Goal: Transaction & Acquisition: Purchase product/service

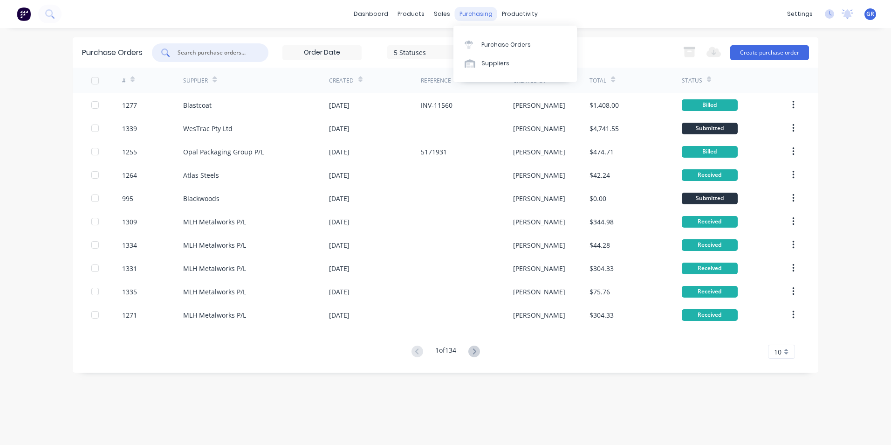
click at [472, 14] on div "purchasing" at bounding box center [476, 14] width 42 height 14
click at [504, 42] on div "Purchase Orders" at bounding box center [505, 45] width 49 height 8
click at [202, 52] on input "text" at bounding box center [215, 52] width 77 height 9
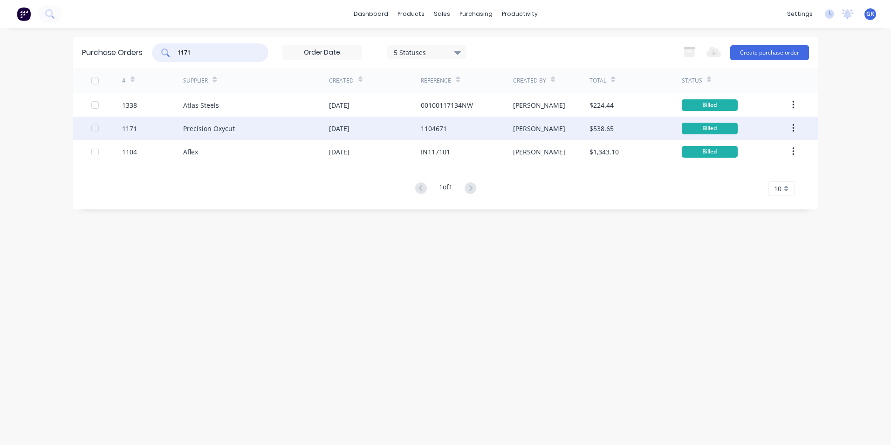
type input "1171"
click at [132, 127] on div "1171" at bounding box center [129, 128] width 15 height 10
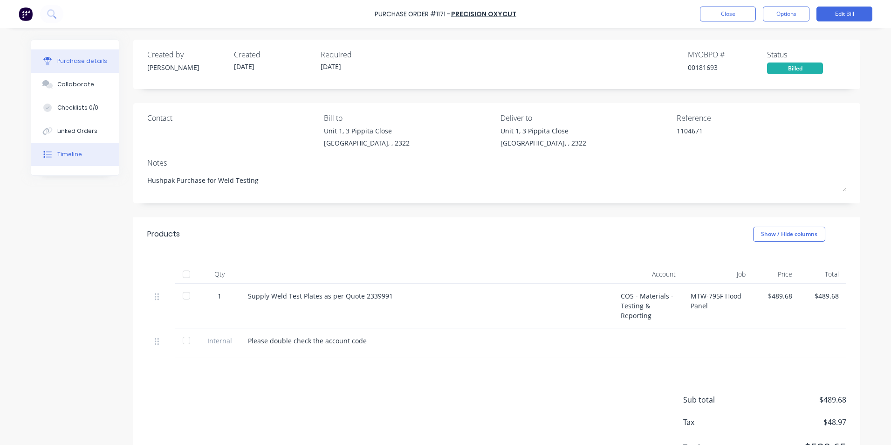
click at [67, 154] on div "Timeline" at bounding box center [69, 154] width 25 height 8
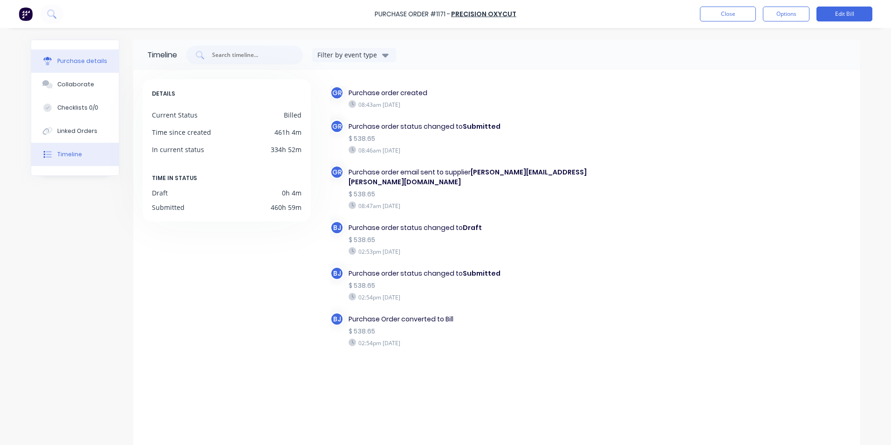
click at [85, 59] on div "Purchase details" at bounding box center [82, 61] width 50 height 8
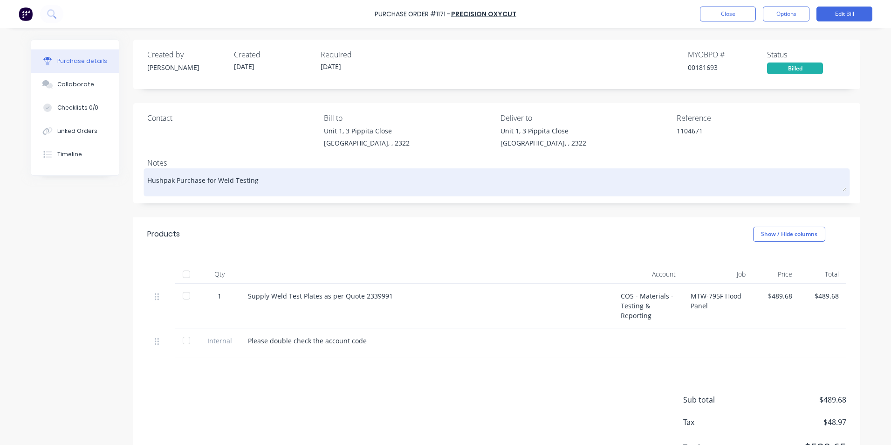
drag, startPoint x: 145, startPoint y: 180, endPoint x: 257, endPoint y: 179, distance: 111.9
click at [257, 179] on textarea "Hushpak Purchase for Weld Testing" at bounding box center [496, 181] width 699 height 21
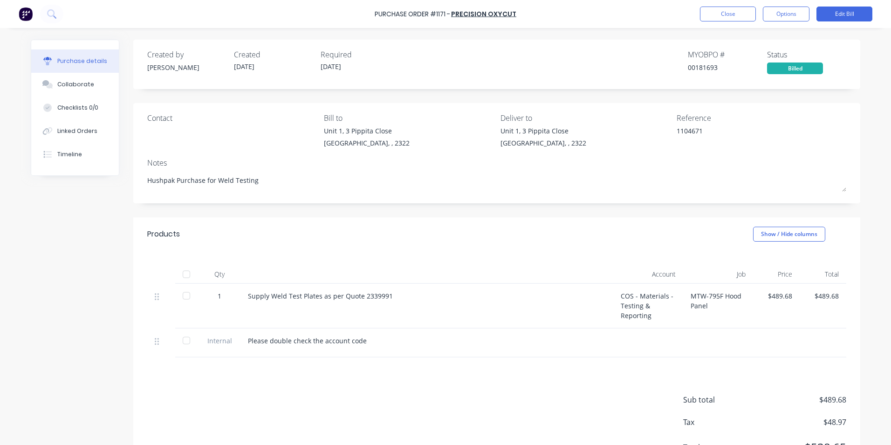
click at [231, 130] on div "Contact" at bounding box center [232, 132] width 170 height 40
type textarea "x"
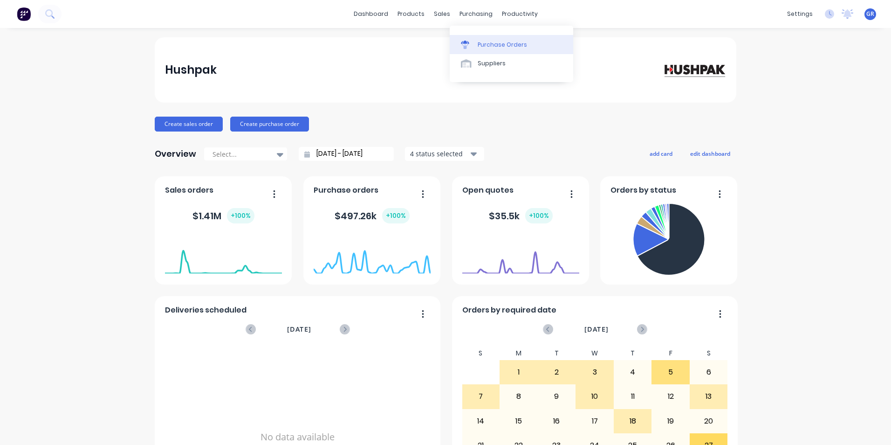
click at [508, 45] on div "Purchase Orders" at bounding box center [502, 45] width 49 height 8
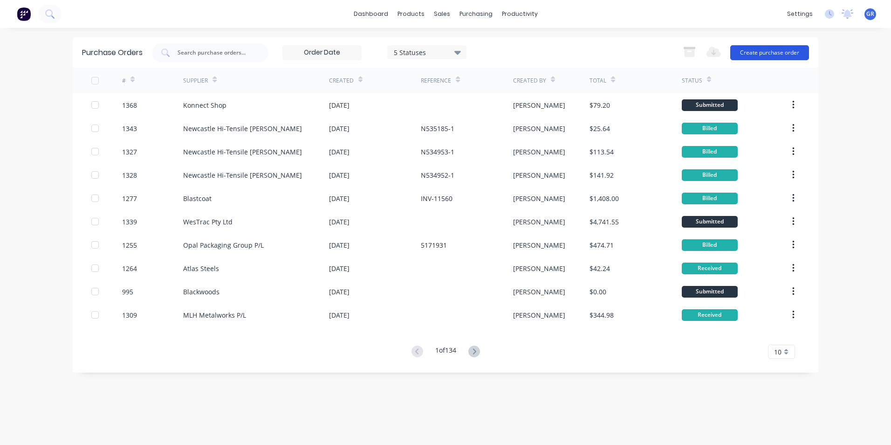
click at [758, 53] on button "Create purchase order" at bounding box center [769, 52] width 79 height 15
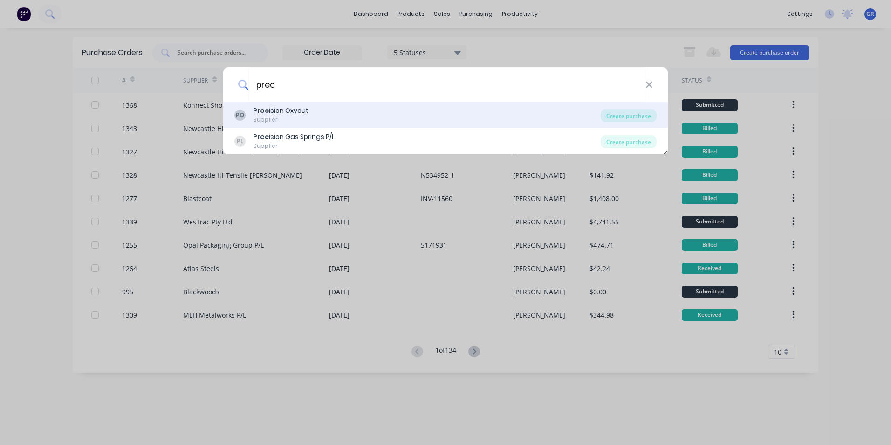
type input "prec"
click at [257, 110] on b "Prec" at bounding box center [261, 110] width 16 height 9
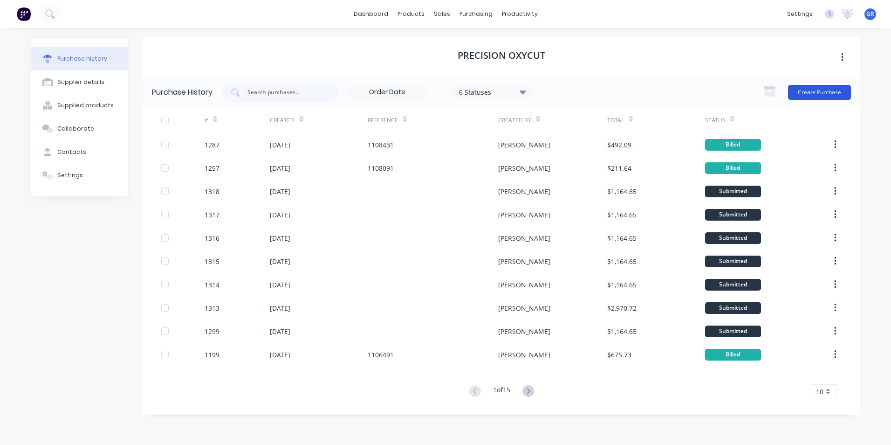
click at [826, 94] on button "Create Purchase" at bounding box center [819, 92] width 63 height 15
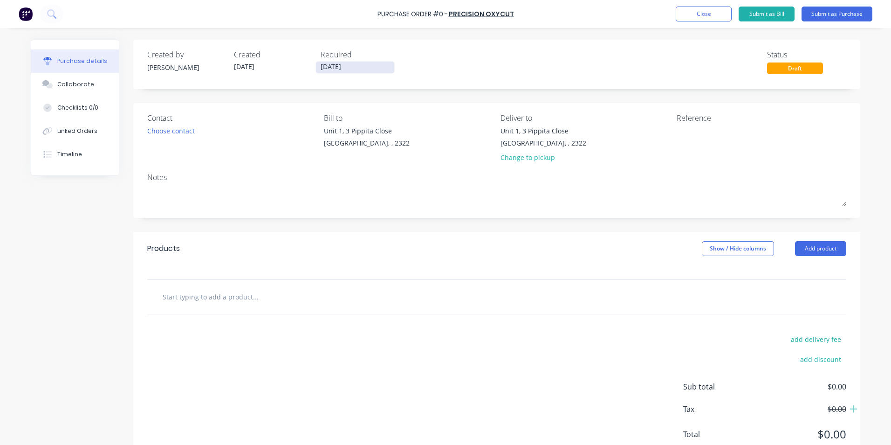
click at [332, 66] on input "[DATE]" at bounding box center [355, 68] width 78 height 12
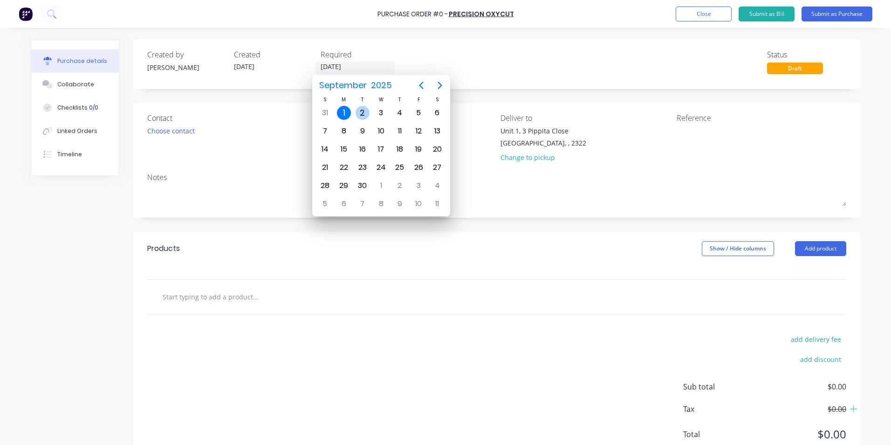
click at [365, 111] on div "2" at bounding box center [363, 113] width 14 height 14
type input "02/09/25"
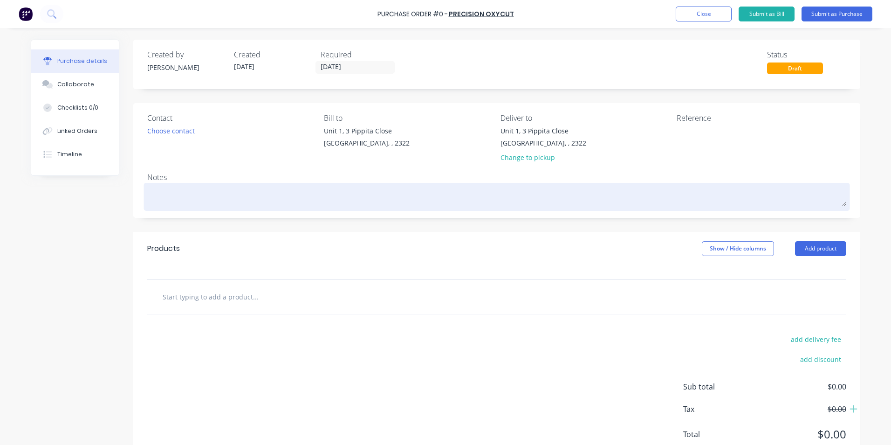
click at [175, 193] on textarea at bounding box center [496, 195] width 699 height 21
paste textarea "Hushpak Purchase for Weld Testing"
type textarea "x"
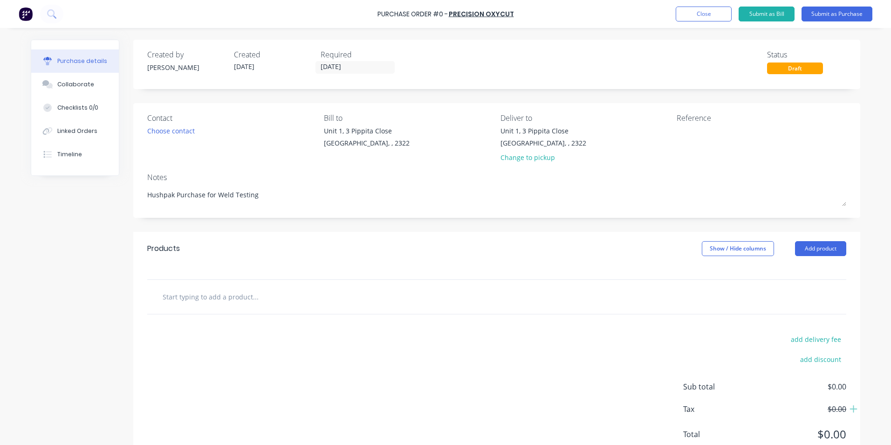
type textarea "Hushpak Purchase for Weld Testing"
type textarea "x"
type textarea "Hushpak Purchase for Weld Testing"
click at [199, 297] on input "text" at bounding box center [255, 296] width 186 height 19
type textarea "x"
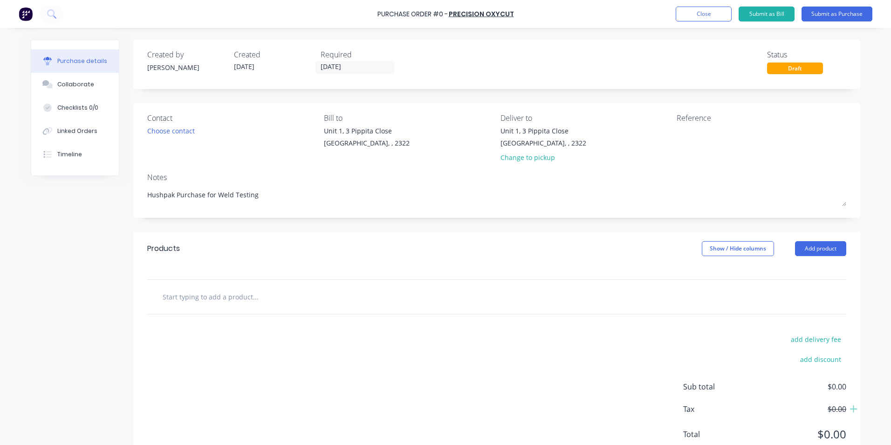
type input "S"
type textarea "x"
type input "Su"
type textarea "x"
type input "Sup"
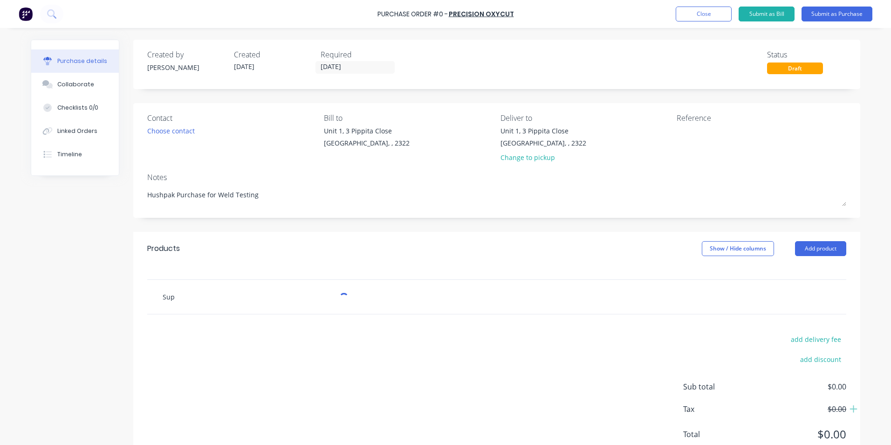
type textarea "x"
type input "Supp"
type textarea "x"
type input "Suppl"
type textarea "x"
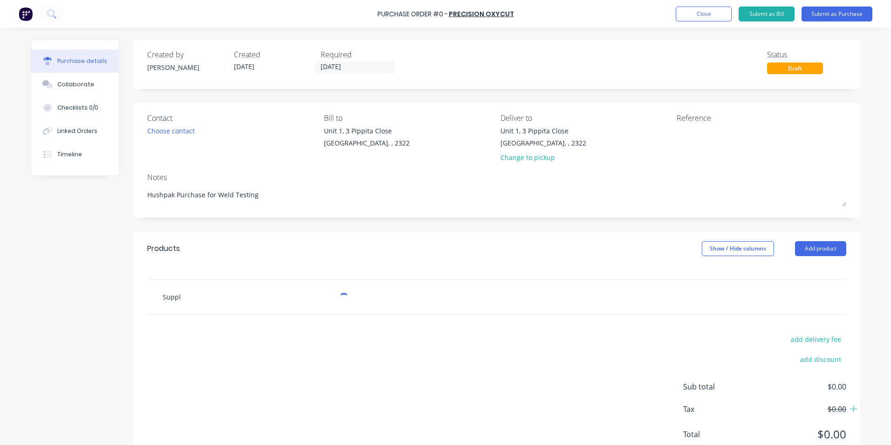
type input "Supply"
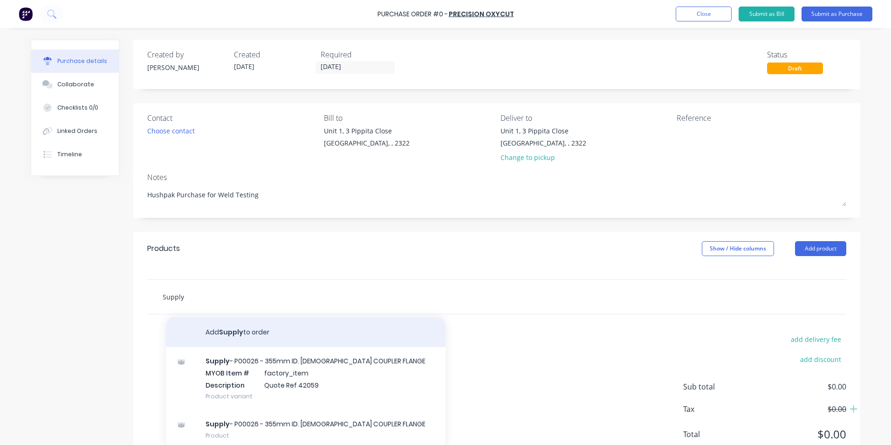
type textarea "x"
type input "Supply"
click at [236, 333] on button "Add Supply to order" at bounding box center [306, 332] width 280 height 30
type textarea "x"
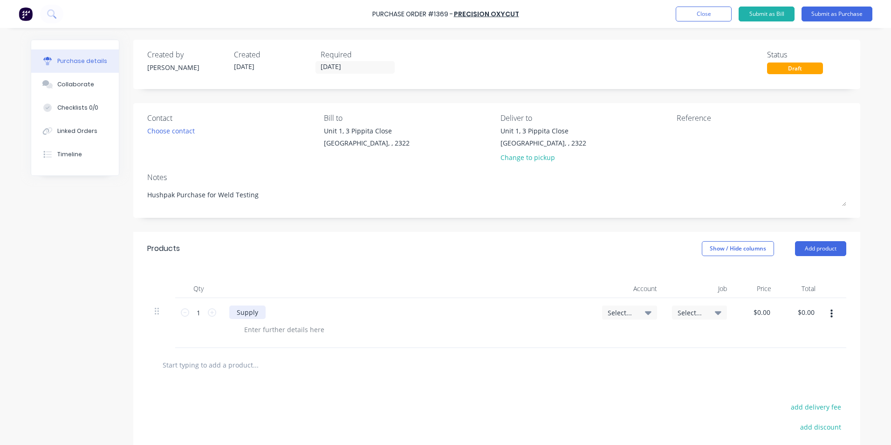
type textarea "x"
click at [260, 314] on div "Supply" at bounding box center [247, 312] width 36 height 14
type textarea "x"
click at [278, 330] on div at bounding box center [284, 329] width 95 height 14
click at [275, 329] on div "Quote ref" at bounding box center [259, 329] width 45 height 14
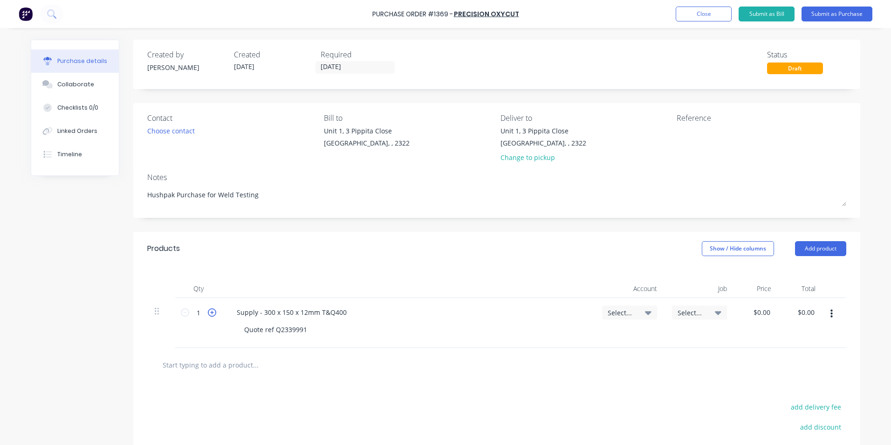
click at [209, 311] on icon at bounding box center [212, 312] width 8 height 8
type textarea "x"
type input "2"
click at [209, 311] on icon at bounding box center [212, 312] width 8 height 8
type textarea "x"
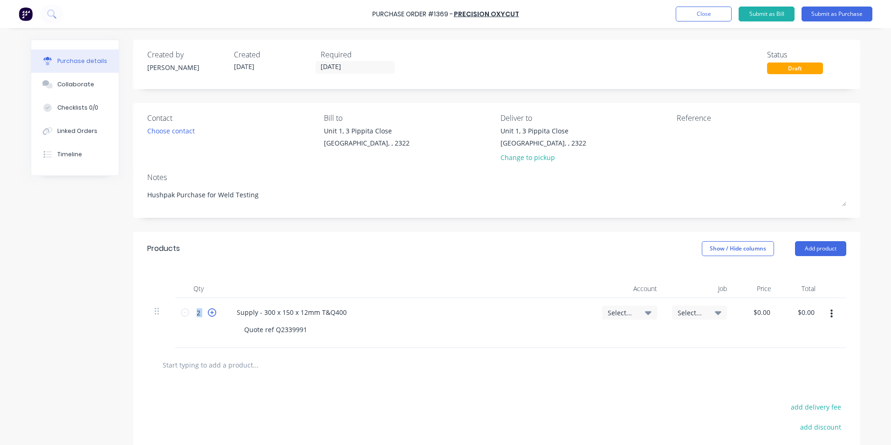
type input "3"
click at [209, 311] on icon at bounding box center [212, 312] width 8 height 8
type textarea "x"
type input "4"
click at [619, 310] on span "Select..." at bounding box center [622, 313] width 28 height 10
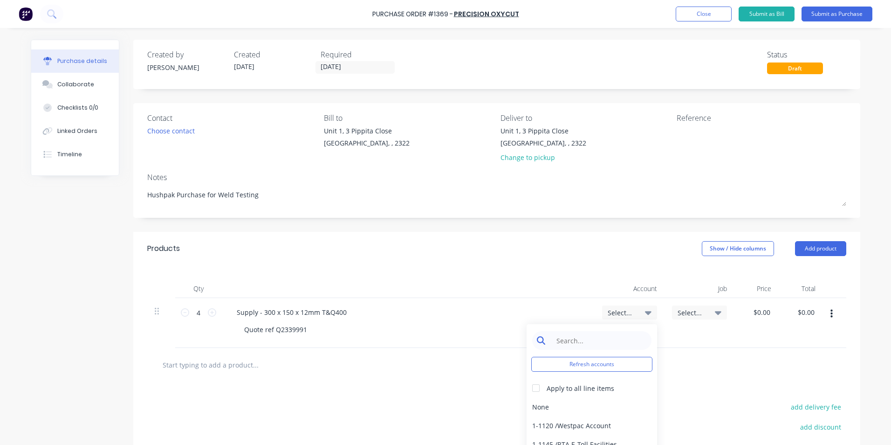
type textarea "x"
click at [564, 338] on input at bounding box center [599, 340] width 96 height 19
type input "COS"
type textarea "x"
drag, startPoint x: 574, startPoint y: 337, endPoint x: 538, endPoint y: 341, distance: 36.5
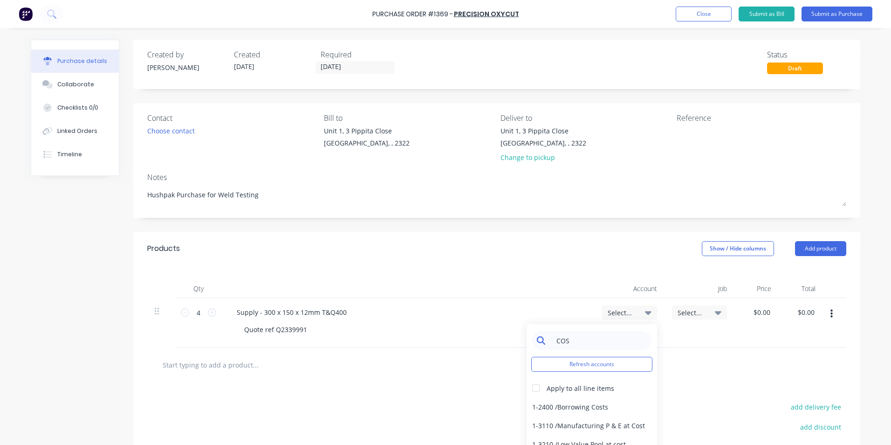
click at [538, 341] on div "COS" at bounding box center [591, 340] width 119 height 19
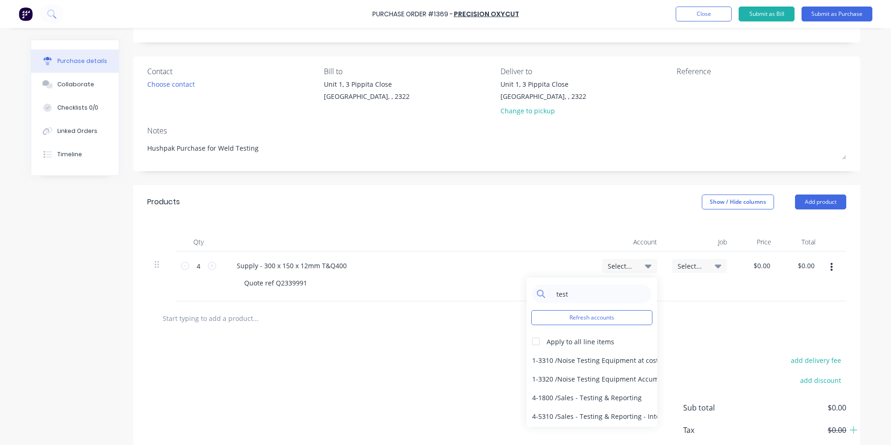
scroll to position [93, 0]
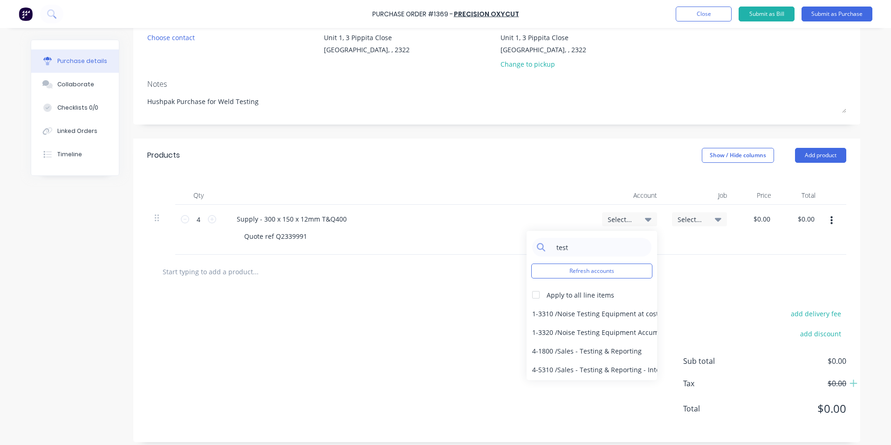
type input "test"
click at [609, 349] on div "4-1800 / Sales - Testing & Reporting" at bounding box center [592, 350] width 130 height 19
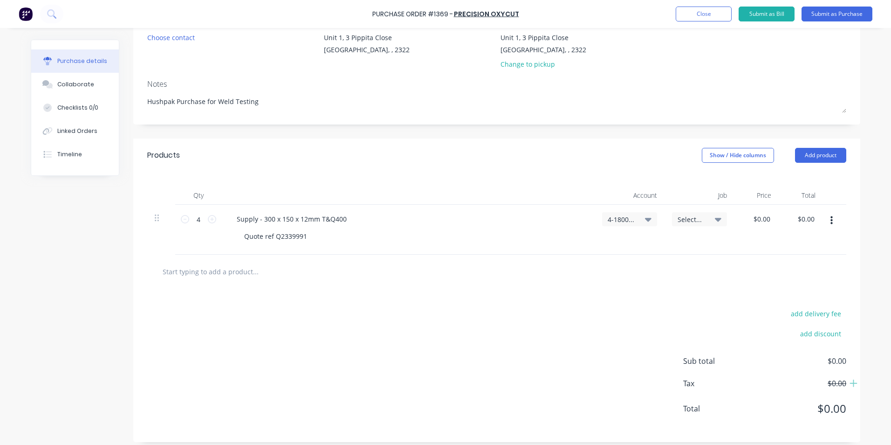
click at [633, 219] on div "4-1800 / Sales - Testing & Reporting" at bounding box center [630, 219] width 44 height 8
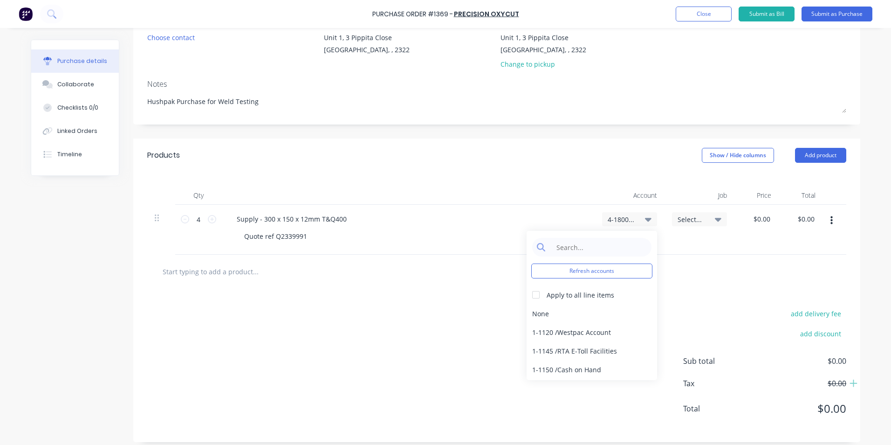
click at [607, 169] on div "Products Show / Hide columns Add product" at bounding box center [496, 155] width 727 height 34
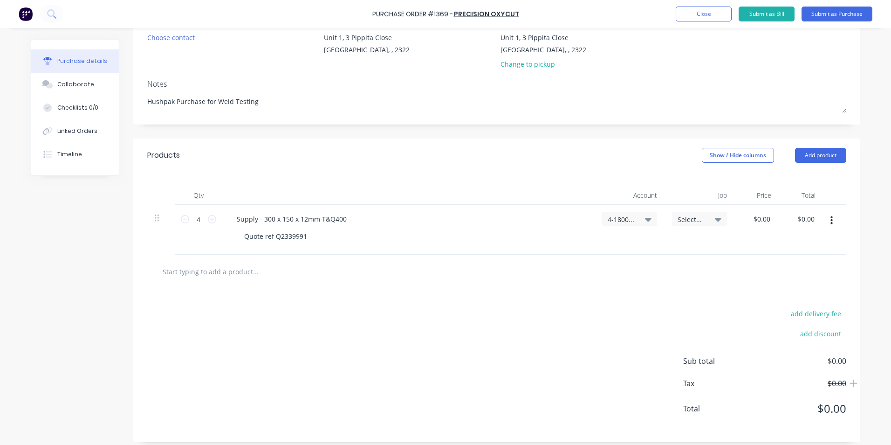
click at [578, 171] on div "Products Show / Hide columns Add product" at bounding box center [496, 155] width 727 height 34
click at [817, 153] on button "Add product" at bounding box center [820, 155] width 51 height 15
click at [789, 252] on div "Notes (Internal)" at bounding box center [802, 254] width 72 height 14
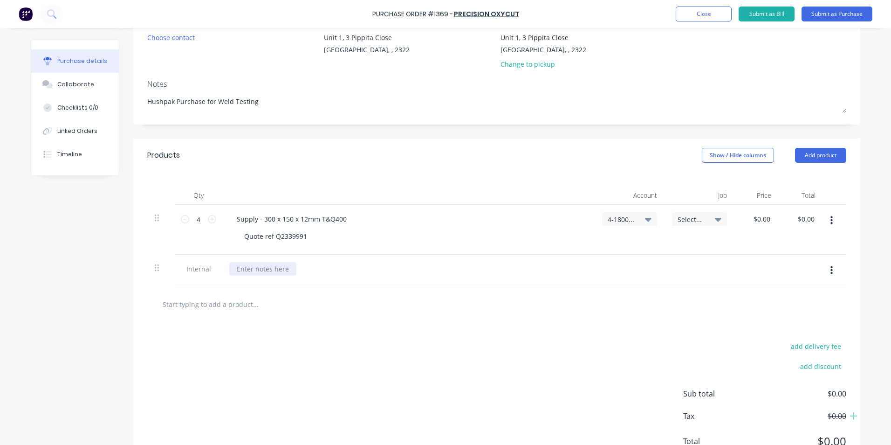
type textarea "x"
click at [244, 267] on div at bounding box center [262, 269] width 67 height 14
type textarea "x"
type input "0.0000"
click at [758, 221] on input "0.0000" at bounding box center [759, 219] width 25 height 14
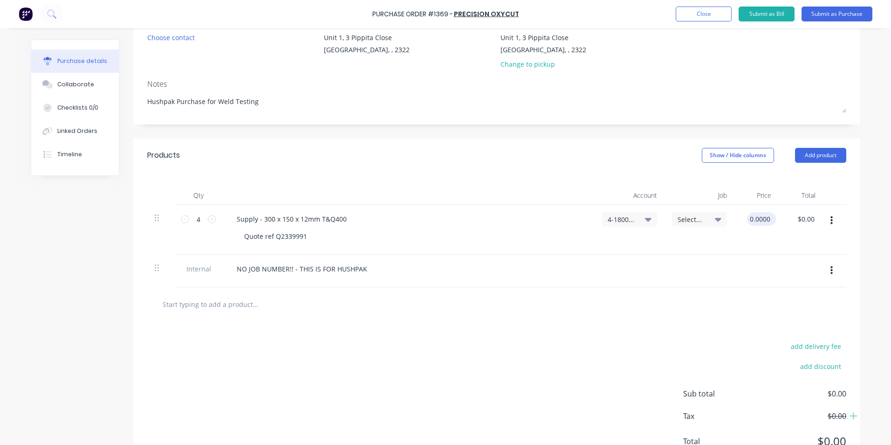
click at [758, 221] on input "0.0000" at bounding box center [759, 219] width 25 height 14
type textarea "x"
click at [758, 221] on input "0.0000" at bounding box center [759, 219] width 25 height 14
type input "24.20"
type textarea "x"
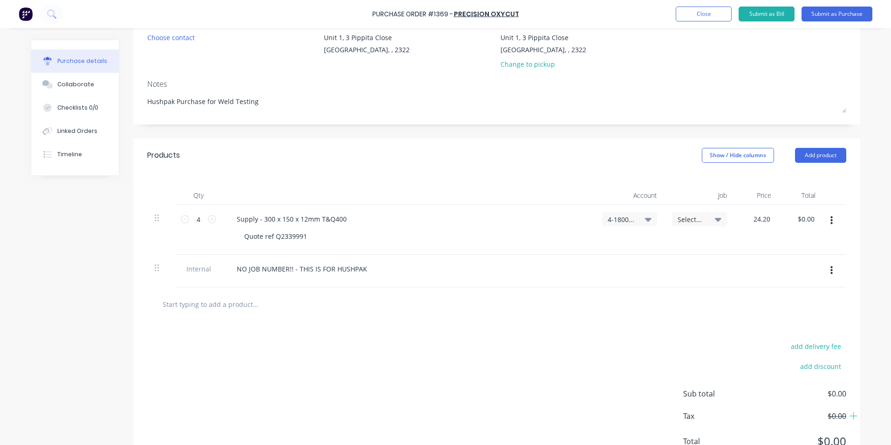
type input "$24.20"
type input "$96.80"
click at [739, 241] on div "$24.20 $24.20" at bounding box center [756, 230] width 44 height 50
click at [835, 12] on button "Submit as Purchase" at bounding box center [837, 14] width 71 height 15
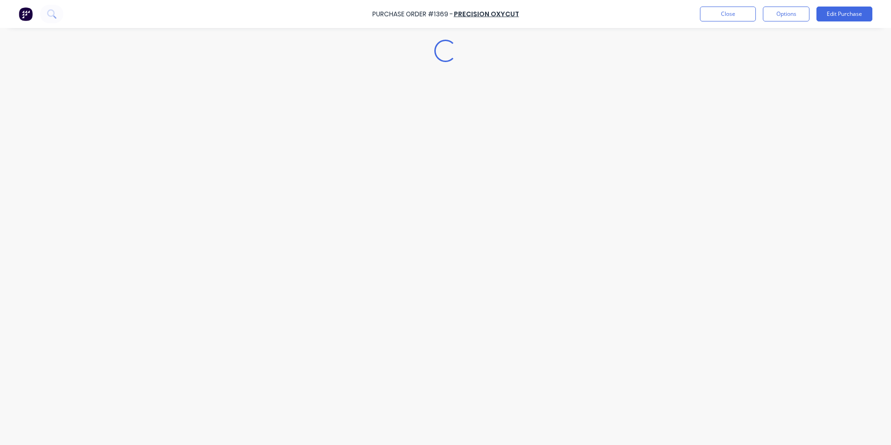
scroll to position [0, 0]
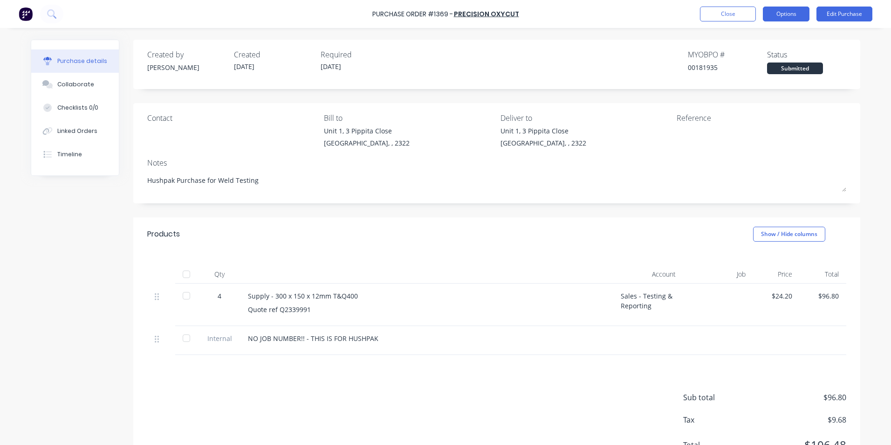
click at [785, 13] on button "Options" at bounding box center [786, 14] width 47 height 15
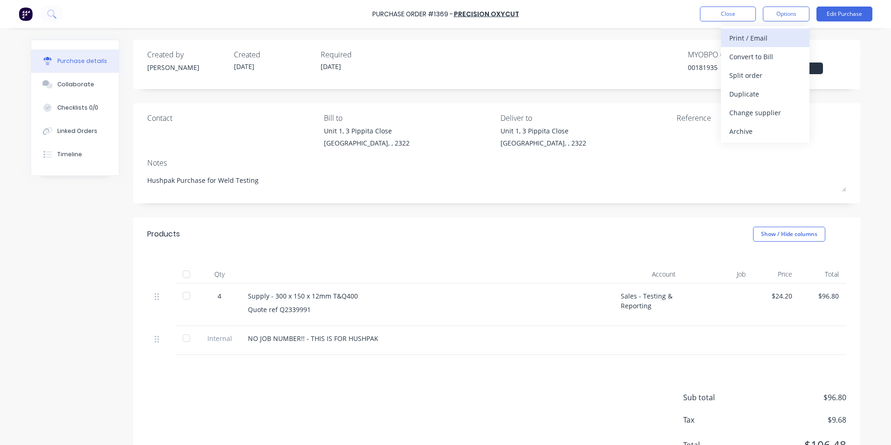
click at [761, 36] on div "Print / Email" at bounding box center [765, 38] width 72 height 14
click at [752, 58] on div "With pricing" at bounding box center [765, 57] width 72 height 14
type textarea "x"
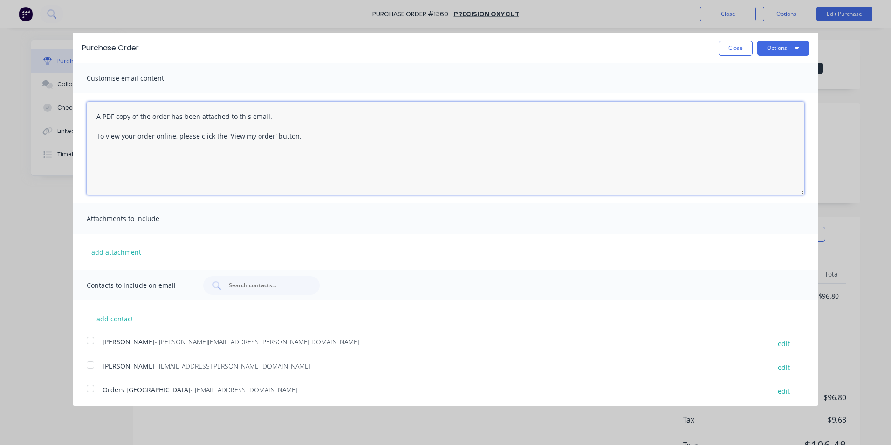
drag, startPoint x: 307, startPoint y: 137, endPoint x: 78, endPoint y: 112, distance: 230.2
click at [78, 112] on div "A PDF copy of the order has been attached to this email. To view your order onl…" at bounding box center [446, 148] width 746 height 110
click at [222, 119] on textarea "Hi Sales, PO attached in ref to your quote, these are urgently required." at bounding box center [446, 148] width 718 height 93
click at [205, 140] on textarea "Hi Sales, PO attached in ref to your quote. These plates are urgently required,…" at bounding box center [446, 148] width 718 height 93
click at [107, 160] on textarea "Hi Sales, PO attached in ref to your quote. These plates are urgently required,…" at bounding box center [446, 148] width 718 height 93
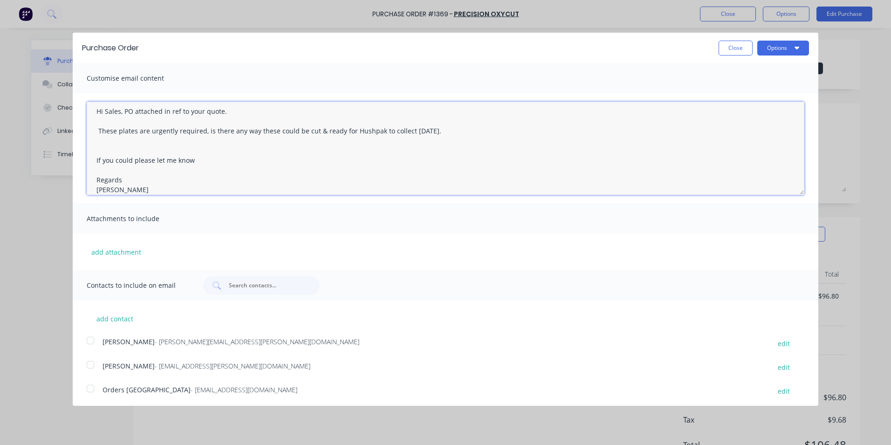
scroll to position [15, 0]
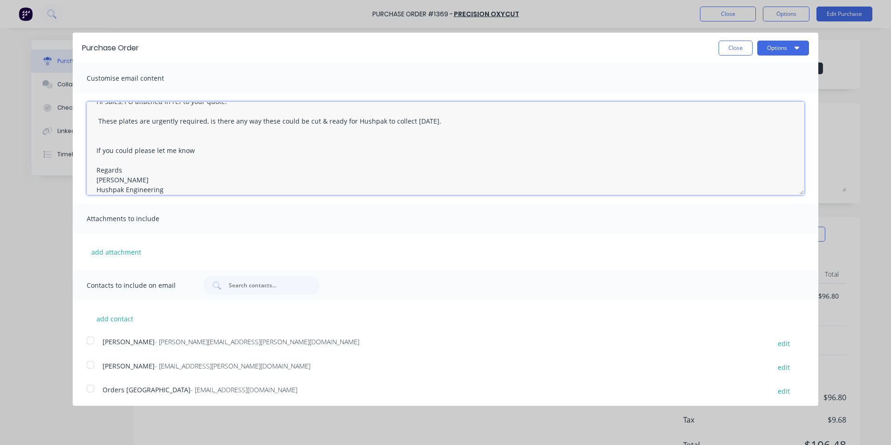
type textarea "Hi Sales, PO attached in ref to your quote. These plates are urgently required,…"
click at [117, 250] on button "add attachment" at bounding box center [116, 252] width 59 height 14
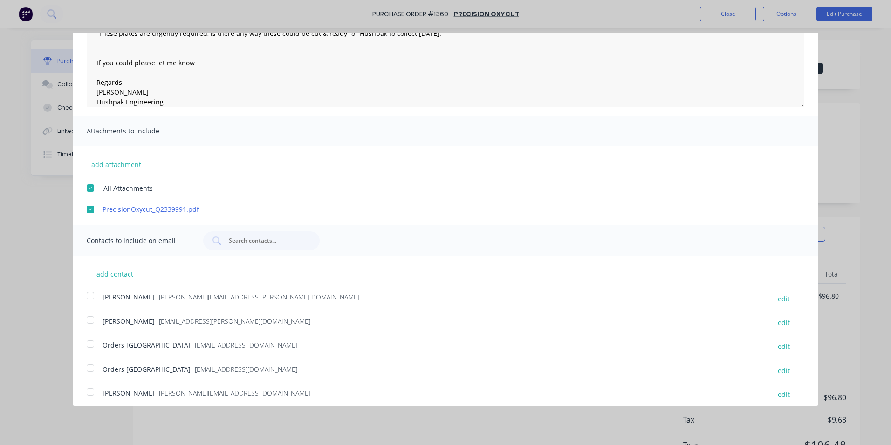
scroll to position [117, 0]
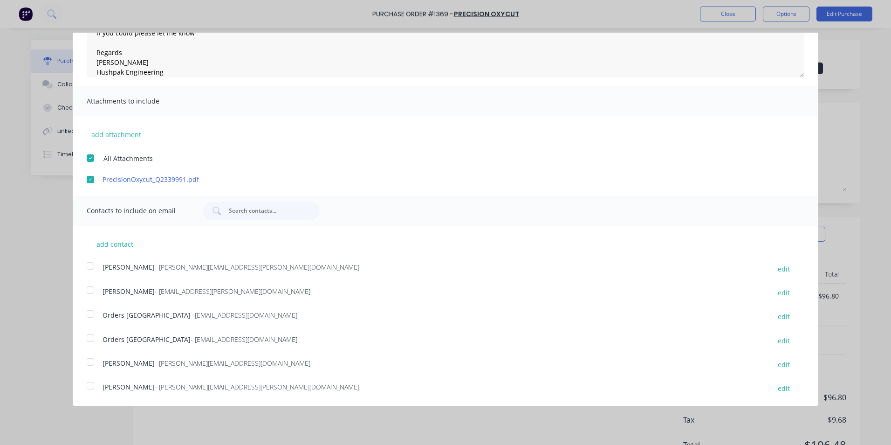
click at [92, 265] on div at bounding box center [90, 265] width 19 height 19
click at [90, 314] on div at bounding box center [90, 313] width 19 height 19
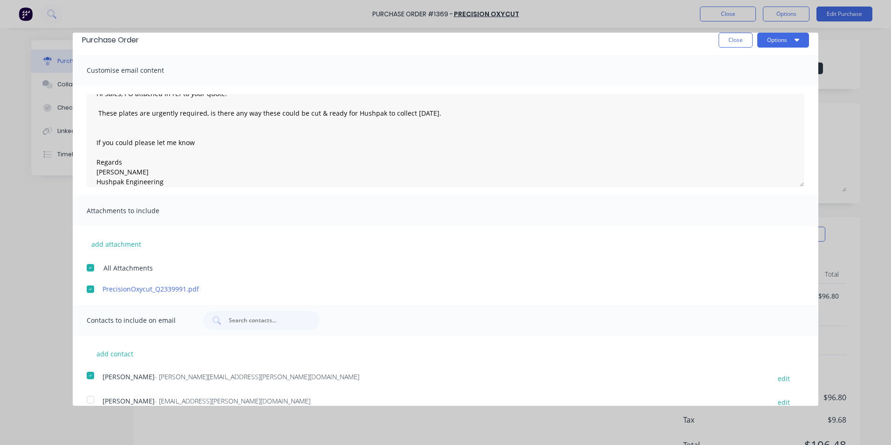
scroll to position [0, 0]
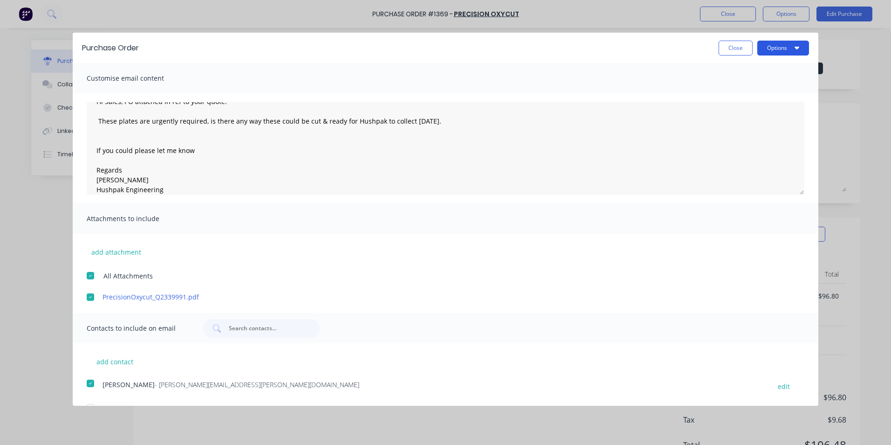
click at [774, 48] on button "Options" at bounding box center [783, 48] width 52 height 15
click at [729, 90] on div "Email" at bounding box center [765, 90] width 72 height 14
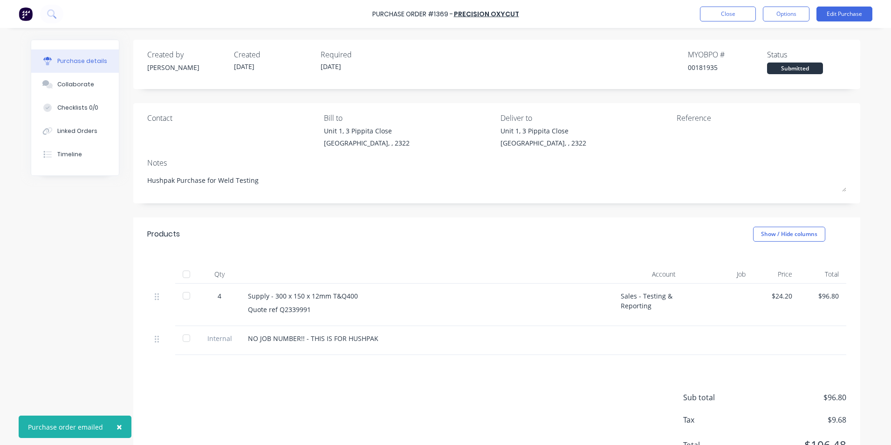
type textarea "x"
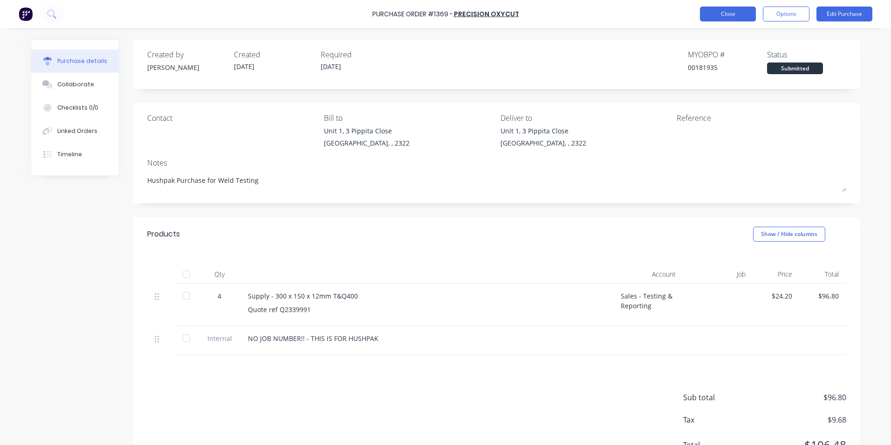
click at [732, 15] on button "Close" at bounding box center [728, 14] width 56 height 15
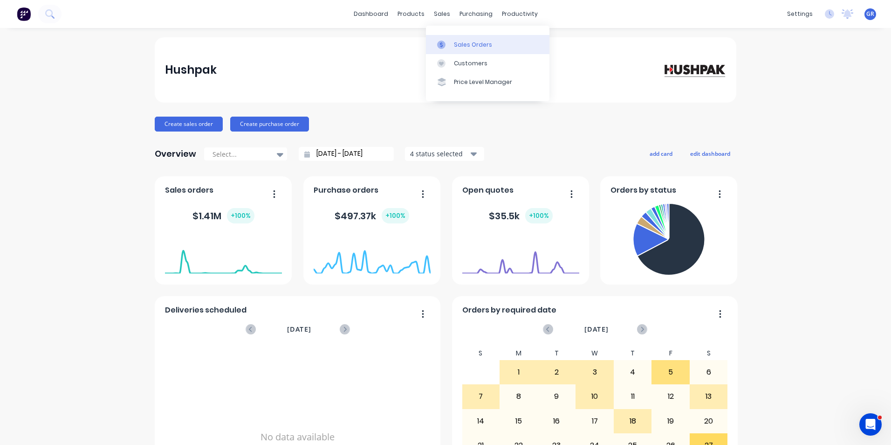
click at [471, 43] on div "Sales Orders" at bounding box center [473, 45] width 38 height 8
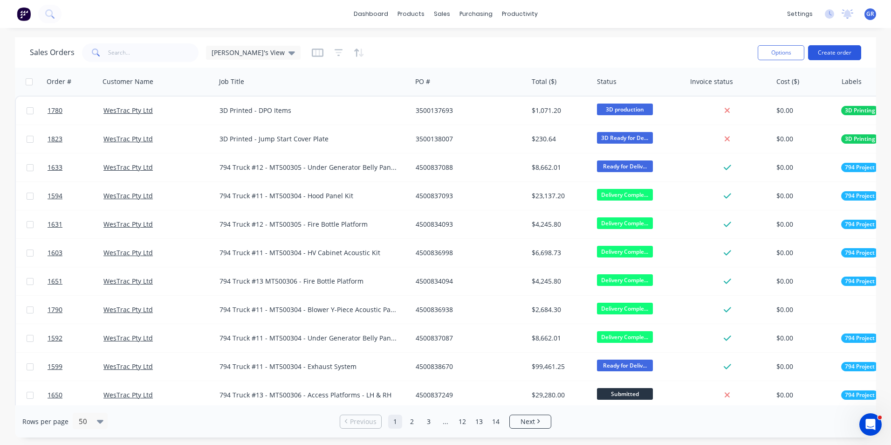
click at [840, 50] on button "Create order" at bounding box center [834, 52] width 53 height 15
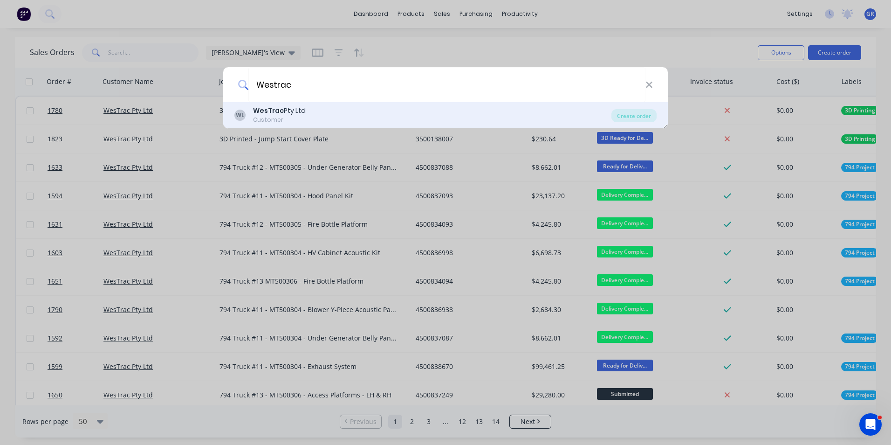
type input "Westrac"
click at [283, 110] on div "WesTrac Pty Ltd" at bounding box center [279, 111] width 53 height 10
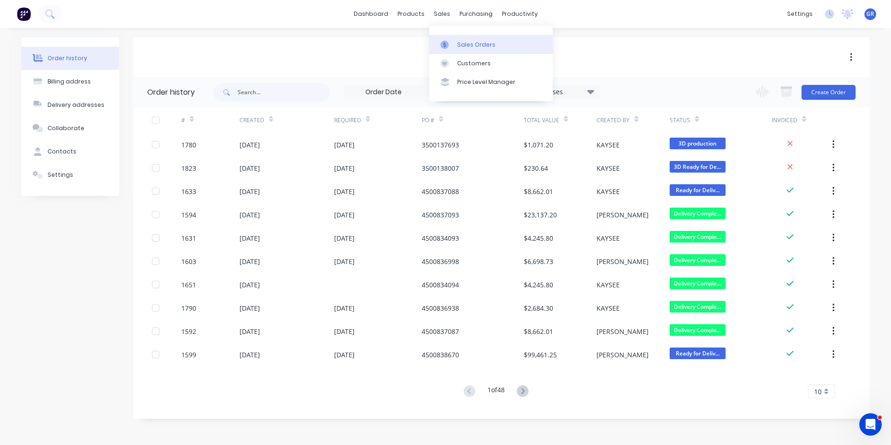
click at [465, 42] on div "Sales Orders" at bounding box center [476, 45] width 38 height 8
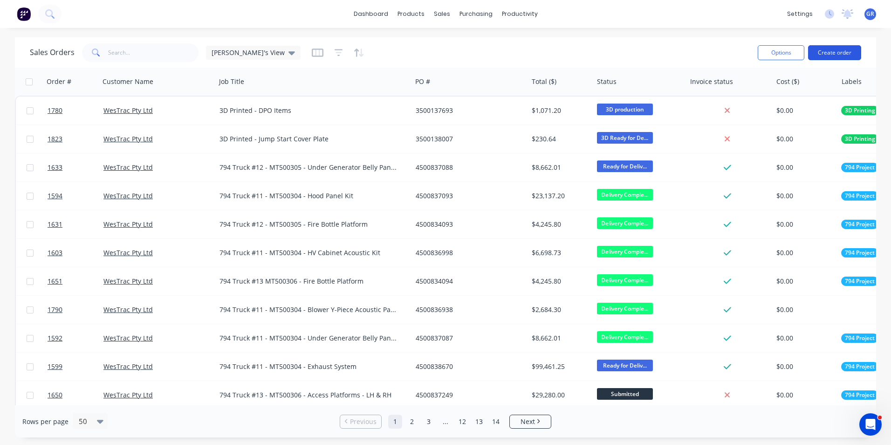
click at [833, 53] on button "Create order" at bounding box center [834, 52] width 53 height 15
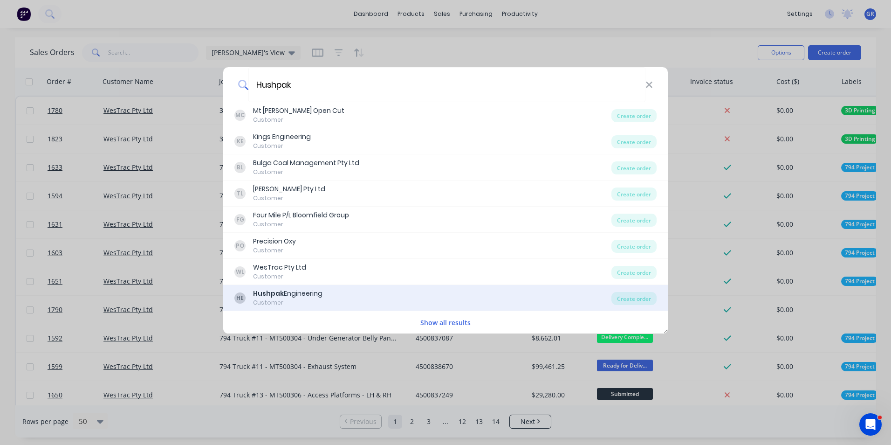
type input "Hushpak"
click at [283, 292] on div "Hushpak Engineering" at bounding box center [287, 293] width 69 height 10
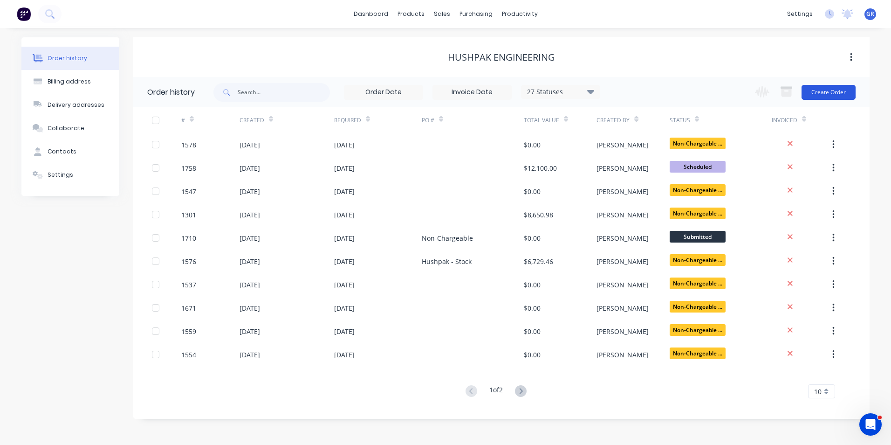
click at [840, 88] on button "Create Order" at bounding box center [829, 92] width 54 height 15
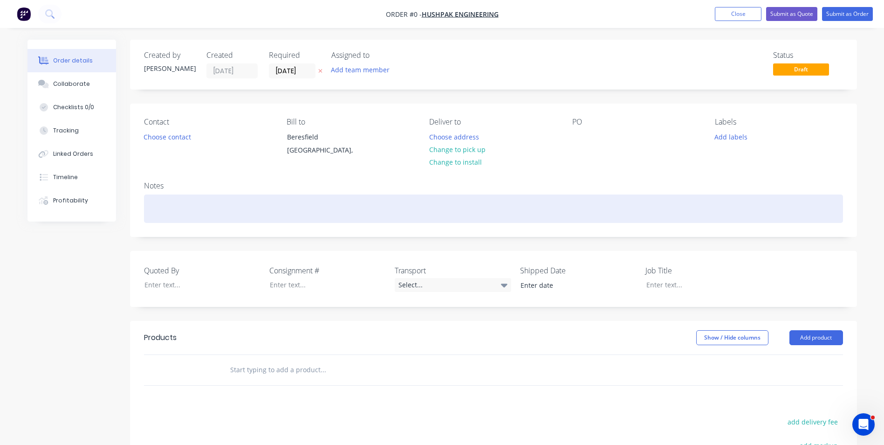
click at [170, 203] on div at bounding box center [493, 208] width 699 height 28
drag, startPoint x: 240, startPoint y: 207, endPoint x: 159, endPoint y: 211, distance: 80.7
click at [129, 214] on div "Order details Collaborate Checklists 0/0 Tracking Linked Orders Timeline Profit…" at bounding box center [442, 331] width 848 height 583
copy div "Westrac Container Fit Out Job"
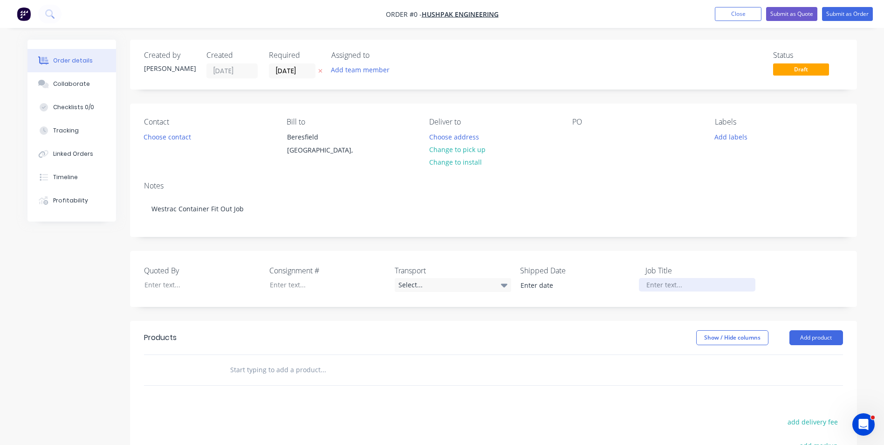
click at [665, 284] on div "Order details Collaborate Checklists 0/0 Tracking Linked Orders Timeline Profit…" at bounding box center [442, 331] width 848 height 583
click at [247, 372] on input "text" at bounding box center [323, 369] width 186 height 19
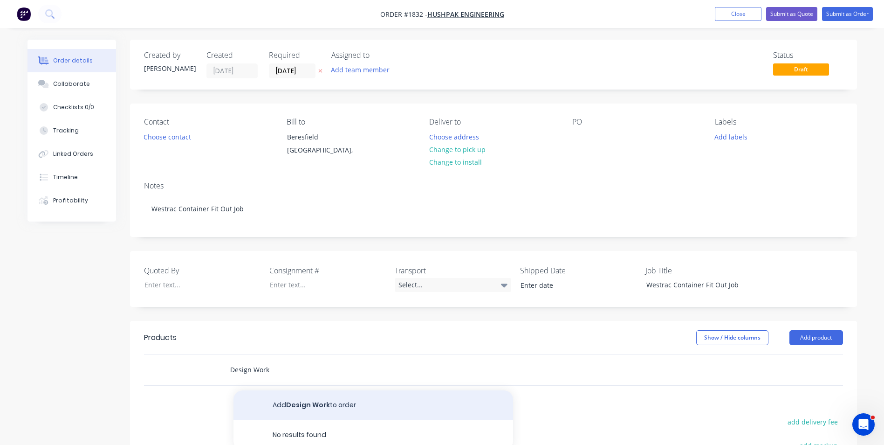
type input "Design Work"
click at [312, 402] on button "Add Design Work to order" at bounding box center [373, 405] width 280 height 30
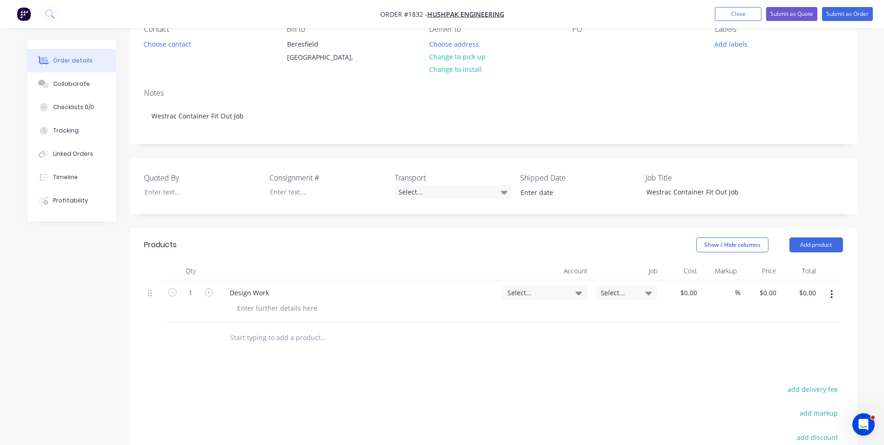
scroll to position [93, 0]
click at [517, 291] on span "Select..." at bounding box center [537, 292] width 59 height 10
click at [511, 323] on input at bounding box center [530, 320] width 96 height 19
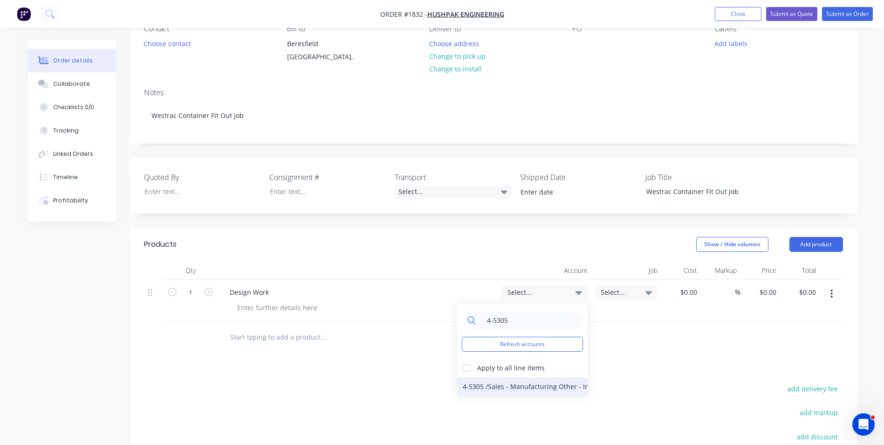
type input "4-5305"
click at [495, 385] on div "4-5305 / Sales - Manufacturing Other - Interco" at bounding box center [522, 386] width 130 height 19
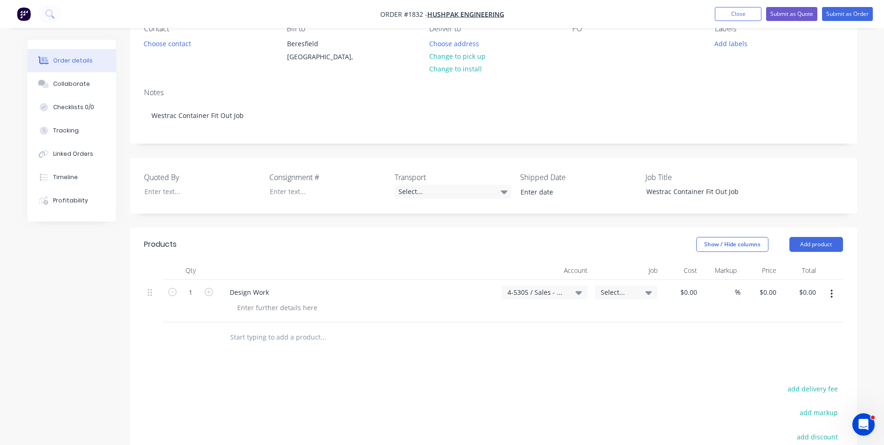
click at [611, 288] on span "Select..." at bounding box center [618, 292] width 35 height 10
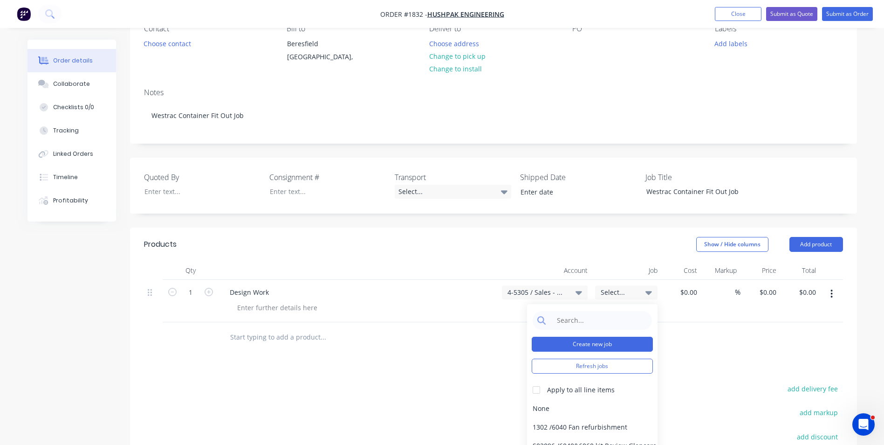
click at [580, 343] on button "Create new job" at bounding box center [592, 343] width 121 height 15
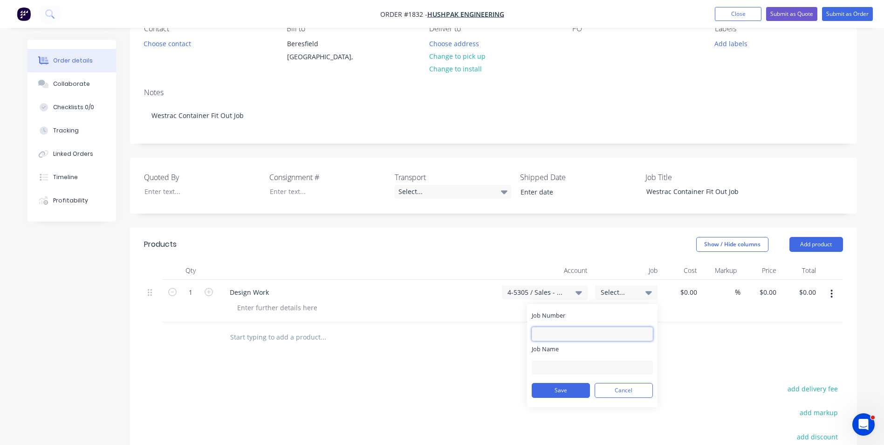
click at [541, 327] on input "Job Number" at bounding box center [592, 334] width 121 height 14
type input "1832"
click at [549, 360] on input "Job Name" at bounding box center [592, 367] width 121 height 14
type input "Hushpak-container fitout"
click at [559, 390] on button "Save" at bounding box center [561, 390] width 58 height 15
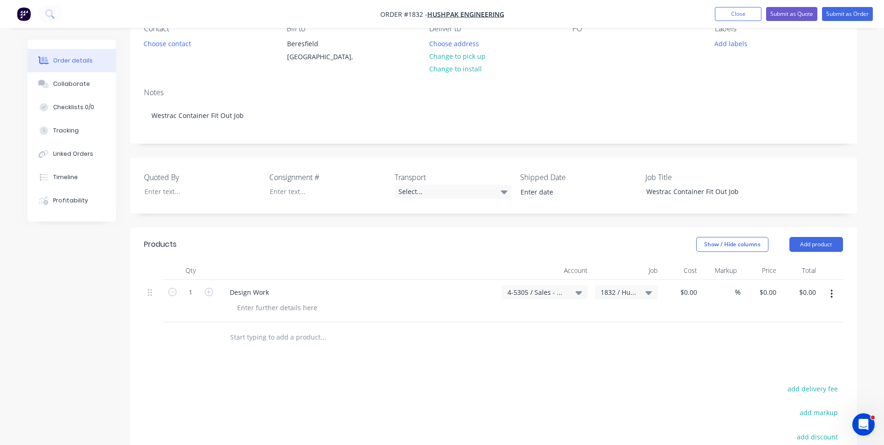
click at [521, 248] on div "Show / Hide columns Add product" at bounding box center [567, 244] width 550 height 15
click at [544, 290] on span "4-5305 / Sales - Manufacturing Other - Interco" at bounding box center [537, 292] width 59 height 10
click at [488, 321] on input at bounding box center [530, 320] width 96 height 19
click at [487, 239] on div "Show / Hide columns Add product" at bounding box center [567, 244] width 550 height 15
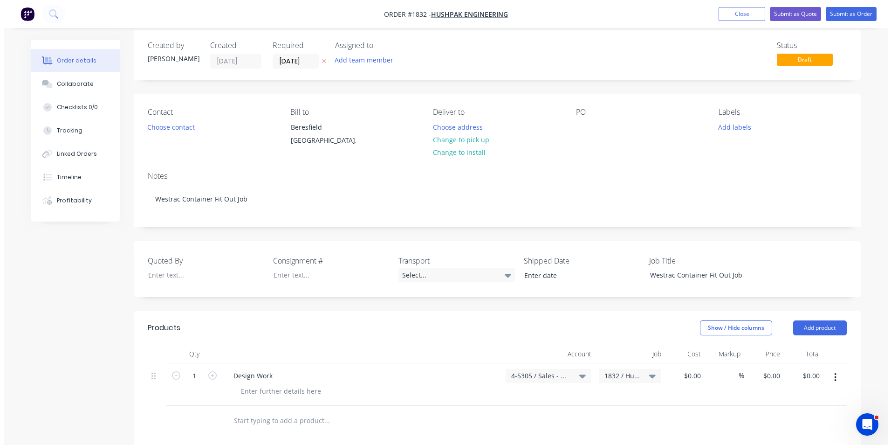
scroll to position [0, 0]
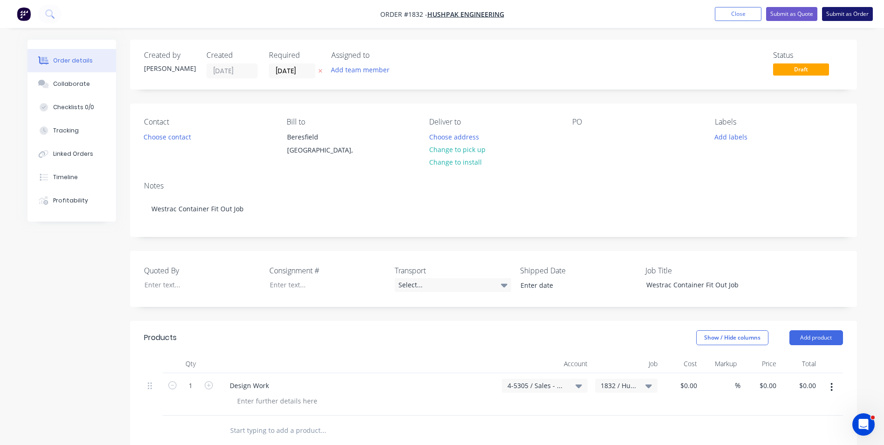
click at [850, 13] on button "Submit as Order" at bounding box center [847, 14] width 51 height 14
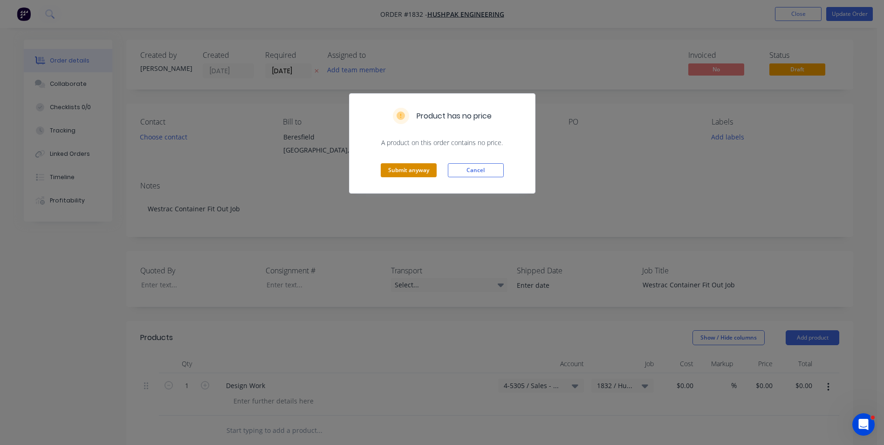
click at [426, 166] on button "Submit anyway" at bounding box center [409, 170] width 56 height 14
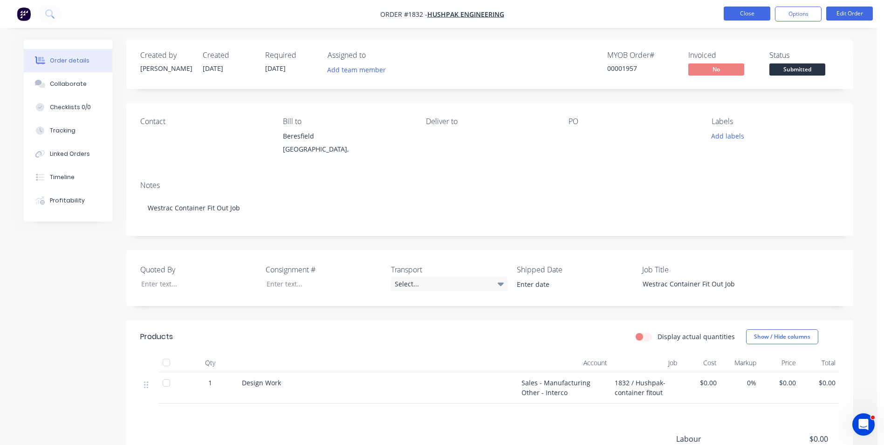
click at [751, 15] on button "Close" at bounding box center [747, 14] width 47 height 14
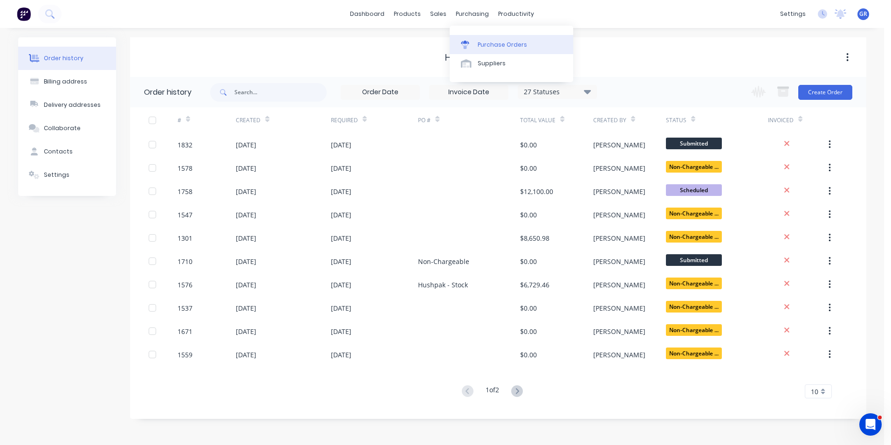
click at [498, 44] on div "Purchase Orders" at bounding box center [502, 45] width 49 height 8
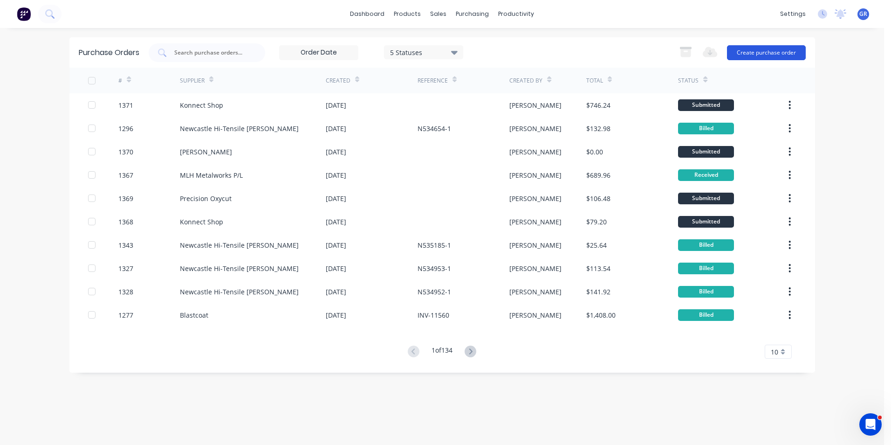
click at [749, 51] on button "Create purchase order" at bounding box center [766, 52] width 79 height 15
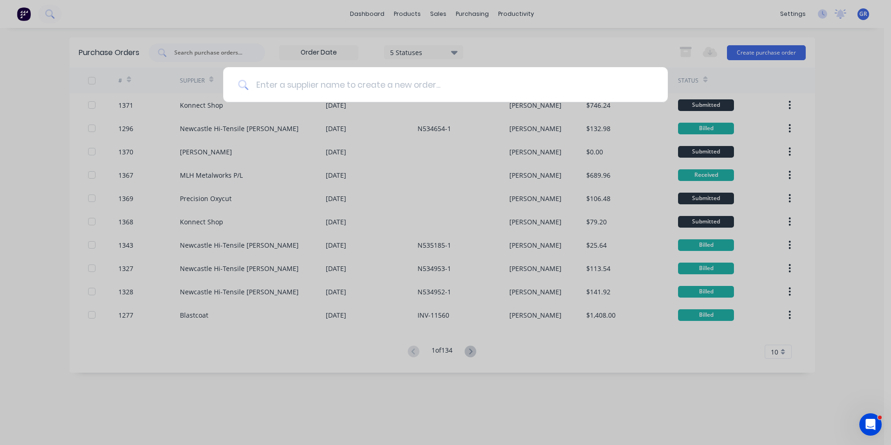
click at [405, 85] on input at bounding box center [450, 84] width 405 height 35
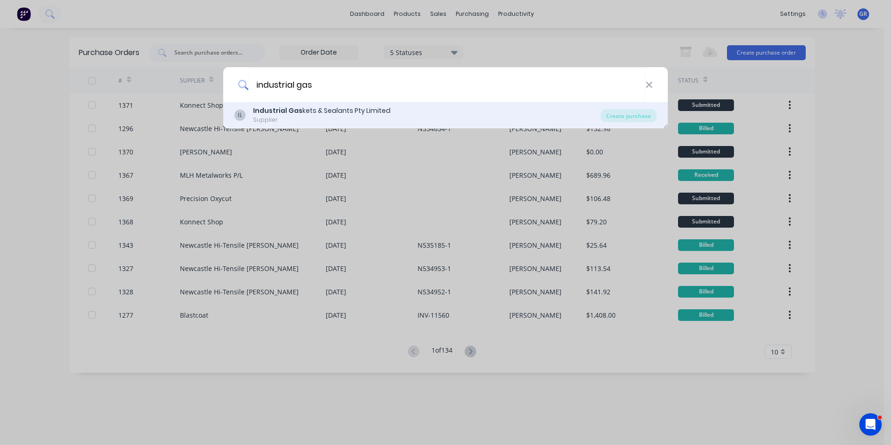
type input "industrial gas"
click at [297, 111] on b "Industrial Gas" at bounding box center [277, 110] width 49 height 9
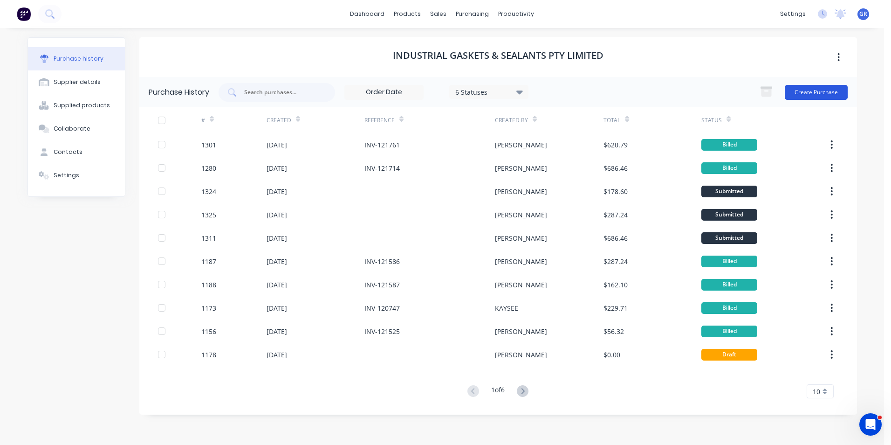
click at [818, 91] on button "Create Purchase" at bounding box center [816, 92] width 63 height 15
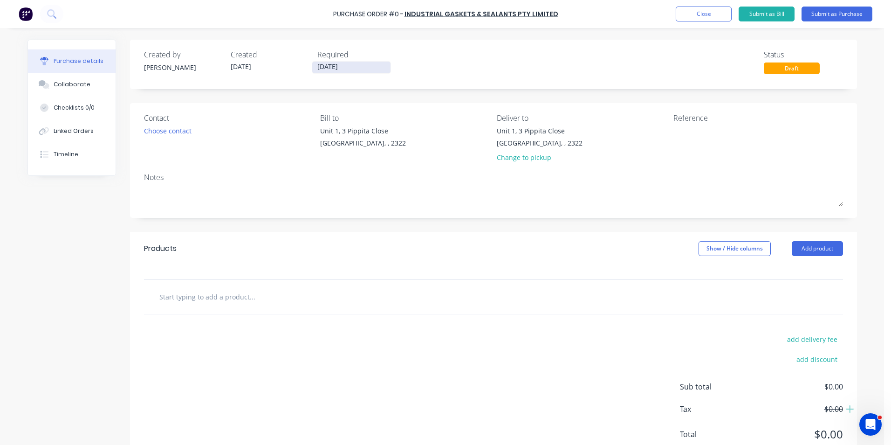
click at [340, 67] on input "[DATE]" at bounding box center [351, 68] width 78 height 12
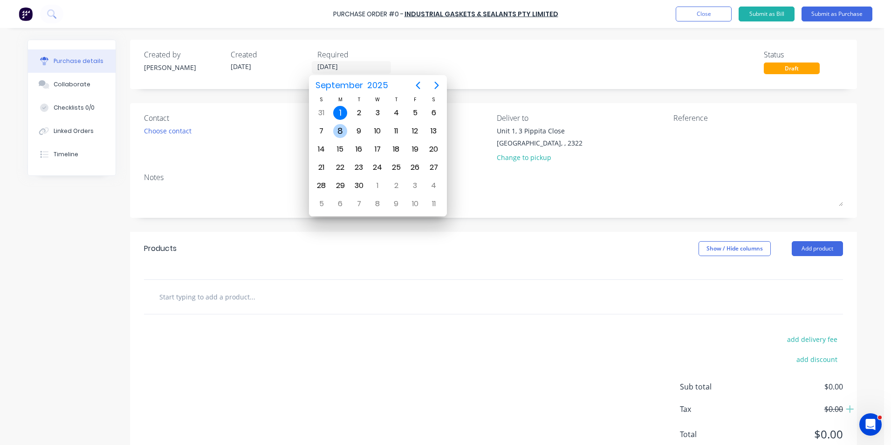
click at [341, 127] on div "8" at bounding box center [340, 131] width 14 height 14
type input "[DATE]"
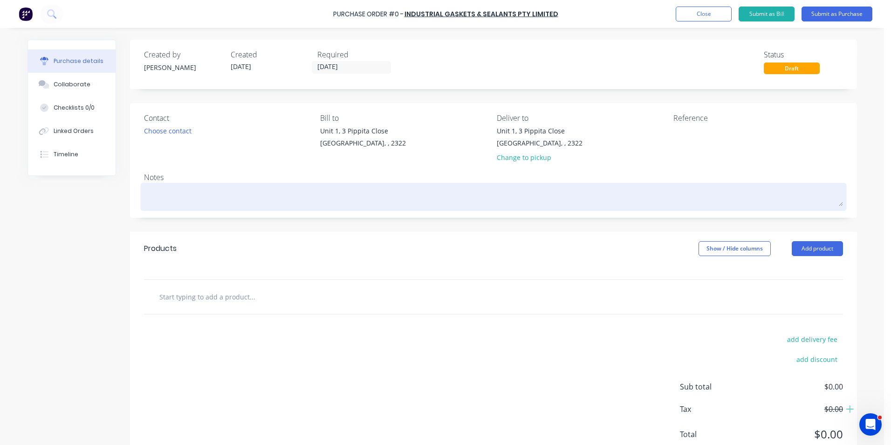
click at [169, 188] on textarea at bounding box center [493, 195] width 699 height 21
type textarea "x"
type textarea "J"
type textarea "x"
type textarea "JN"
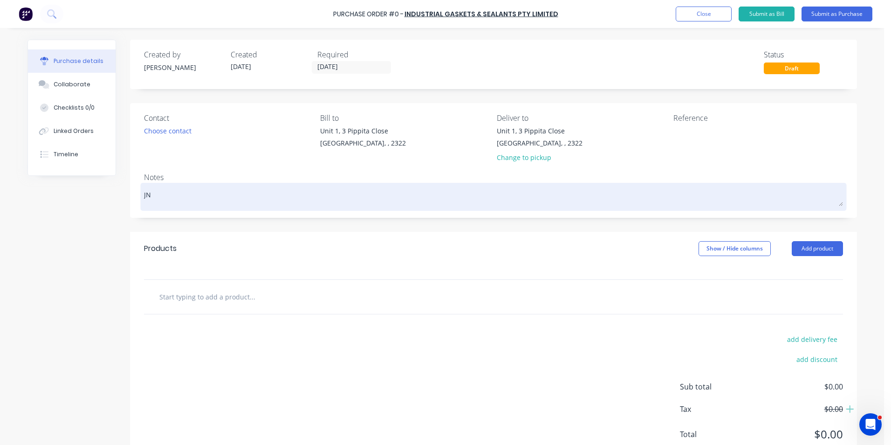
type textarea "x"
type textarea "JN1"
type textarea "x"
type textarea "JN17"
type textarea "x"
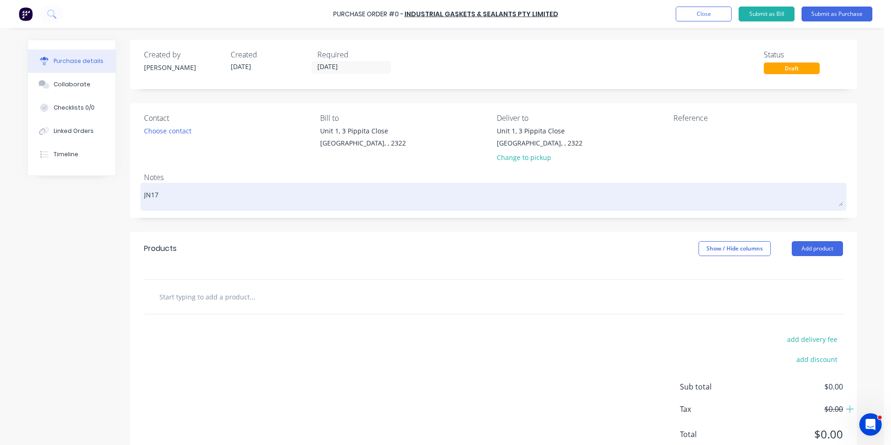
type textarea "JN178"
type textarea "x"
type textarea "JN1787"
type textarea "x"
type textarea "JN1787"
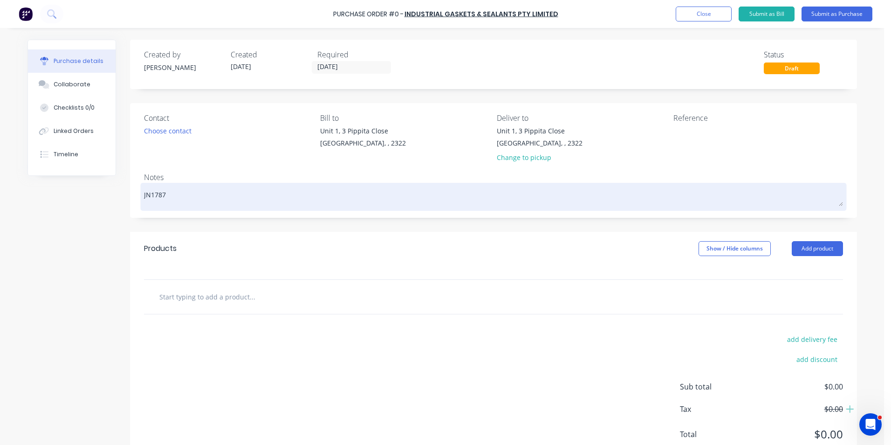
type textarea "x"
type textarea "JN1787 0"
type textarea "x"
type textarea "JN1787 0"
type textarea "x"
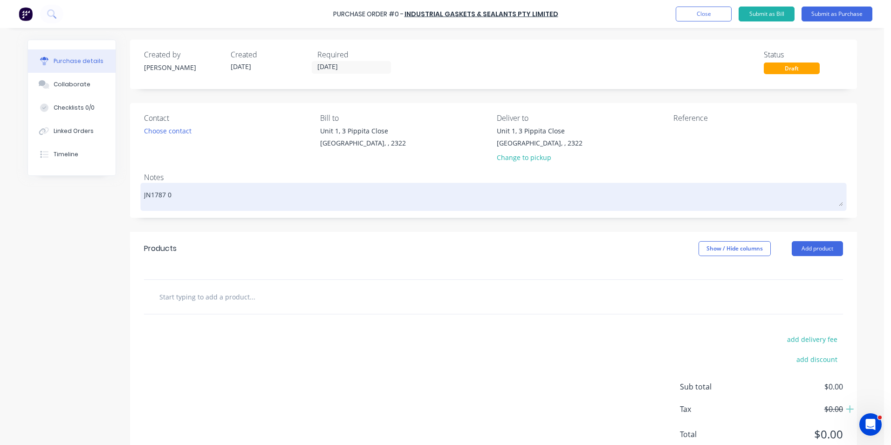
type textarea "JN1787 0"
type textarea "x"
type textarea "JN1787"
type textarea "x"
type textarea "JN1787 -"
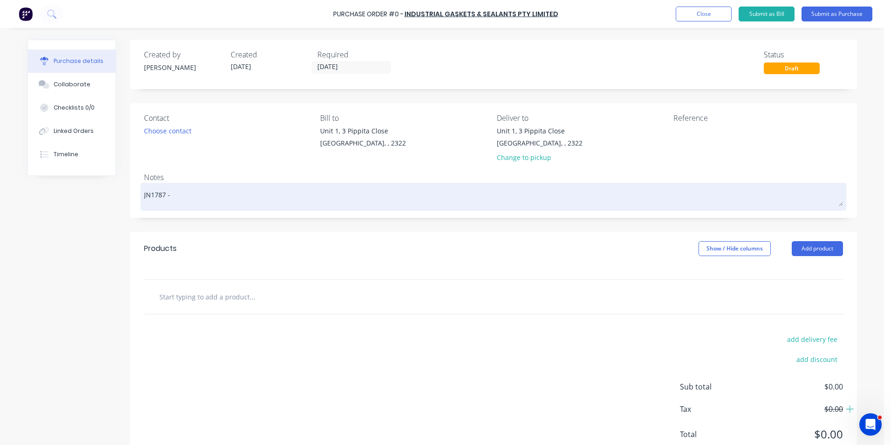
type textarea "x"
type textarea "JN1787 -"
type textarea "x"
type textarea "JN1787 - 7"
type textarea "x"
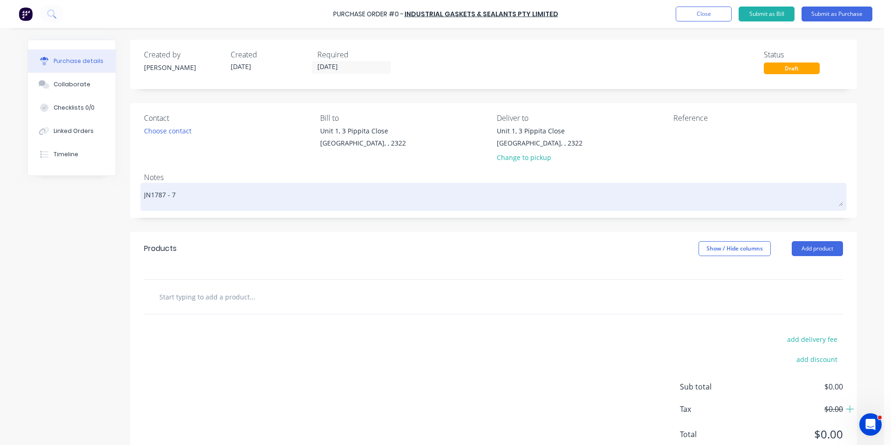
type textarea "JN1787 - 79"
type textarea "x"
type textarea "JN1787 - 794"
type textarea "x"
type textarea "JN1787 - 794"
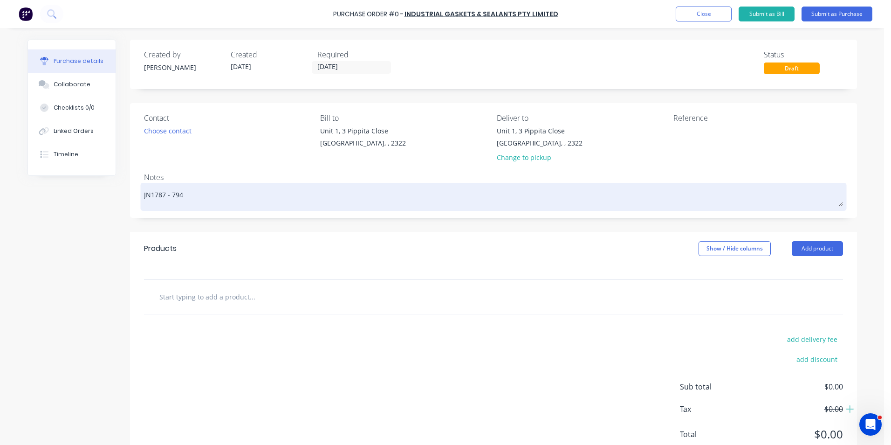
type textarea "x"
type textarea "JN1787 - 794 B"
type textarea "x"
type textarea "JN1787 - 794 Be"
type textarea "x"
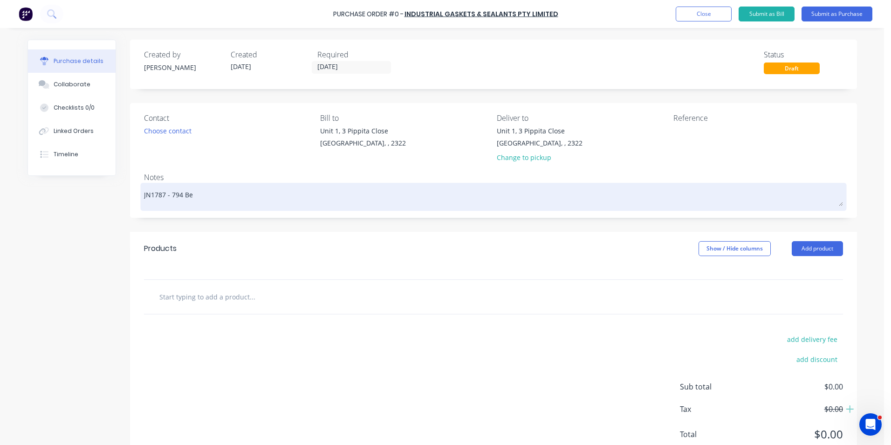
type textarea "JN1787 - 794 Bel"
type textarea "x"
type textarea "JN1787 - 794 Bell"
type textarea "x"
type textarea "JN1787 - 794 Belly"
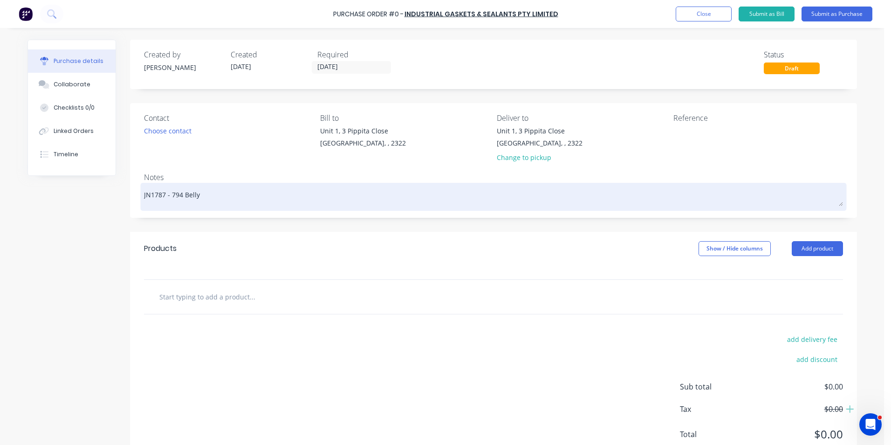
type textarea "x"
type textarea "JN1787 - 794 Belly"
type textarea "x"
type textarea "JN1787 - 794 Belly P"
type textarea "x"
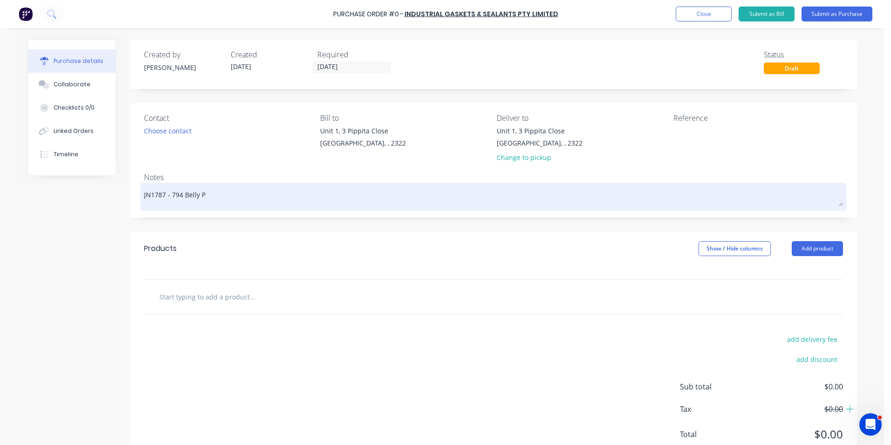
type textarea "JN1787 - 794 Belly Pa"
type textarea "x"
type textarea "JN1787 - 794 Belly Pan"
type textarea "x"
type textarea "JN1787 - 794 Belly Pane"
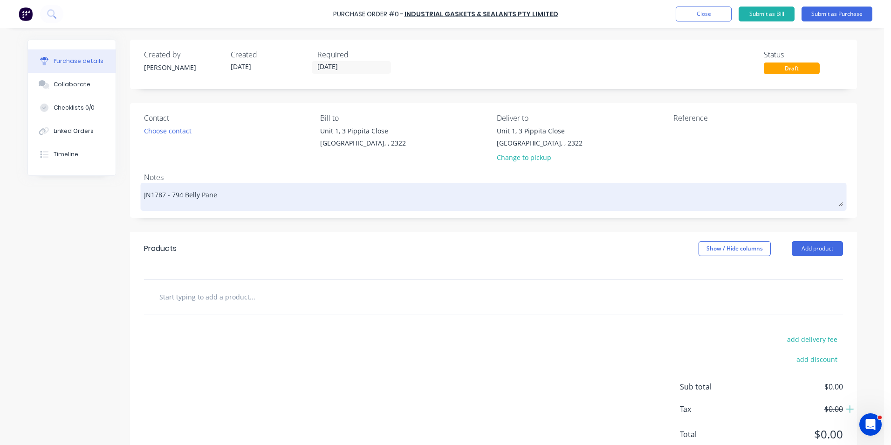
type textarea "x"
type textarea "JN1787 - 794 Belly Panel"
type textarea "x"
type textarea "JN1787 - 794 Belly Panel"
type textarea "x"
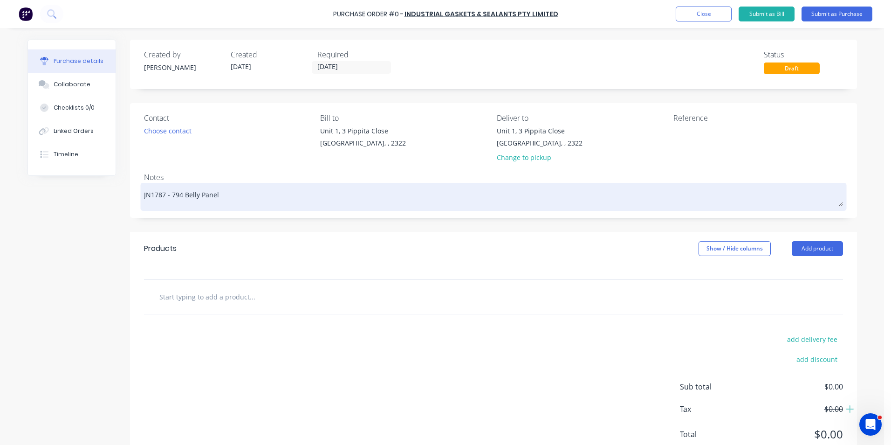
type textarea "JN1787 - 794 Belly Panel -"
type textarea "x"
type textarea "JN1787 - 794 Belly Panel -"
type textarea "x"
type textarea "JN1787 - 794 Belly Panel - R"
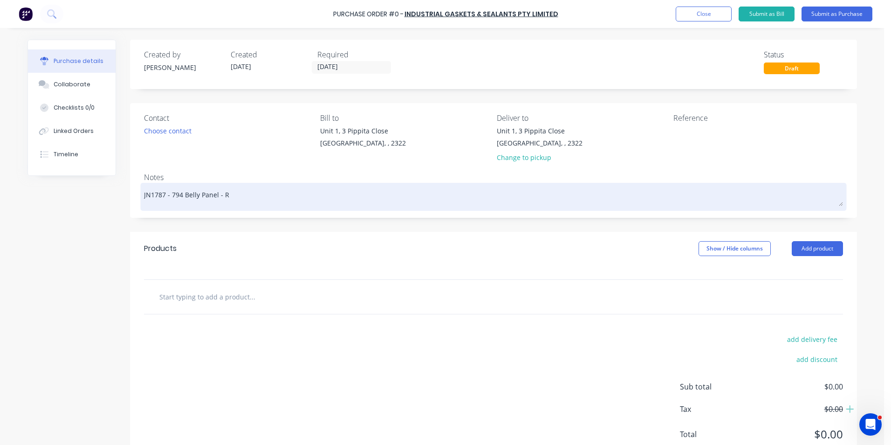
type textarea "x"
type textarea "JN1787 - 794 Belly Panel - Ru"
type textarea "x"
type textarea "JN1787 - 794 Belly Panel - Rub"
type textarea "x"
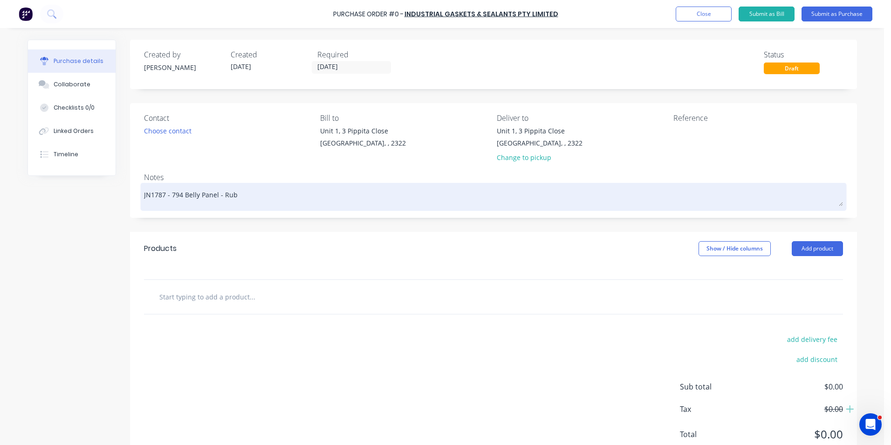
type textarea "JN1787 - 794 Belly Panel - Rubb"
type textarea "x"
type textarea "JN1787 - 794 Belly Panel - Rubbe"
type textarea "x"
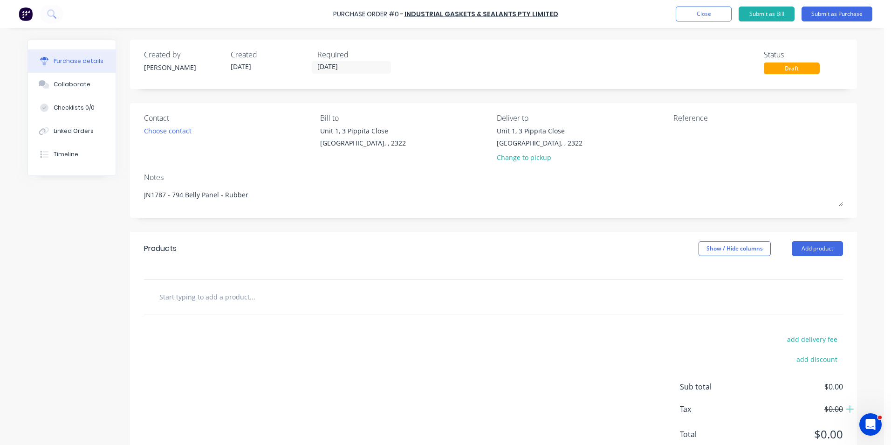
type textarea "JN1787 - 794 Belly Panel - Rubber"
type textarea "x"
type textarea "JN1787 - 794 Belly Panel - Rubber"
click at [187, 298] on input "text" at bounding box center [252, 296] width 186 height 19
type textarea "x"
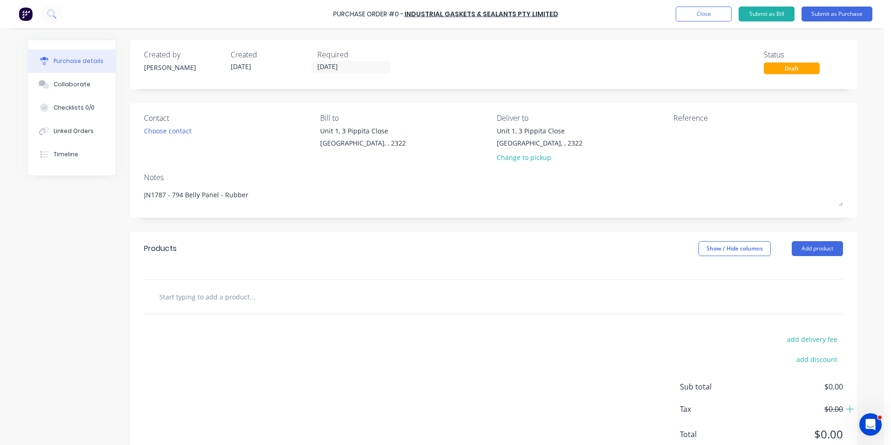
type input "S"
type textarea "x"
type input "Su"
type textarea "x"
type input "Sup"
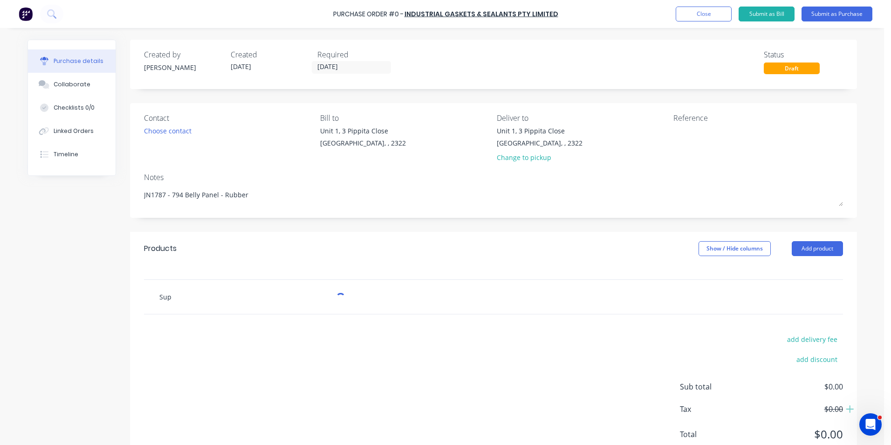
type textarea "x"
type input "Supp"
type textarea "x"
type input "Suppl"
type textarea "x"
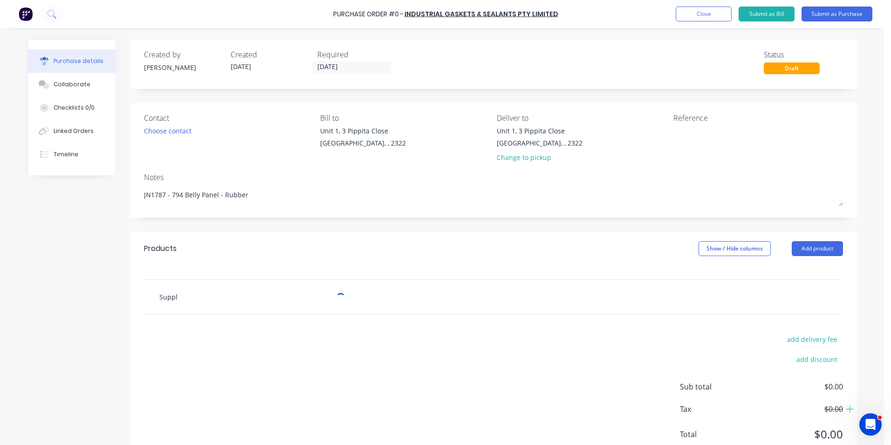
type input "Supply"
type textarea "x"
type input "Supply"
type textarea "x"
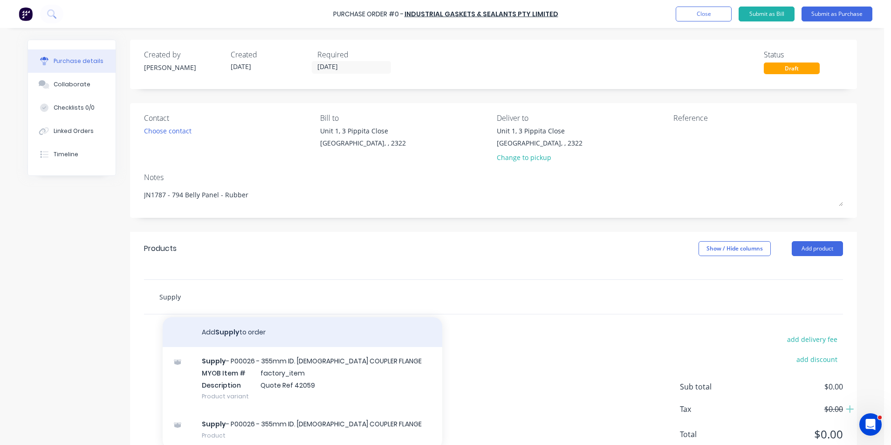
type input "Supply"
click at [233, 329] on button "Add Supply to order" at bounding box center [303, 332] width 280 height 30
type textarea "x"
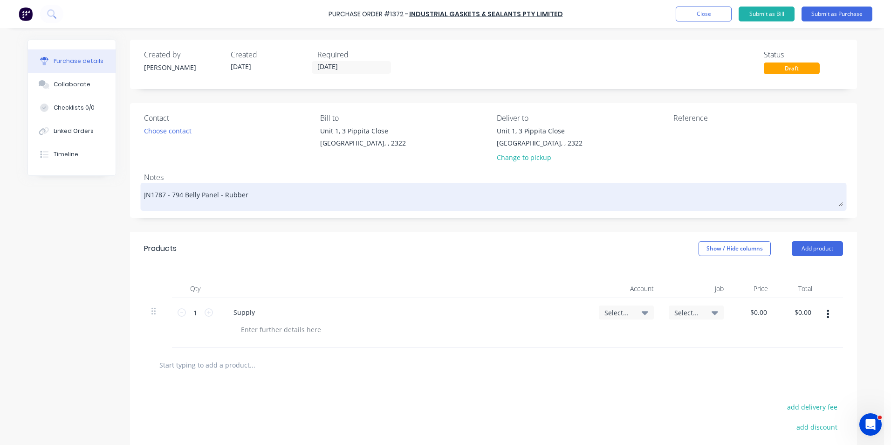
drag, startPoint x: 245, startPoint y: 195, endPoint x: 169, endPoint y: 199, distance: 76.1
click at [169, 199] on textarea "JN1787 - 794 Belly Panel - Rubber" at bounding box center [493, 195] width 699 height 21
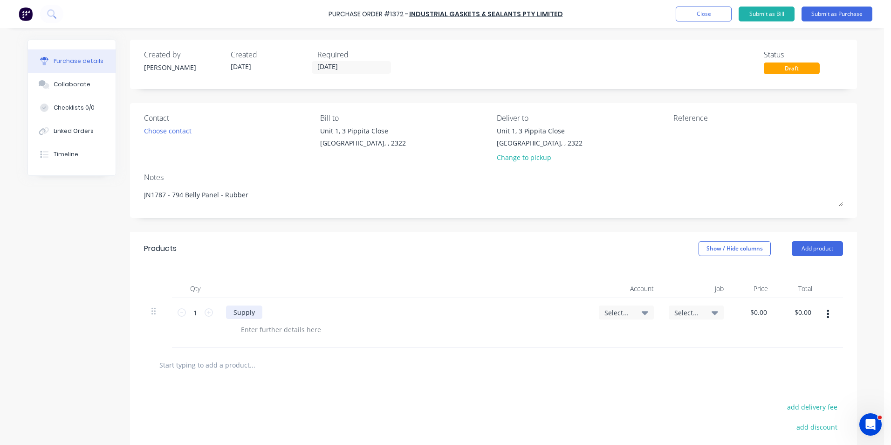
type textarea "x"
click at [249, 309] on div "Supply" at bounding box center [244, 312] width 36 height 14
drag, startPoint x: 377, startPoint y: 313, endPoint x: 393, endPoint y: 307, distance: 17.4
click at [377, 313] on div "Supply 794 Belly Panel - Rubber kit as per quote" at bounding box center [308, 312] width 165 height 14
click at [617, 309] on span "Select..." at bounding box center [618, 313] width 28 height 10
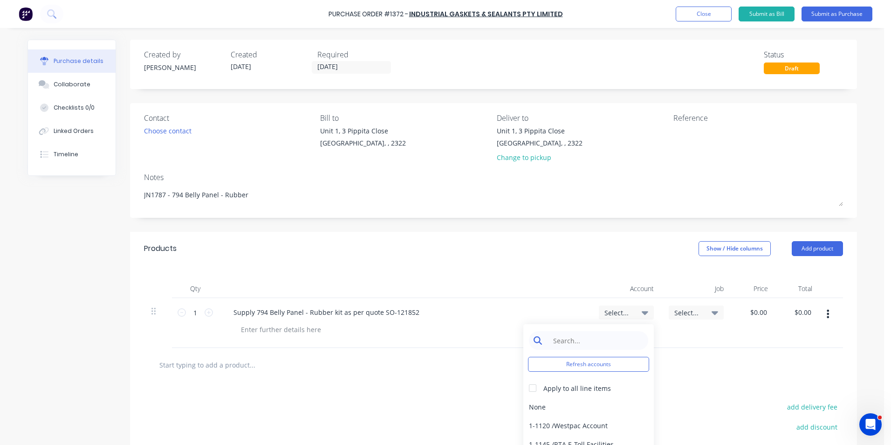
type textarea "x"
click at [578, 336] on input at bounding box center [596, 340] width 96 height 19
type input "1-14"
click at [538, 402] on div "1-1400 / Work in Progress - Materials" at bounding box center [588, 406] width 130 height 19
click at [691, 310] on span "Select..." at bounding box center [688, 313] width 28 height 10
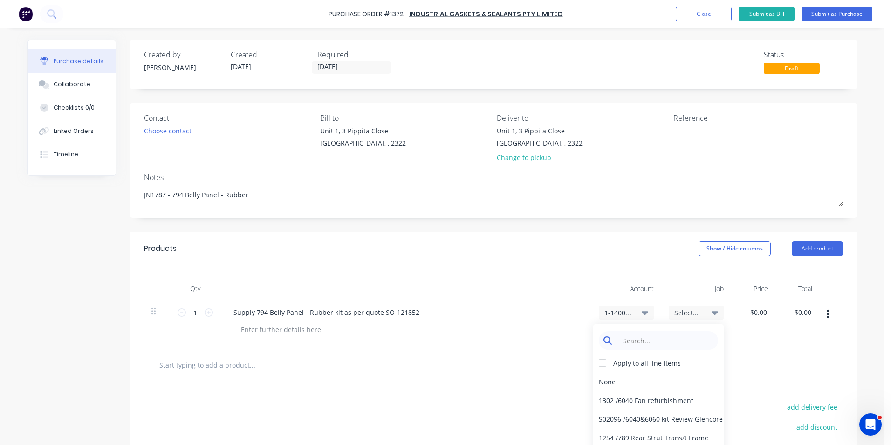
type textarea "x"
click at [654, 337] on input at bounding box center [666, 340] width 96 height 19
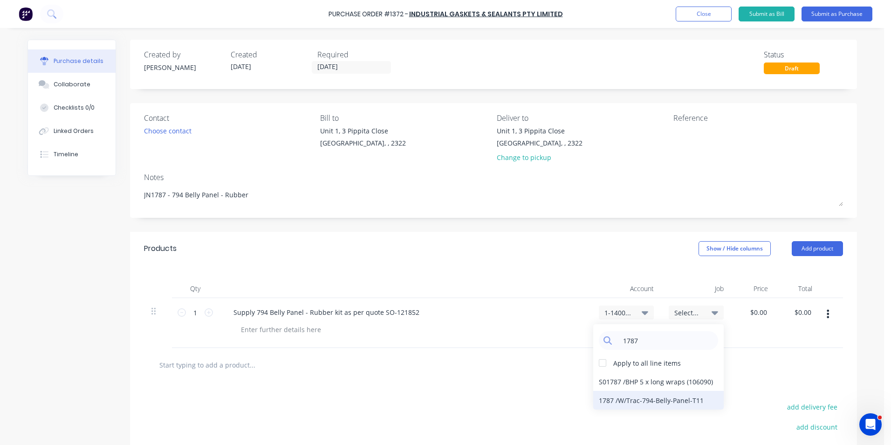
type input "1787"
click at [619, 401] on div "1787 / W/Trac-794-Belly-Panel-T11" at bounding box center [658, 400] width 130 height 19
type textarea "x"
click at [286, 328] on div at bounding box center [280, 329] width 95 height 14
type textarea "x"
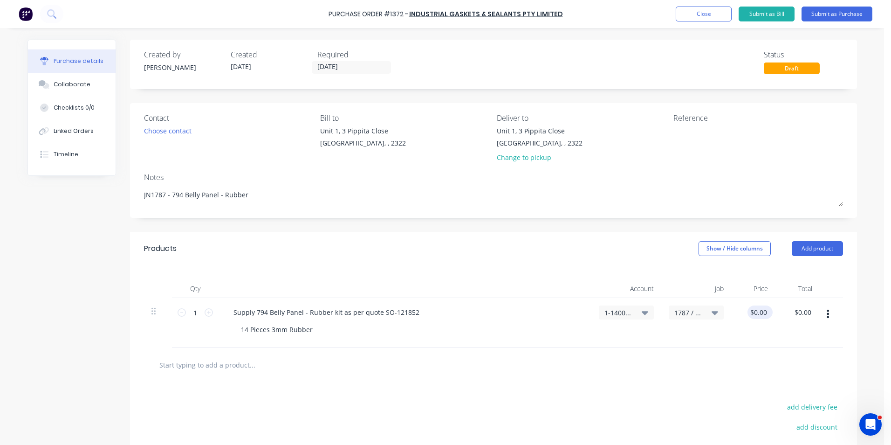
type input "0.0000"
click at [755, 313] on input "0.0000" at bounding box center [758, 312] width 21 height 14
click at [755, 312] on input "0.0000" at bounding box center [756, 312] width 25 height 14
type textarea "x"
click at [755, 312] on input "0.0000" at bounding box center [756, 312] width 25 height 14
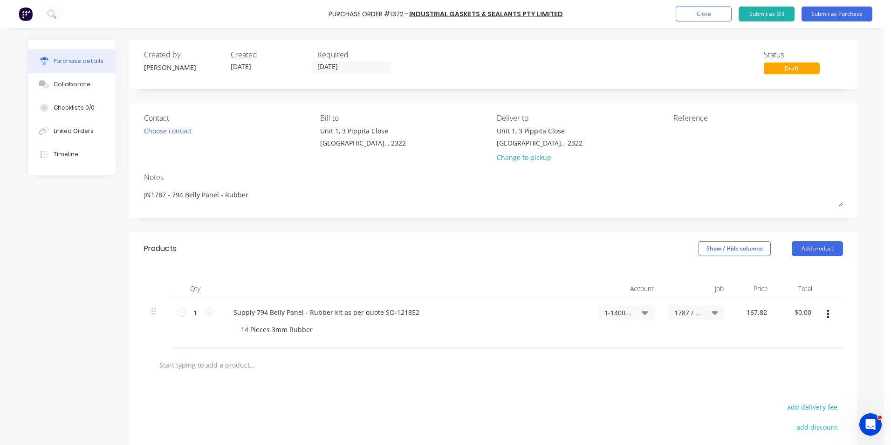
type input "167.82"
type textarea "x"
type input "$167.82"
click at [743, 345] on div "$167.82 167.82" at bounding box center [753, 323] width 44 height 50
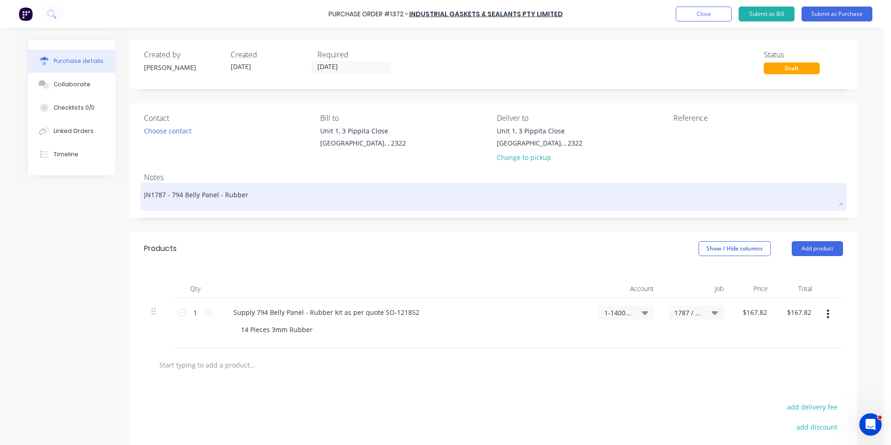
click at [245, 196] on textarea "JN1787 - 794 Belly Panel - Rubber" at bounding box center [493, 195] width 699 height 21
type textarea "x"
type textarea "JN1787 - 794 Belly Panel - Rubber"
type textarea "x"
type textarea "JN1787 - 794 Belly Panel - Rubber -"
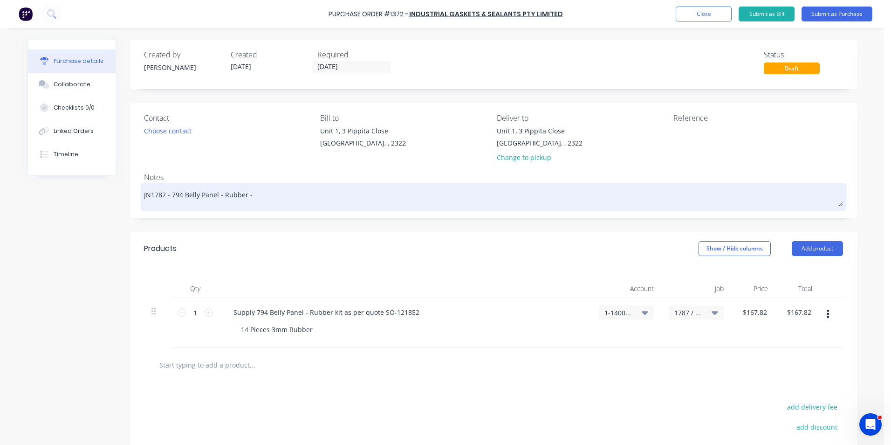
type textarea "x"
type textarea "JN1787 - 794 Belly Panel - Rubber -"
type textarea "x"
type textarea "JN1787 - 794 Belly Panel - Rubber - T"
type textarea "x"
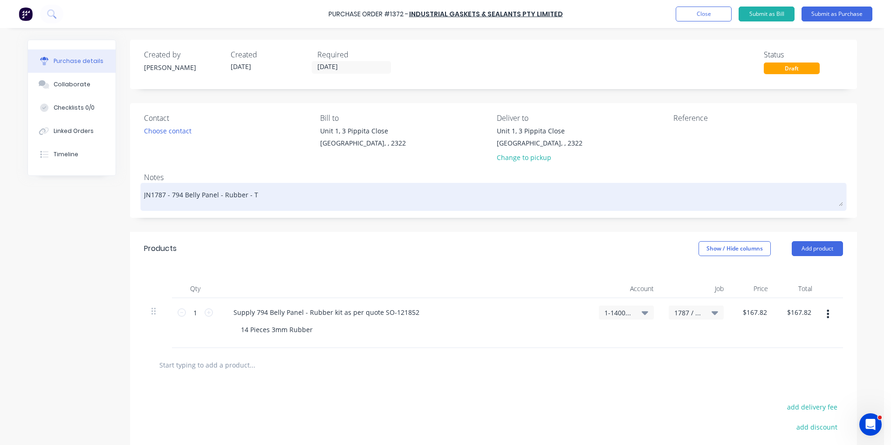
type textarea "JN1787 - 794 Belly Panel - Rubber - Tr"
type textarea "x"
type textarea "JN1787 - 794 Belly Panel - Rubber - Tru"
type textarea "x"
type textarea "JN1787 - 794 Belly Panel - Rubber - Truc"
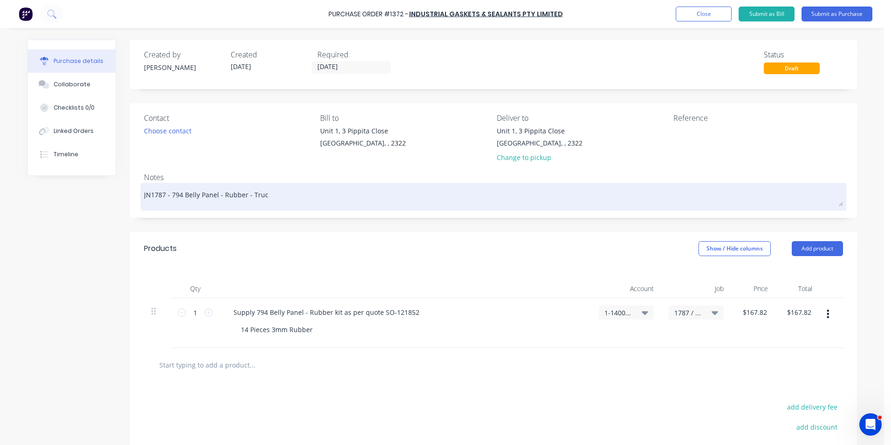
type textarea "x"
type textarea "JN1787 - 794 Belly Panel - Rubber - Truck"
type textarea "x"
type textarea "JN1787 - 794 Belly Panel - Rubber - Truck"
type textarea "x"
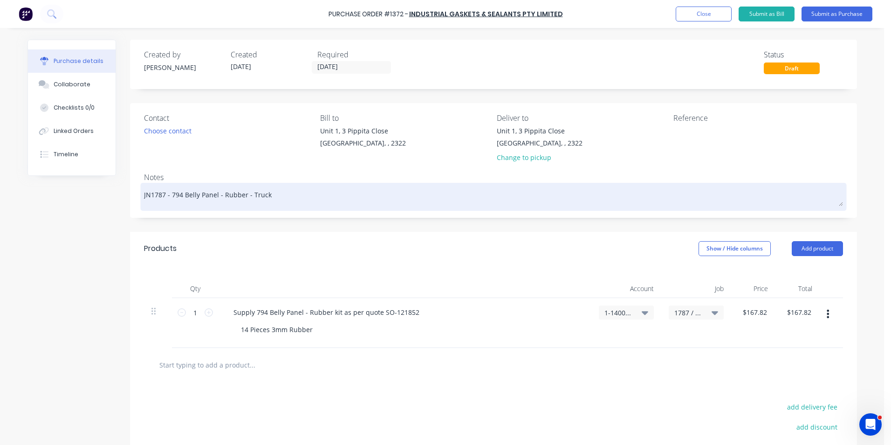
type textarea "JN1787 - 794 Belly Panel - Rubber - Truck #"
type textarea "x"
type textarea "JN1787 - 794 Belly Panel - Rubber - Truck #1"
type textarea "x"
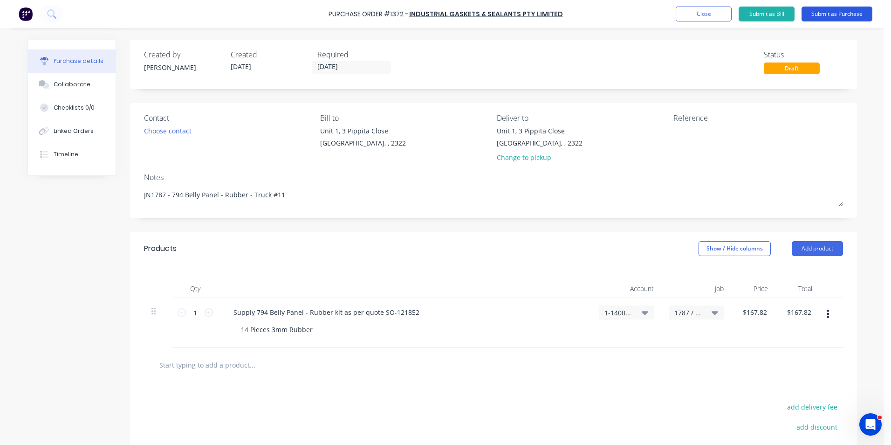
type textarea "JN1787 - 794 Belly Panel - Rubber - Truck #11"
type textarea "x"
type textarea "JN1787 - 794 Belly Panel - Rubber - Truck #11"
click at [837, 15] on button "Submit as Purchase" at bounding box center [837, 14] width 71 height 15
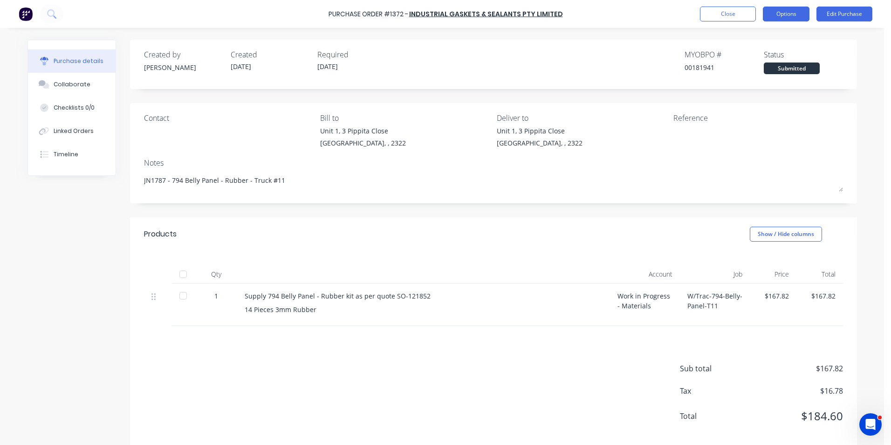
click at [786, 17] on button "Options" at bounding box center [786, 14] width 47 height 15
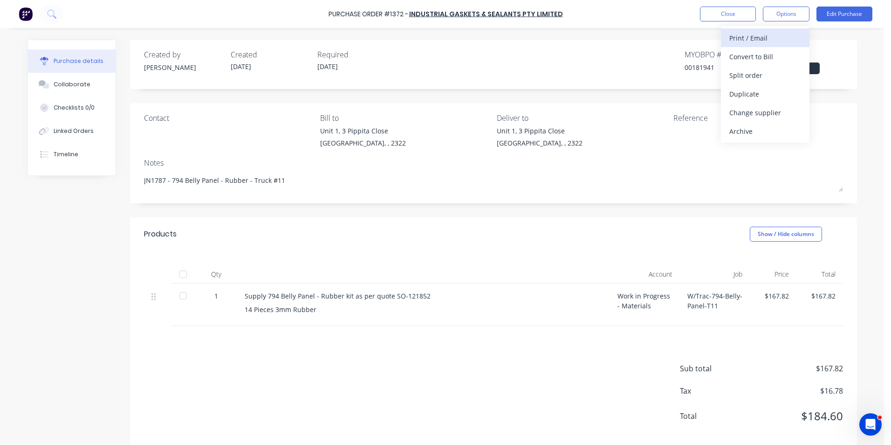
click at [757, 39] on div "Print / Email" at bounding box center [765, 38] width 72 height 14
click at [752, 55] on div "With pricing" at bounding box center [765, 57] width 72 height 14
type textarea "x"
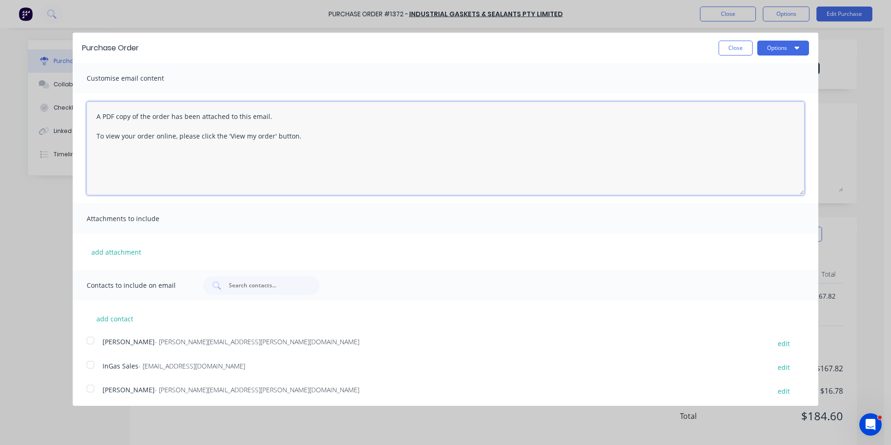
drag, startPoint x: 246, startPoint y: 139, endPoint x: 93, endPoint y: 110, distance: 155.6
click at [93, 110] on textarea "A PDF copy of the order has been attached to this email. To view your order onl…" at bounding box center [446, 148] width 718 height 93
type textarea "Hi Sales, PO attached as per your quote, please proceed. as discussed any"
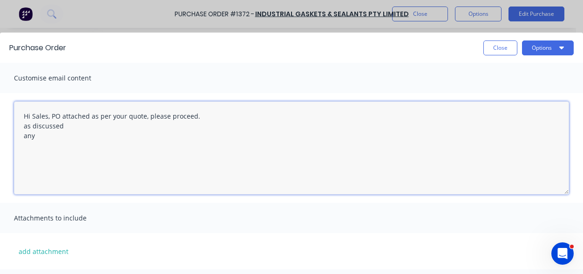
type textarea "x"
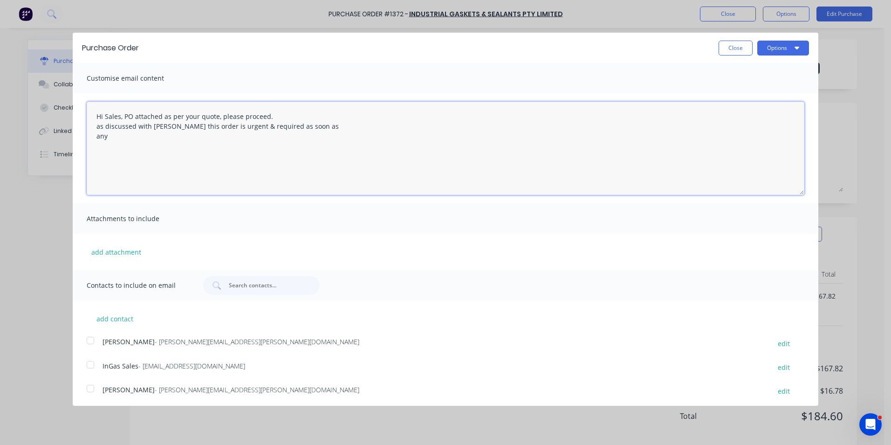
type textarea "Hi Sales, PO attached as per your quote, please proceed. as discussed with [PER…"
type textarea "x"
drag, startPoint x: 123, startPoint y: 117, endPoint x: 133, endPoint y: 121, distance: 11.2
click at [123, 118] on textarea "Hi Sales, PO attached as per your quote, please proceed. as discussed with [PER…" at bounding box center [446, 148] width 718 height 93
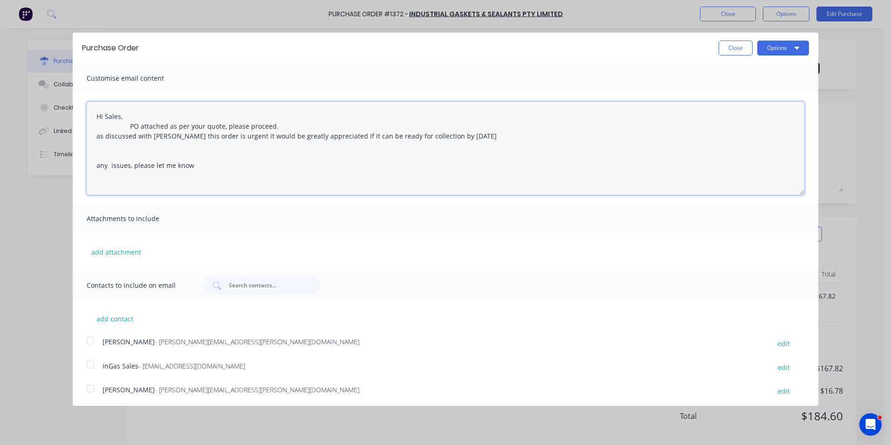
click at [233, 172] on textarea "Hi Sales, PO attached as per your quote, please proceed. as discussed with [PER…" at bounding box center [446, 148] width 718 height 93
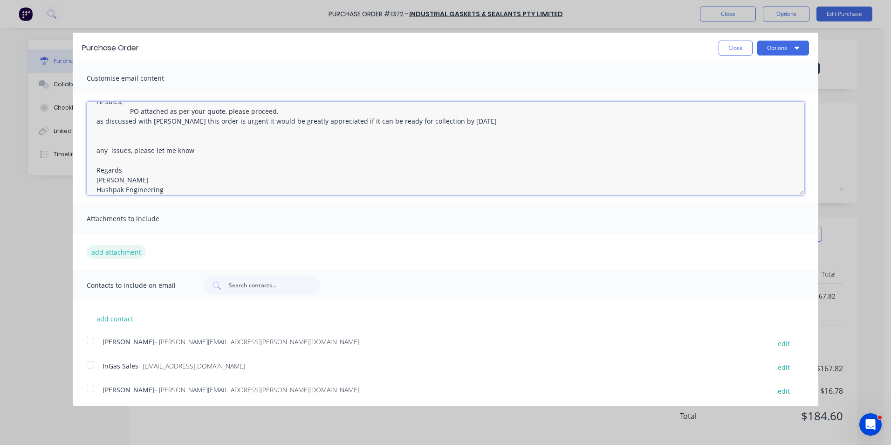
type textarea "Hi Sales, PO attached as per your quote, please proceed. as discussed with [PER…"
click at [129, 253] on button "add attachment" at bounding box center [116, 252] width 59 height 14
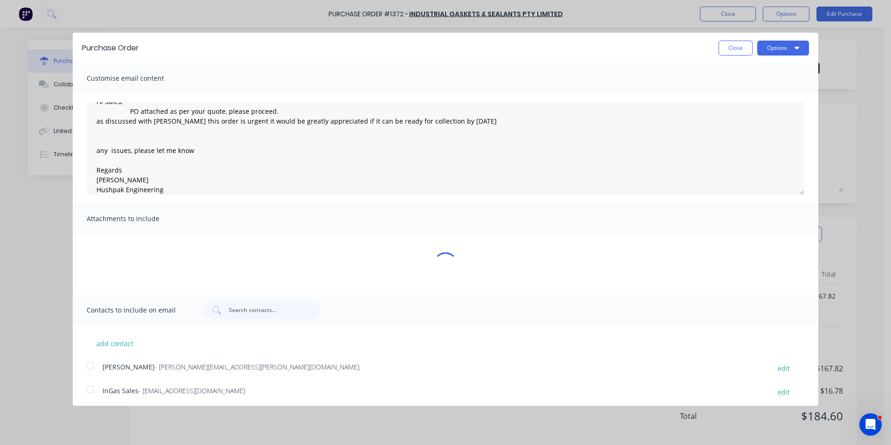
type textarea "x"
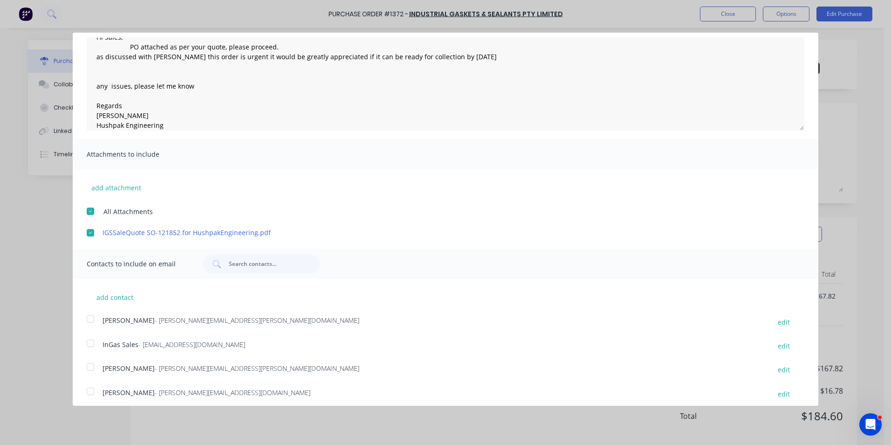
scroll to position [70, 0]
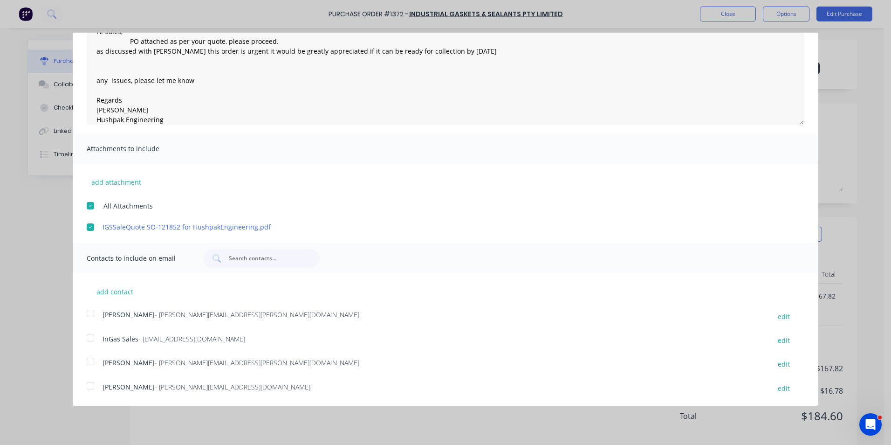
click at [92, 312] on div at bounding box center [90, 313] width 19 height 19
click at [778, 341] on button "edit" at bounding box center [783, 340] width 23 height 13
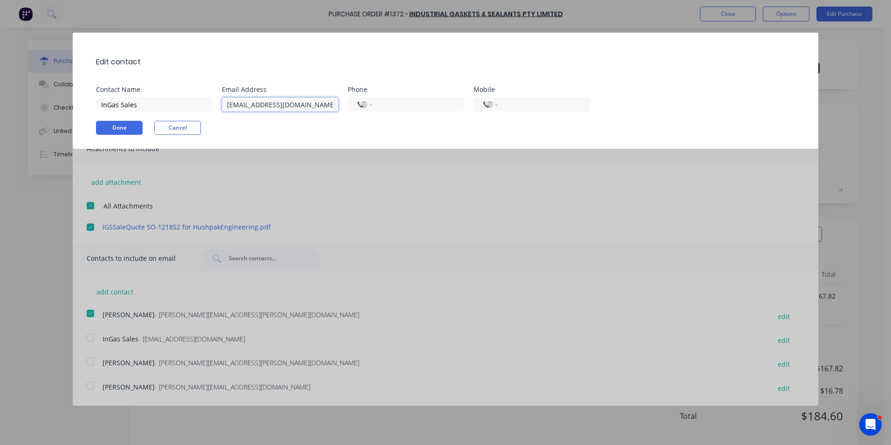
drag, startPoint x: 293, startPoint y: 106, endPoint x: 221, endPoint y: 107, distance: 72.2
click at [221, 107] on div "Contact Name InGas Sales Email Address [EMAIL_ADDRESS][DOMAIN_NAME] Phone Inter…" at bounding box center [450, 98] width 708 height 25
paste input "[EMAIL_ADDRESS][DOMAIN_NAME]"
type input "[EMAIL_ADDRESS][DOMAIN_NAME]"
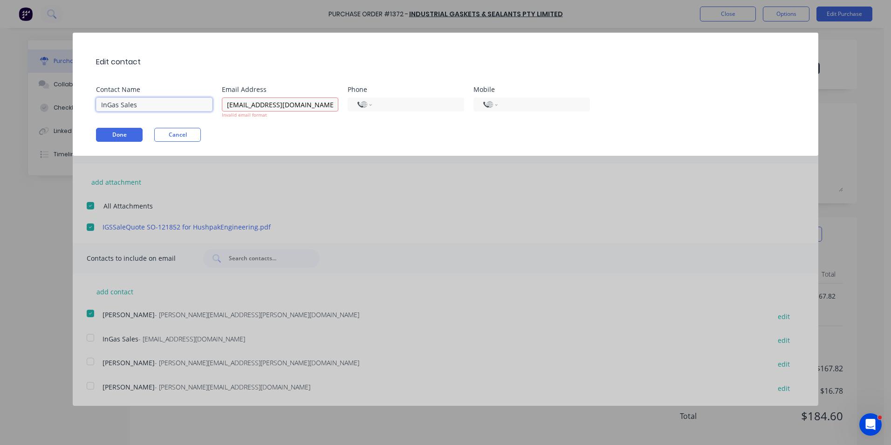
click at [135, 106] on input "InGas Sales" at bounding box center [154, 104] width 117 height 14
drag, startPoint x: 137, startPoint y: 103, endPoint x: 121, endPoint y: 104, distance: 15.9
click at [121, 104] on input "InGas Sales" at bounding box center [154, 104] width 117 height 14
type input "InGas Orders"
click at [279, 105] on input "[EMAIL_ADDRESS][DOMAIN_NAME]" at bounding box center [280, 104] width 117 height 14
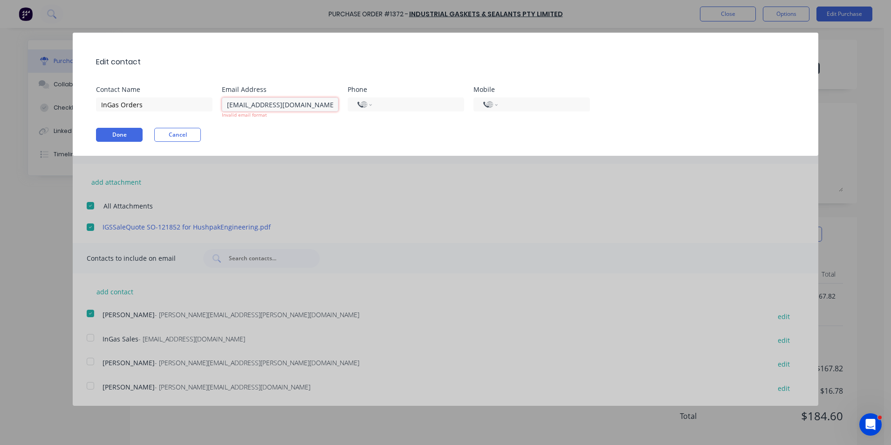
click at [302, 103] on input "[EMAIL_ADDRESS][DOMAIN_NAME]" at bounding box center [280, 104] width 117 height 14
click at [227, 104] on input "[EMAIL_ADDRESS][DOMAIN_NAME]" at bounding box center [280, 104] width 117 height 14
click at [302, 107] on input "[EMAIL_ADDRESS][DOMAIN_NAME]" at bounding box center [280, 104] width 117 height 14
type input "[EMAIL_ADDRESS][DOMAIN_NAME]"
click at [310, 129] on div "Done Cancel" at bounding box center [450, 135] width 708 height 14
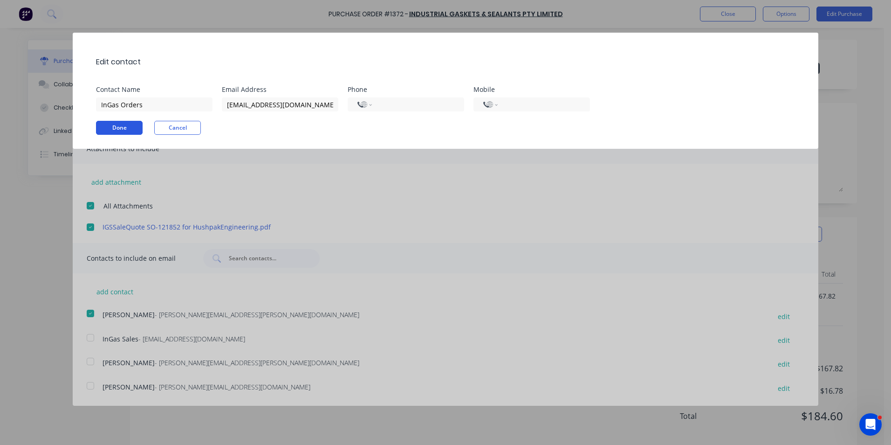
click at [116, 127] on button "Done" at bounding box center [119, 128] width 47 height 14
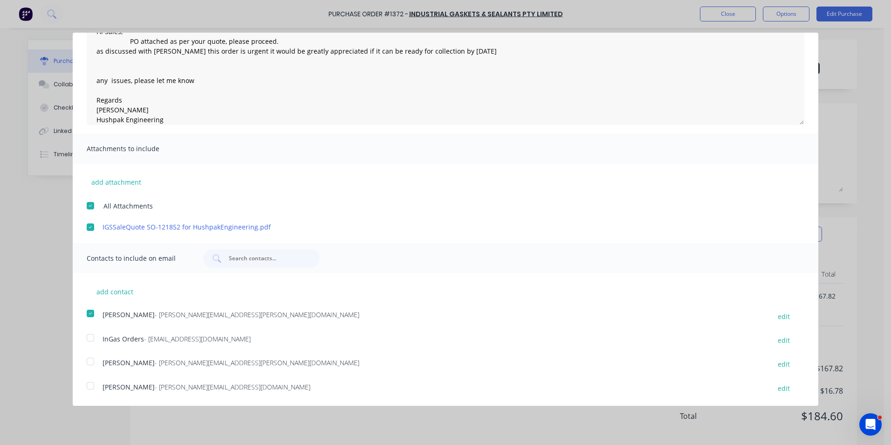
click at [91, 337] on div at bounding box center [90, 337] width 19 height 19
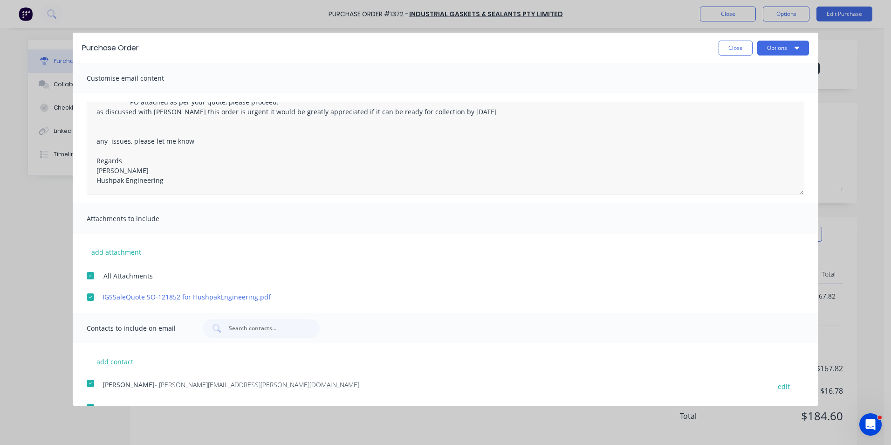
scroll to position [0, 0]
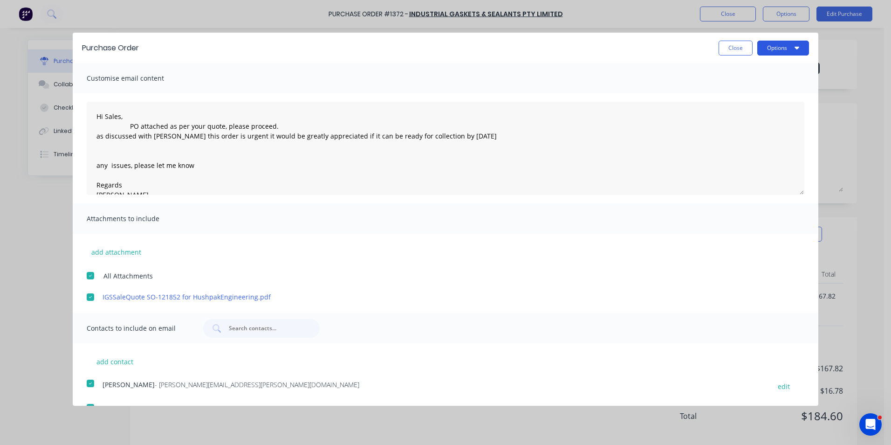
click at [776, 47] on button "Options" at bounding box center [783, 48] width 52 height 15
click at [734, 90] on div "Email" at bounding box center [765, 90] width 72 height 14
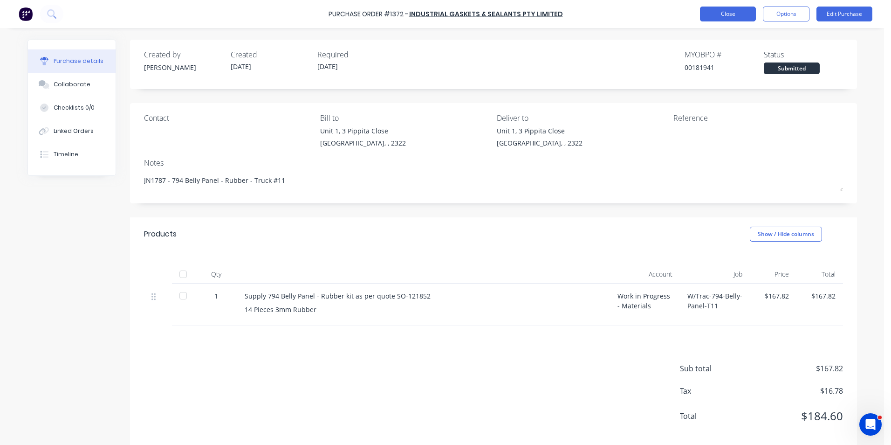
click at [732, 14] on button "Close" at bounding box center [728, 14] width 56 height 15
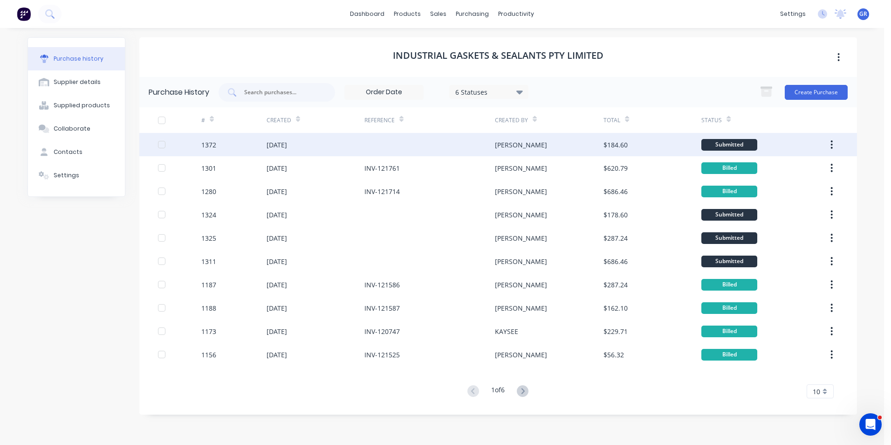
click at [832, 142] on icon "button" at bounding box center [831, 144] width 2 height 10
click at [775, 186] on div "Duplicate" at bounding box center [799, 188] width 72 height 14
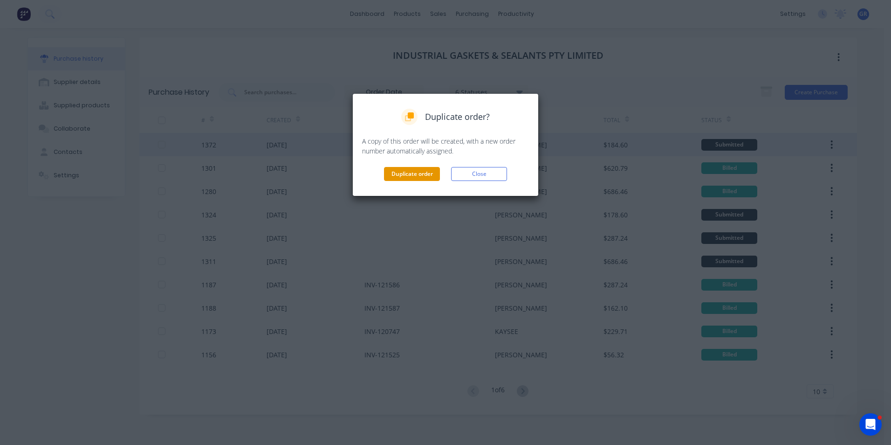
click at [417, 172] on button "Duplicate order" at bounding box center [412, 174] width 56 height 14
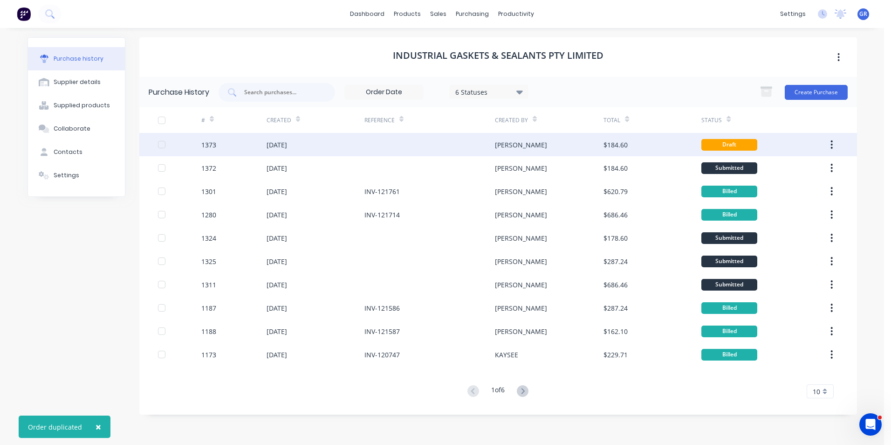
click at [212, 145] on div "1373" at bounding box center [208, 145] width 15 height 10
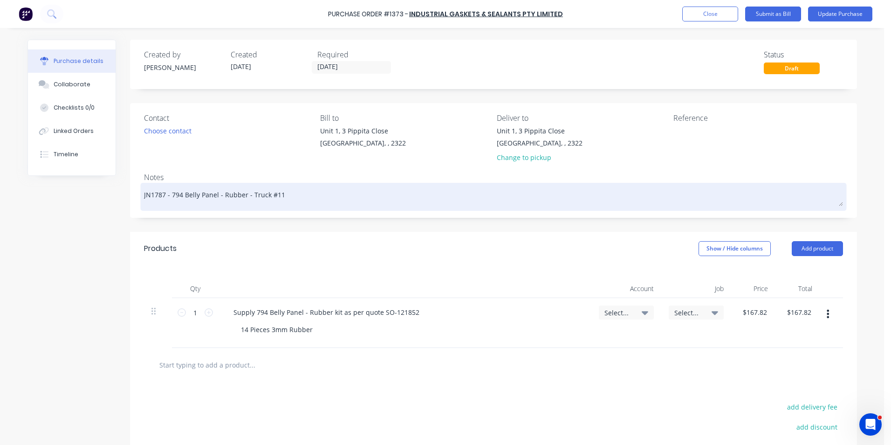
click at [156, 197] on textarea "JN1787 - 794 Belly Panel - Rubber - Truck #11" at bounding box center [493, 195] width 699 height 21
type textarea "x"
type textarea "JN1797 - 794 Belly Panel - Rubber - Truck #11"
click at [274, 198] on textarea "JN1797 - 794 Belly Panel - Rubber - Truck #11" at bounding box center [493, 195] width 699 height 21
type textarea "x"
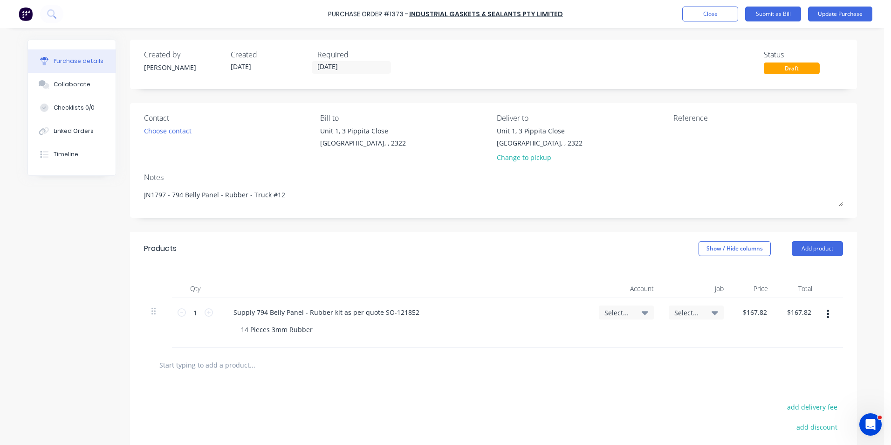
type textarea "JN1797 - 794 Belly Panel - Rubber - Truck #12"
type textarea "x"
type textarea "JN1797 - 794 Belly Panel - Rubber - Truck #12"
click at [615, 310] on span "Select..." at bounding box center [618, 313] width 28 height 10
type textarea "x"
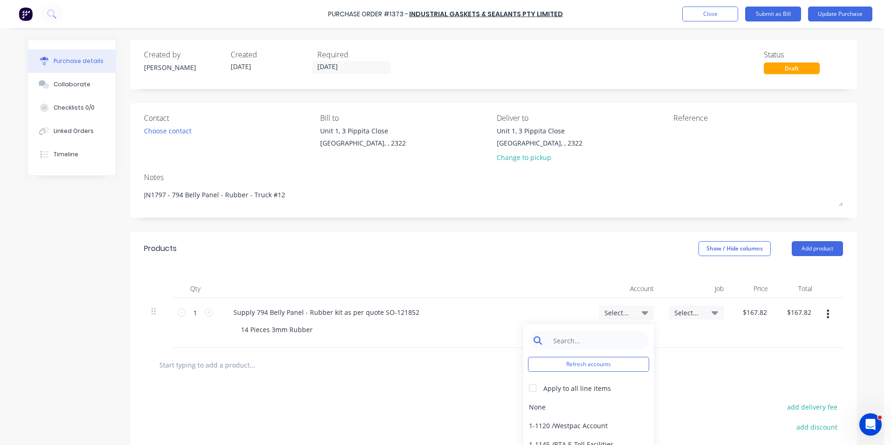
click at [581, 337] on input at bounding box center [596, 340] width 96 height 19
type input "1-14"
click at [547, 405] on div "1-1400 / Work in Progress - Materials" at bounding box center [588, 406] width 130 height 19
click at [692, 311] on span "Select..." at bounding box center [688, 313] width 28 height 10
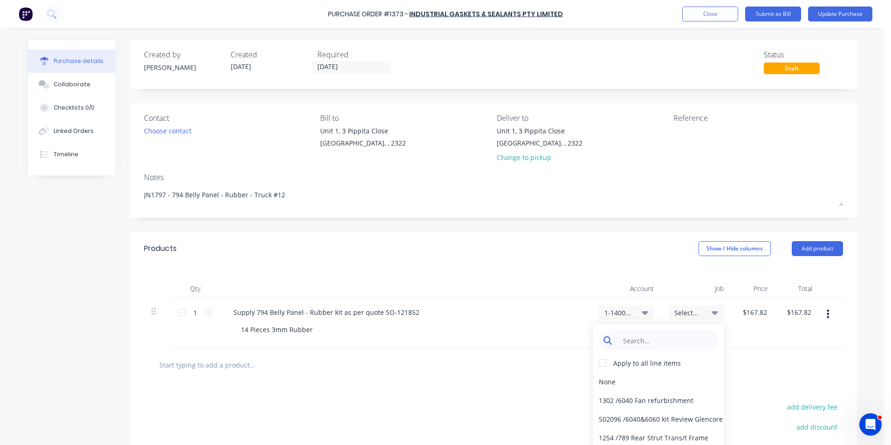
type textarea "x"
click at [654, 340] on input at bounding box center [666, 340] width 96 height 19
type input "1797"
click at [690, 380] on div "1797 / W/Trac-794-Belly-Panel-T12" at bounding box center [658, 381] width 130 height 19
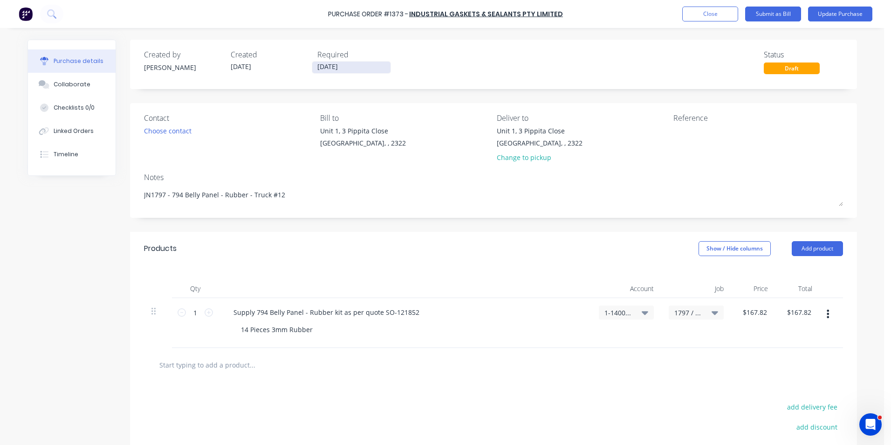
click at [340, 67] on input "[DATE]" at bounding box center [351, 68] width 78 height 12
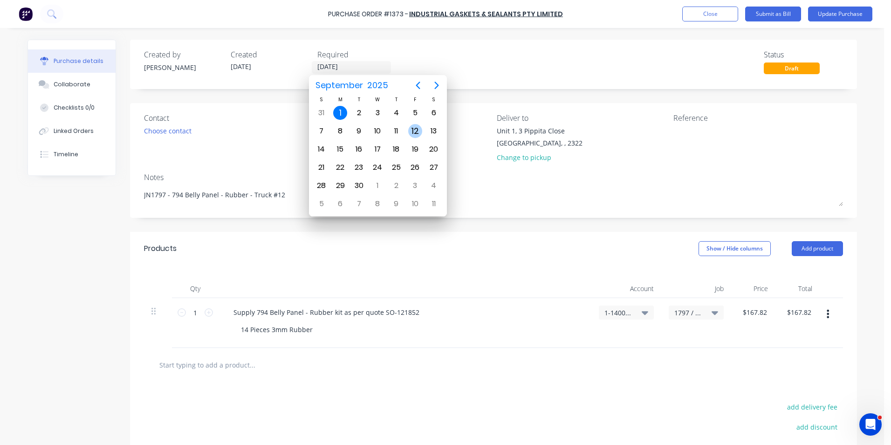
click at [414, 127] on div "12" at bounding box center [415, 131] width 14 height 14
type textarea "x"
type input "[DATE]"
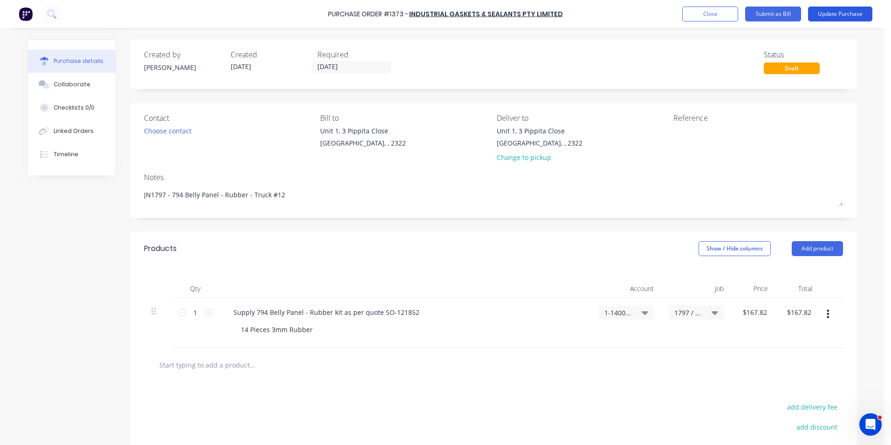
click at [836, 11] on button "Update Purchase" at bounding box center [840, 14] width 64 height 15
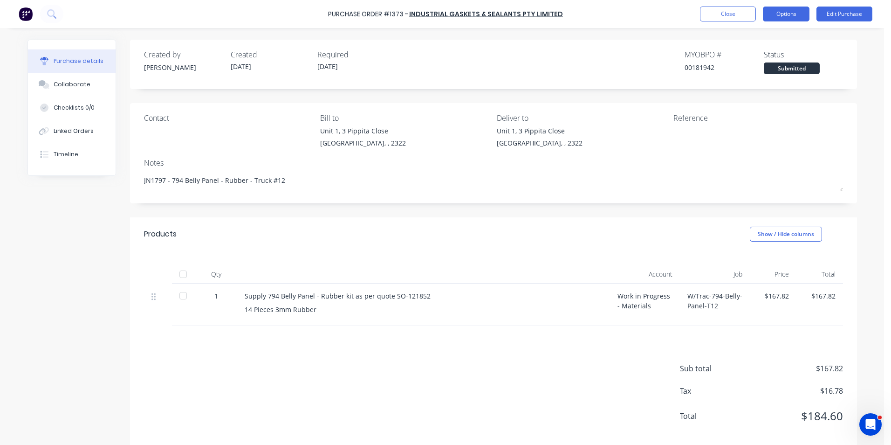
click at [785, 13] on button "Options" at bounding box center [786, 14] width 47 height 15
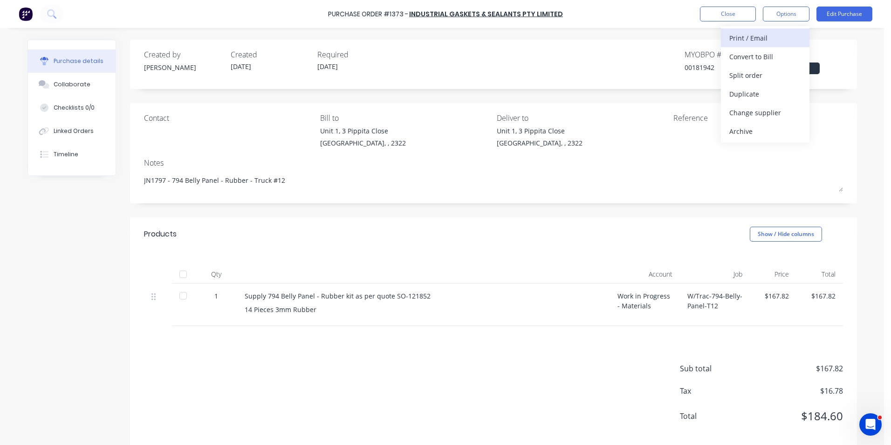
click at [758, 39] on div "Print / Email" at bounding box center [765, 38] width 72 height 14
click at [757, 57] on div "With pricing" at bounding box center [765, 57] width 72 height 14
type textarea "x"
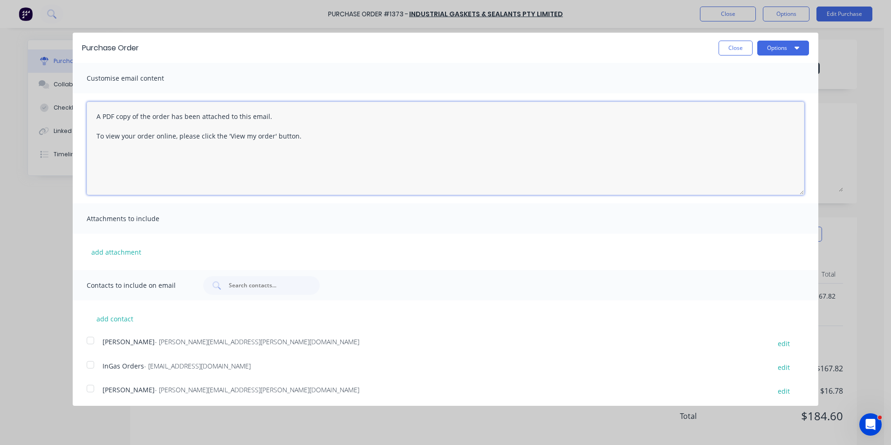
drag, startPoint x: 315, startPoint y: 138, endPoint x: 75, endPoint y: 111, distance: 241.5
click at [75, 111] on div "A PDF copy of the order has been attached to this email. To view your order onl…" at bounding box center [446, 148] width 746 height 110
type textarea "Hi Sales, another PO attached for this 794 belly panel rubber kit, this is for …"
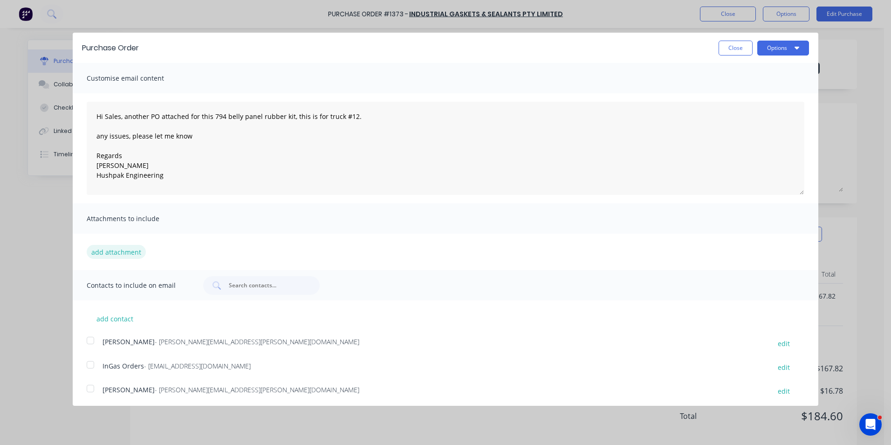
click at [113, 254] on button "add attachment" at bounding box center [116, 252] width 59 height 14
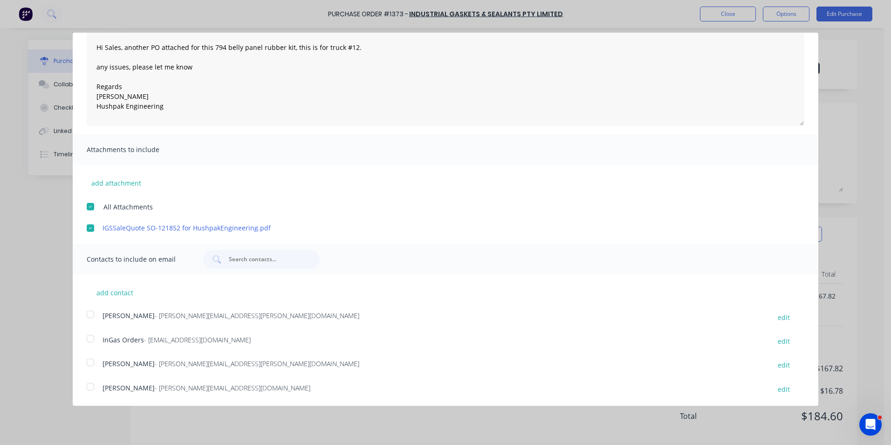
scroll to position [70, 0]
click at [92, 312] on div at bounding box center [90, 313] width 19 height 19
click at [90, 337] on div at bounding box center [90, 337] width 19 height 19
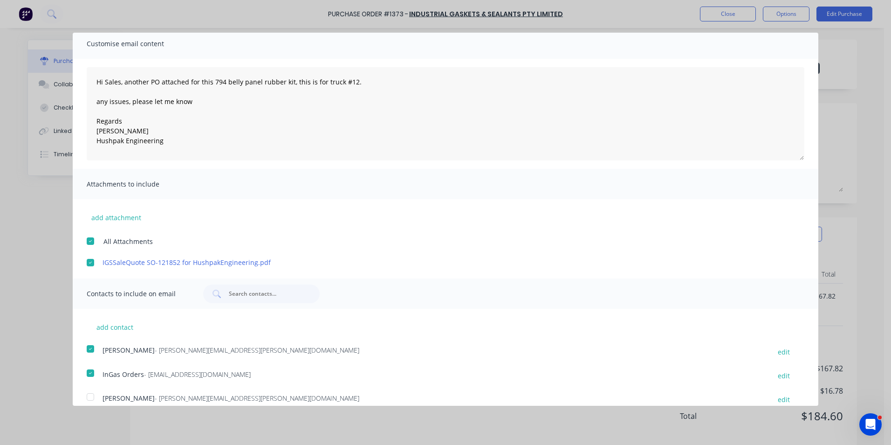
scroll to position [0, 0]
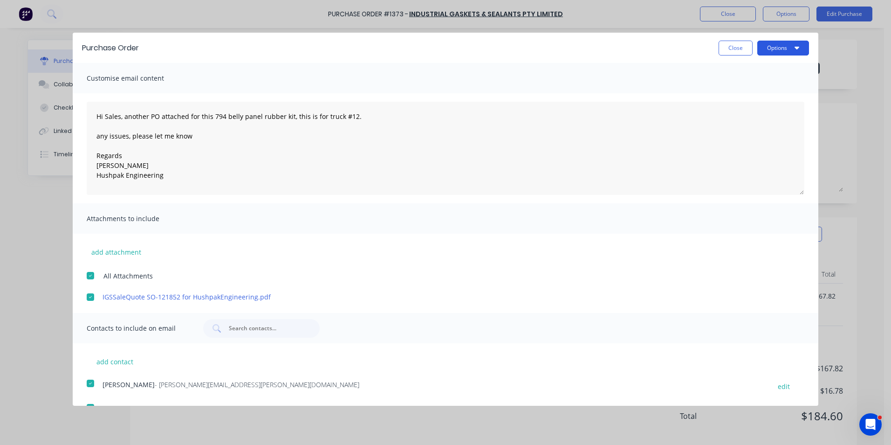
click at [778, 46] on button "Options" at bounding box center [783, 48] width 52 height 15
click at [734, 88] on div "Email" at bounding box center [765, 90] width 72 height 14
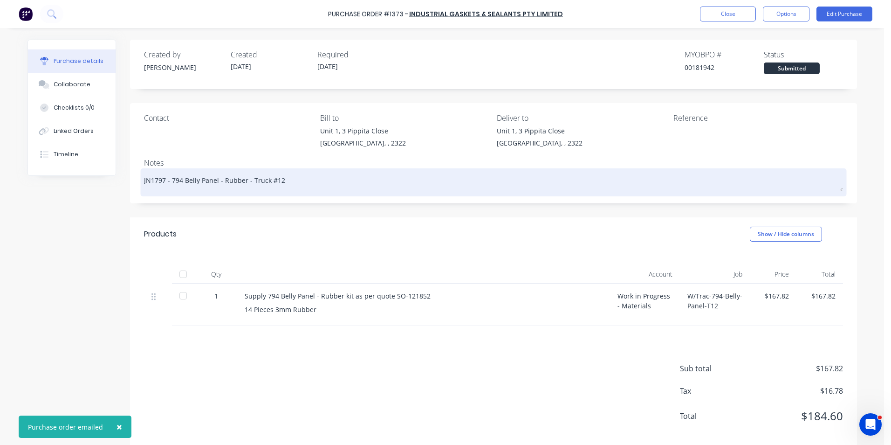
type textarea "x"
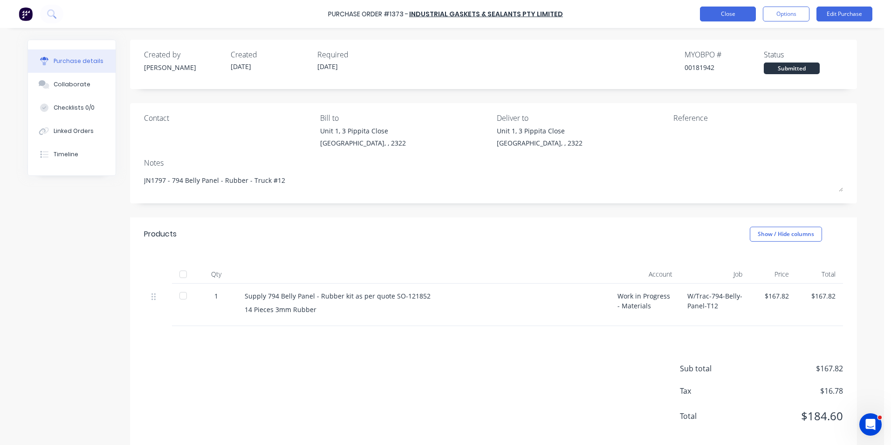
click at [726, 16] on button "Close" at bounding box center [728, 14] width 56 height 15
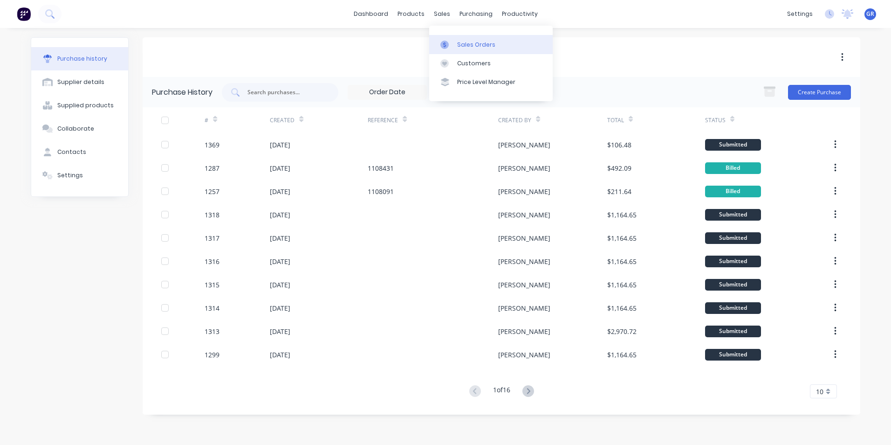
click at [457, 45] on div "Sales Orders" at bounding box center [476, 45] width 38 height 8
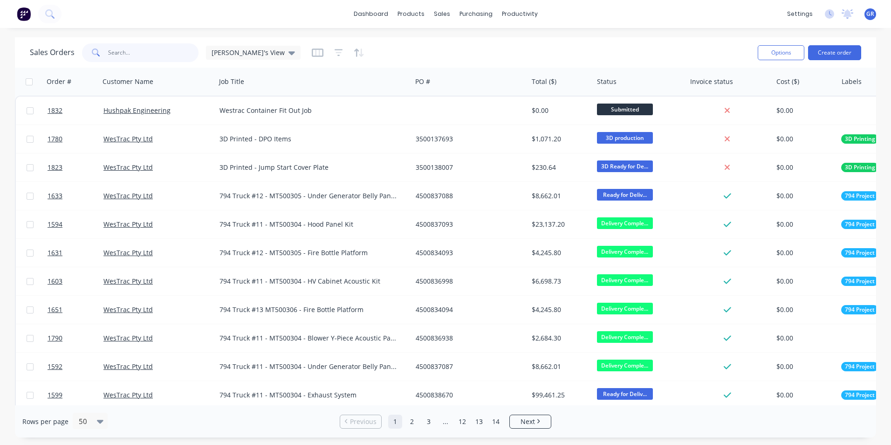
click at [130, 53] on input "text" at bounding box center [153, 52] width 91 height 19
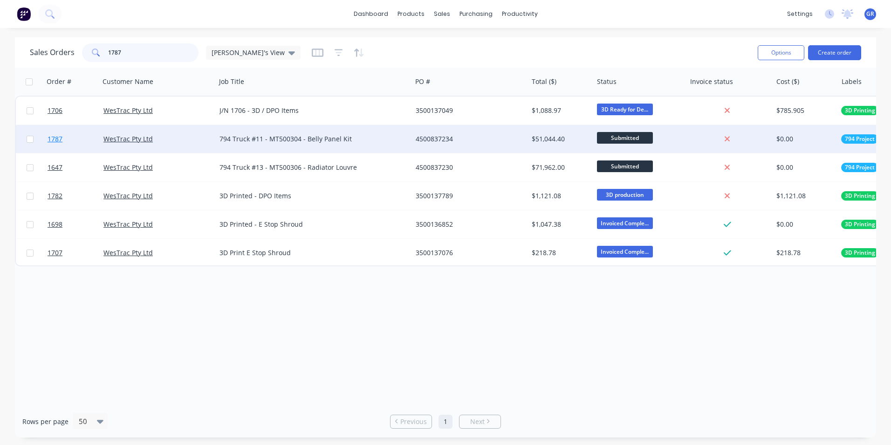
type input "1787"
click at [57, 140] on span "1787" at bounding box center [55, 138] width 15 height 9
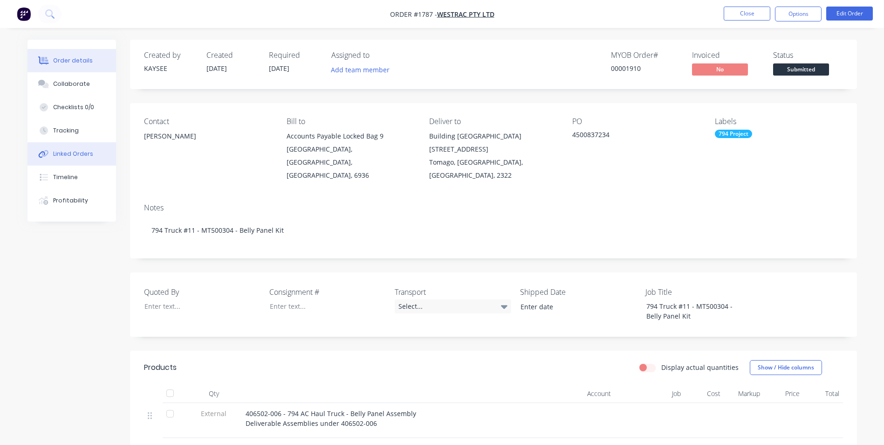
click at [78, 153] on div "Linked Orders" at bounding box center [73, 154] width 40 height 8
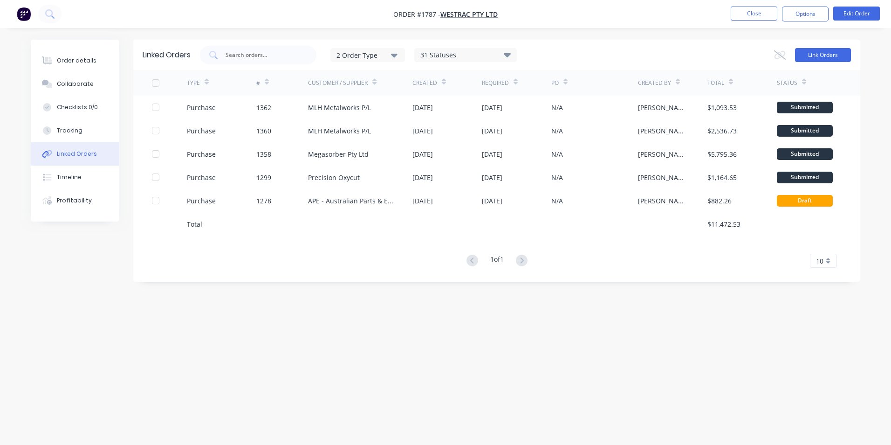
click at [826, 53] on button "Link Orders" at bounding box center [823, 55] width 56 height 14
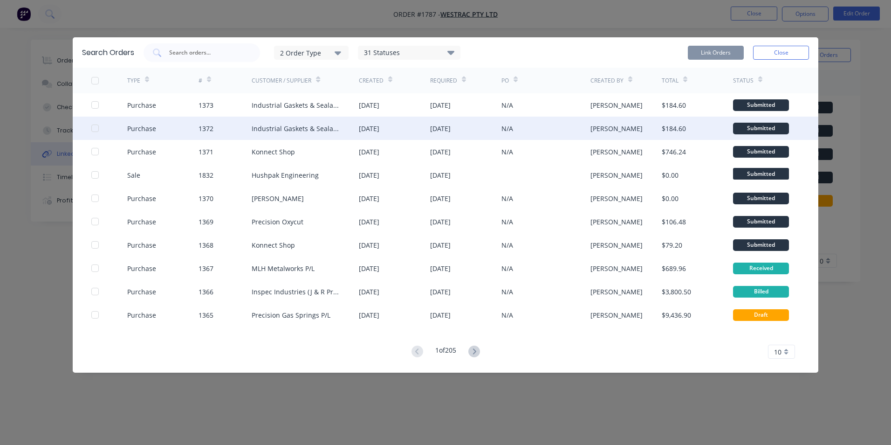
click at [94, 129] on div at bounding box center [95, 128] width 19 height 19
click at [715, 52] on button "Link Orders" at bounding box center [716, 53] width 56 height 14
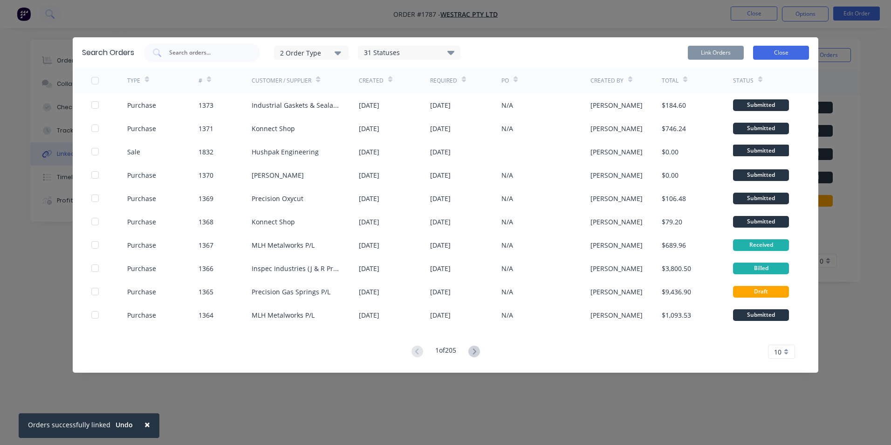
click at [782, 51] on button "Close" at bounding box center [781, 53] width 56 height 14
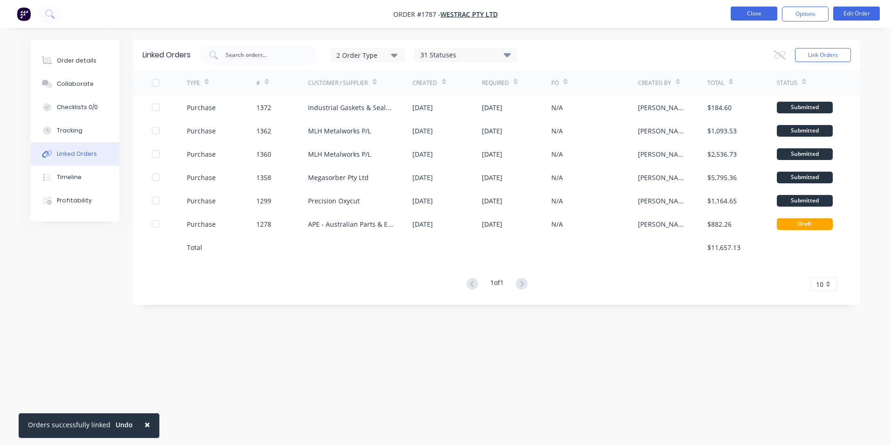
click at [757, 15] on button "Close" at bounding box center [754, 14] width 47 height 14
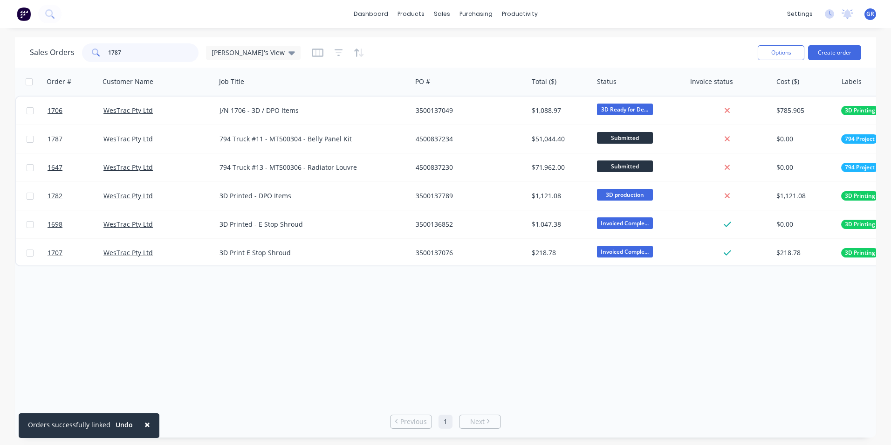
click at [114, 55] on input "1787" at bounding box center [153, 52] width 91 height 19
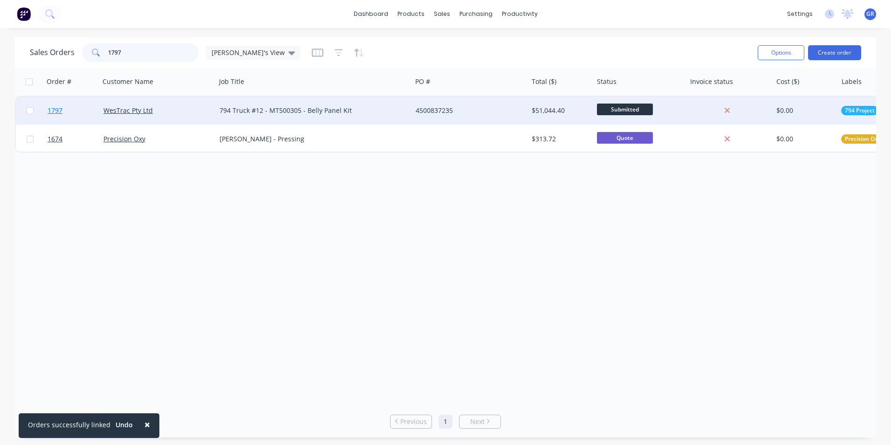
type input "1797"
click at [55, 109] on span "1797" at bounding box center [55, 110] width 15 height 9
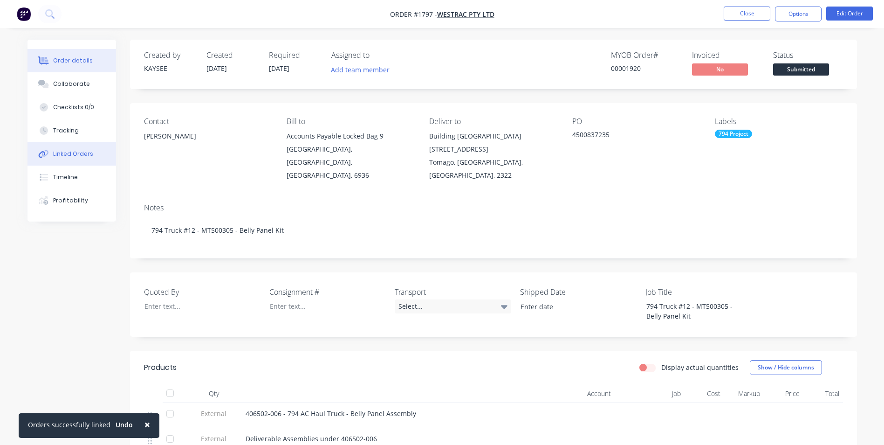
click at [73, 153] on div "Linked Orders" at bounding box center [73, 154] width 40 height 8
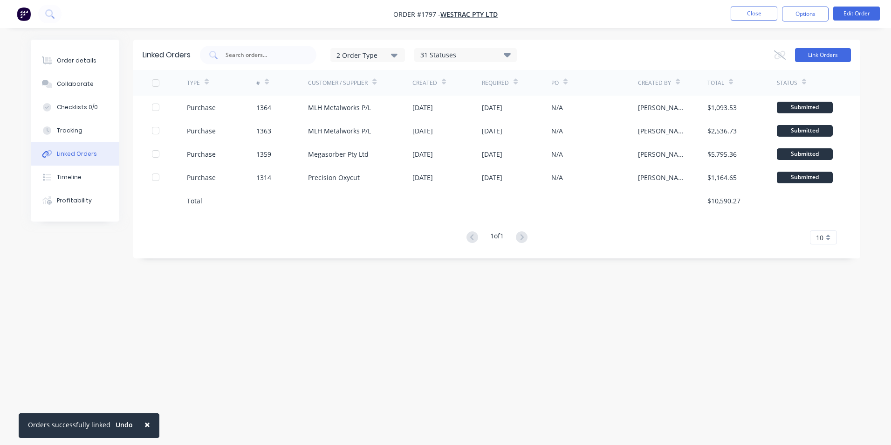
click at [816, 55] on button "Link Orders" at bounding box center [823, 55] width 56 height 14
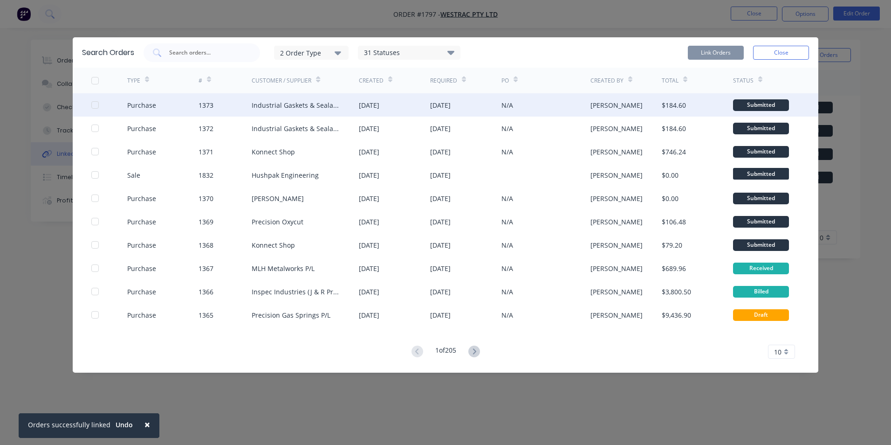
click at [95, 105] on div at bounding box center [95, 105] width 19 height 19
click at [723, 52] on button "Link Orders" at bounding box center [716, 53] width 56 height 14
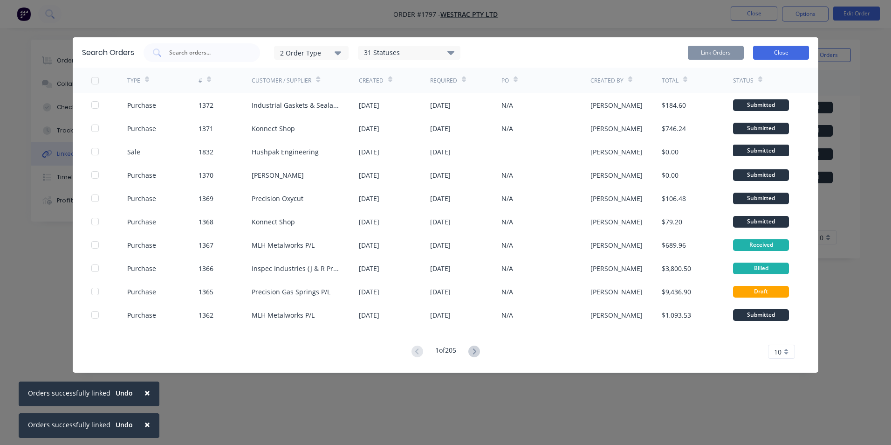
click at [788, 52] on button "Close" at bounding box center [781, 53] width 56 height 14
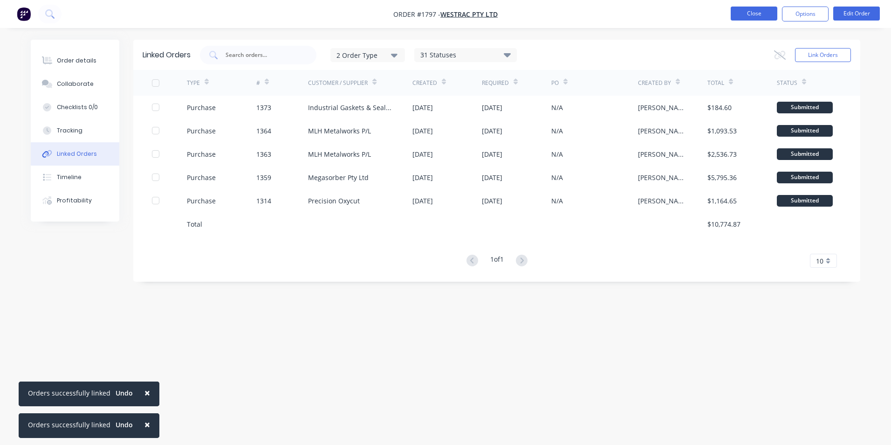
click at [752, 11] on button "Close" at bounding box center [754, 14] width 47 height 14
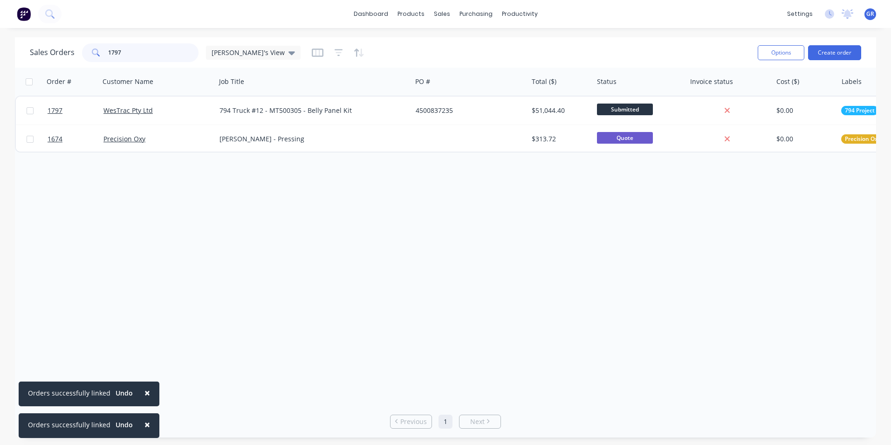
drag, startPoint x: 126, startPoint y: 53, endPoint x: 97, endPoint y: 53, distance: 28.9
click at [97, 53] on div "1797" at bounding box center [140, 52] width 117 height 19
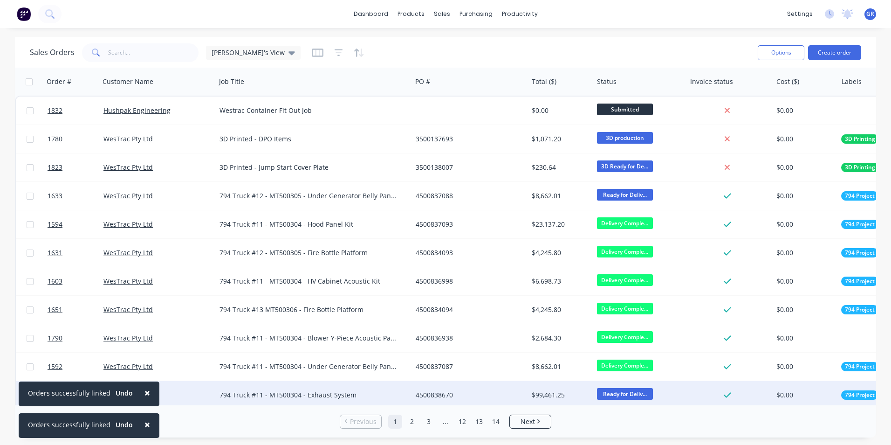
drag, startPoint x: 140, startPoint y: 388, endPoint x: 141, endPoint y: 393, distance: 5.1
click at [144, 388] on span "×" at bounding box center [147, 392] width 6 height 13
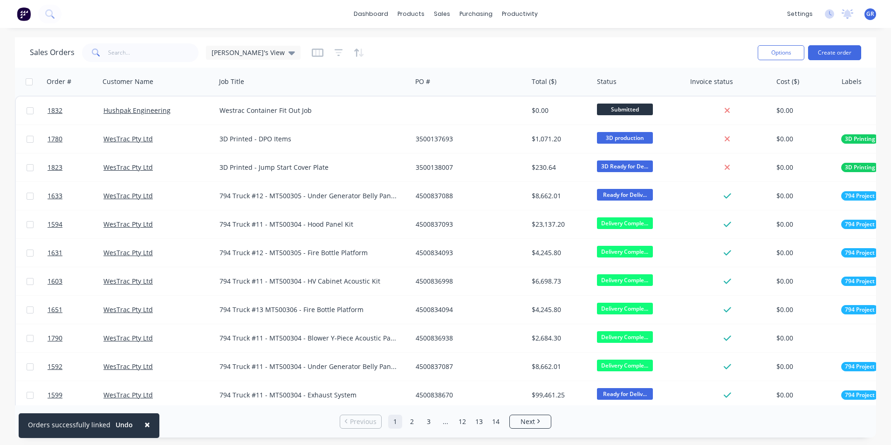
click at [144, 423] on span "×" at bounding box center [147, 424] width 6 height 13
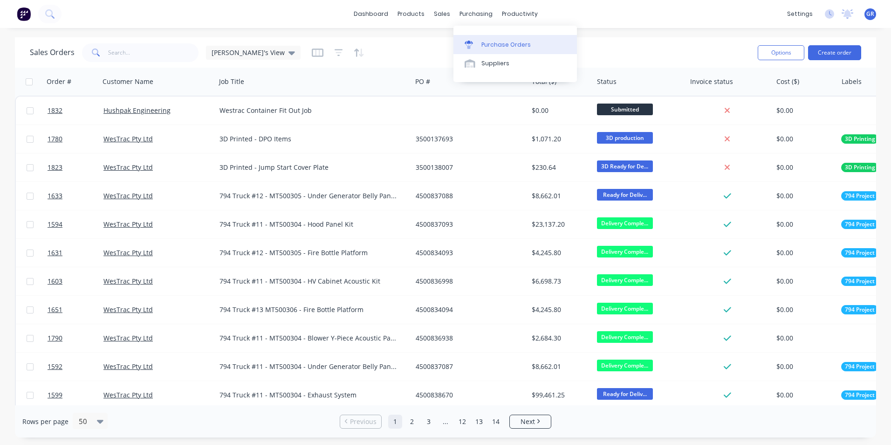
click at [500, 43] on div "Purchase Orders" at bounding box center [505, 45] width 49 height 8
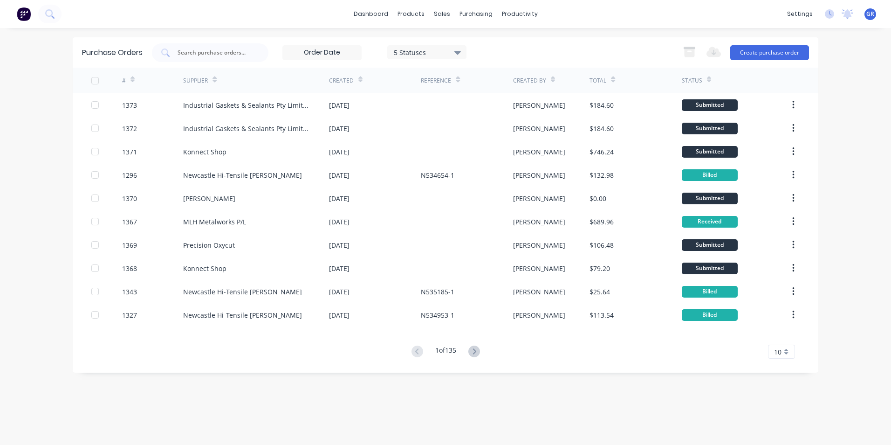
click at [777, 350] on span "10" at bounding box center [777, 352] width 7 height 10
click at [779, 334] on div "35" at bounding box center [781, 336] width 26 height 16
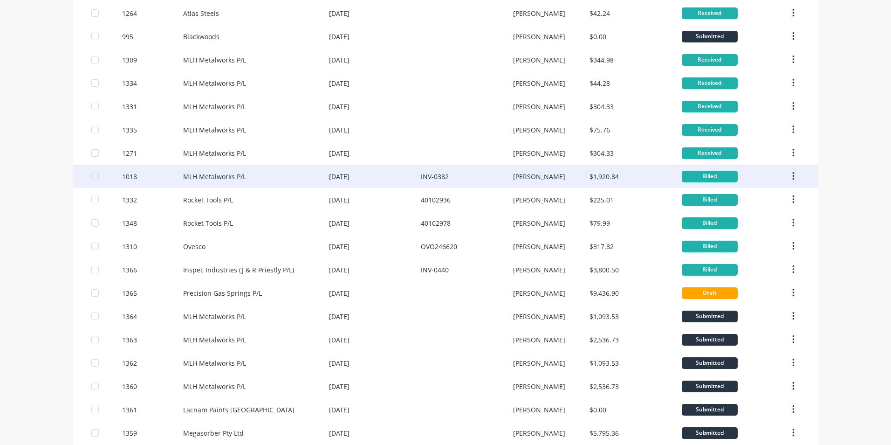
scroll to position [419, 0]
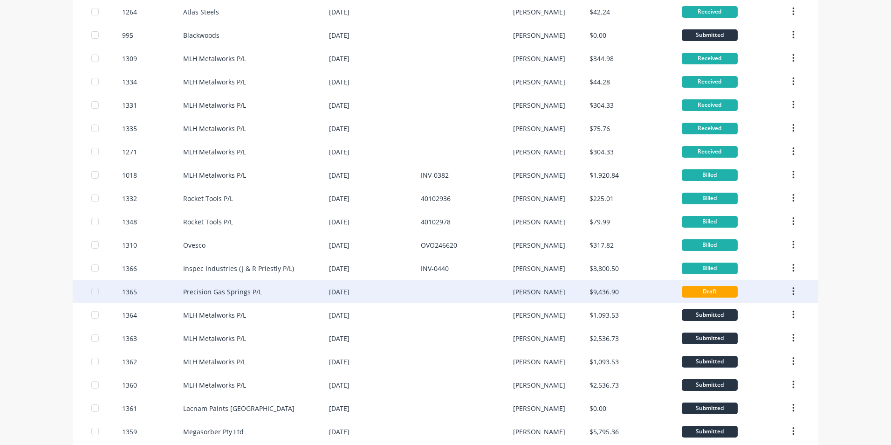
click at [243, 292] on div "Precision Gas Springs P/L" at bounding box center [222, 292] width 79 height 10
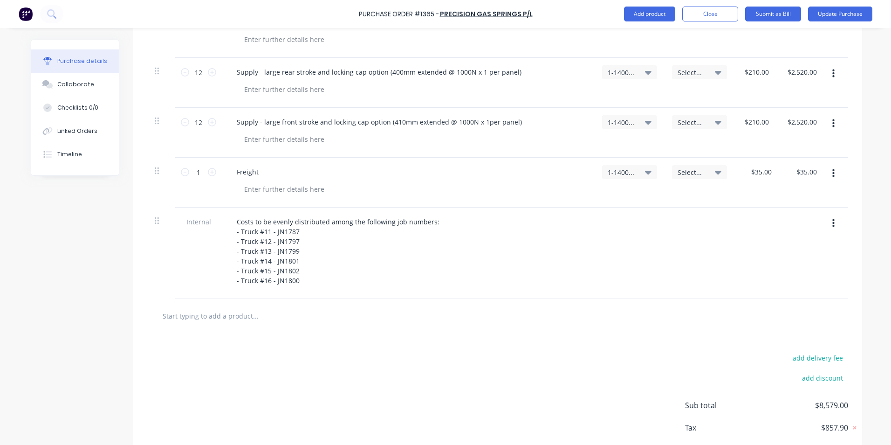
scroll to position [391, 0]
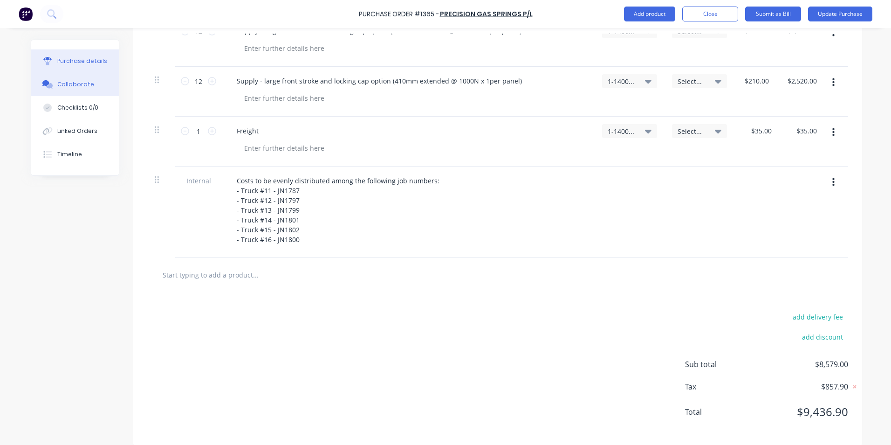
type textarea "x"
